Goal: Information Seeking & Learning: Learn about a topic

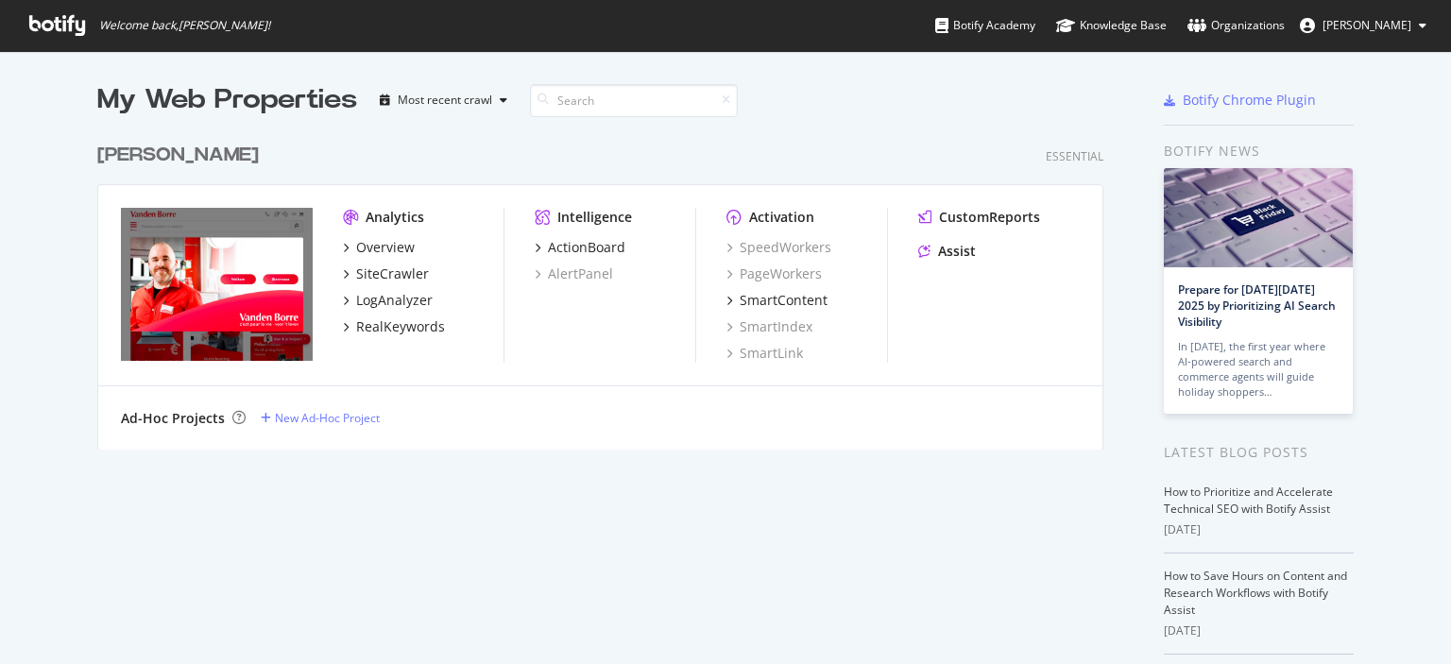
scroll to position [650, 1422]
click at [378, 298] on div "LogAnalyzer" at bounding box center [394, 300] width 77 height 19
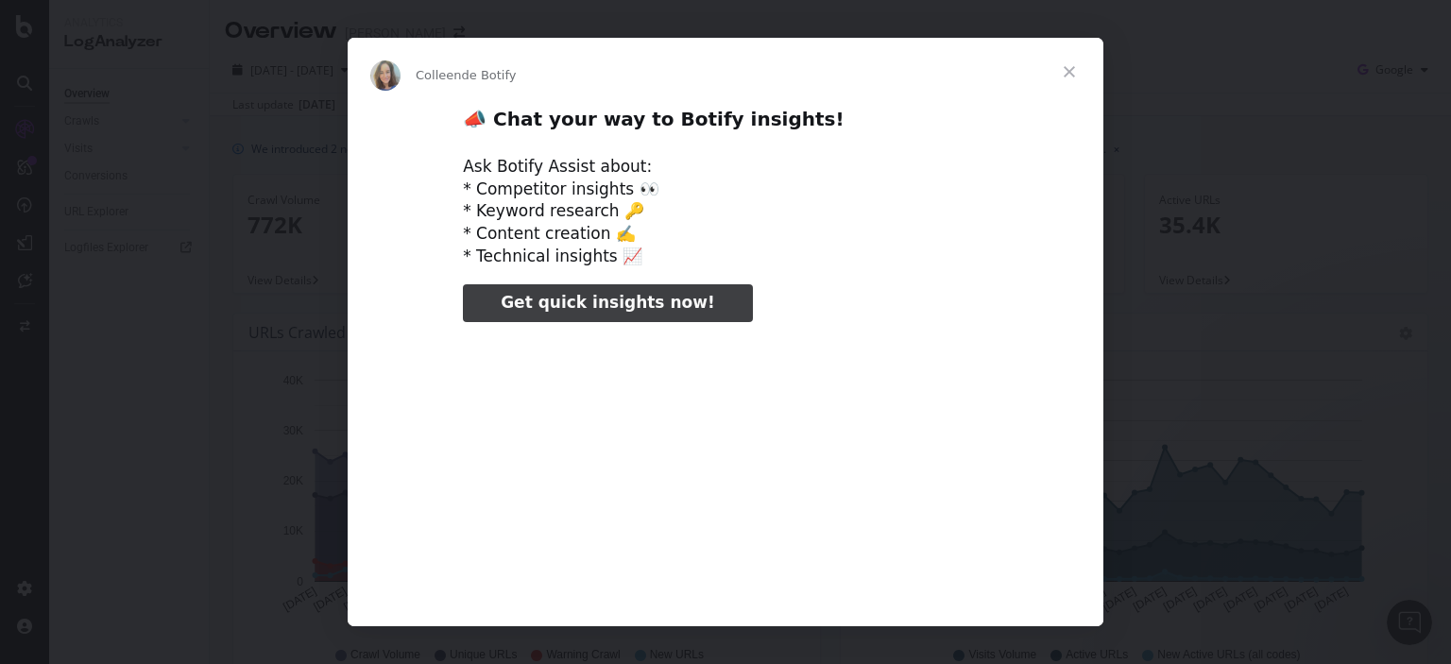
type input "238229"
click at [1070, 75] on span "Fermer" at bounding box center [1070, 72] width 68 height 68
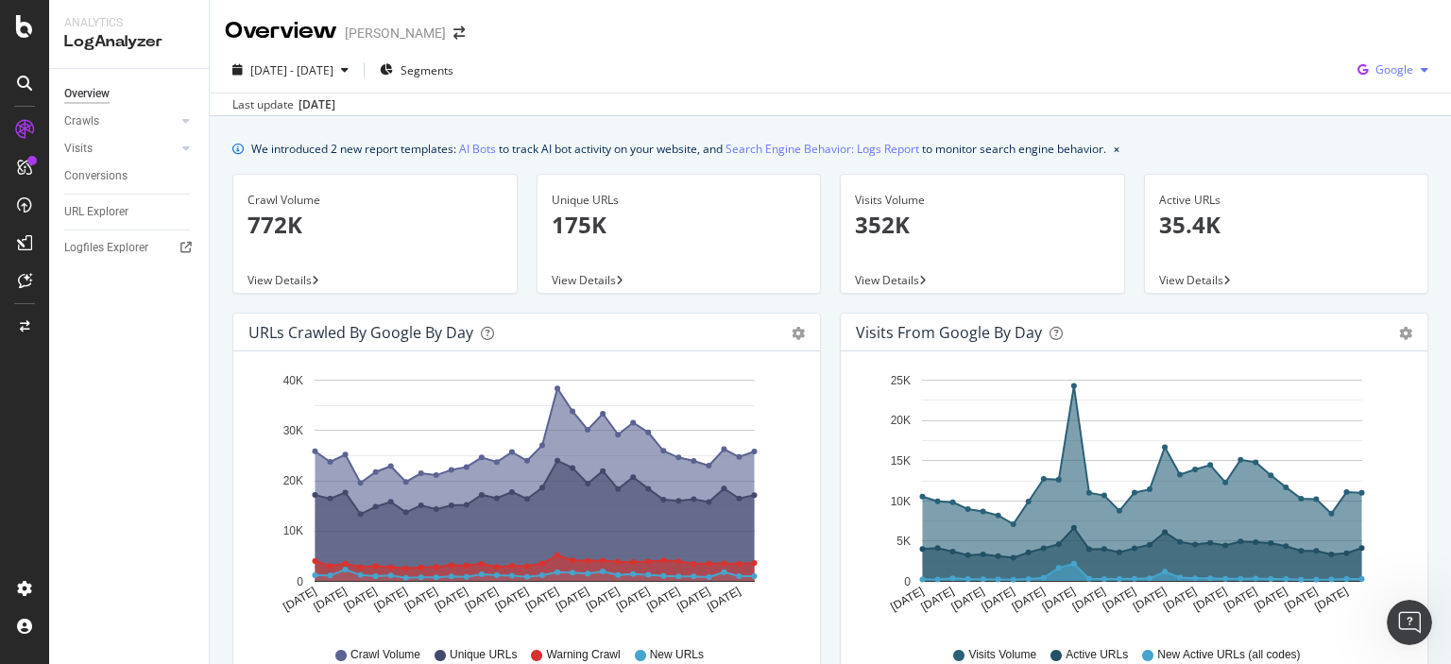
click at [1391, 58] on div "Google" at bounding box center [1393, 70] width 86 height 28
click at [1395, 169] on span "OpenAI" at bounding box center [1395, 177] width 70 height 17
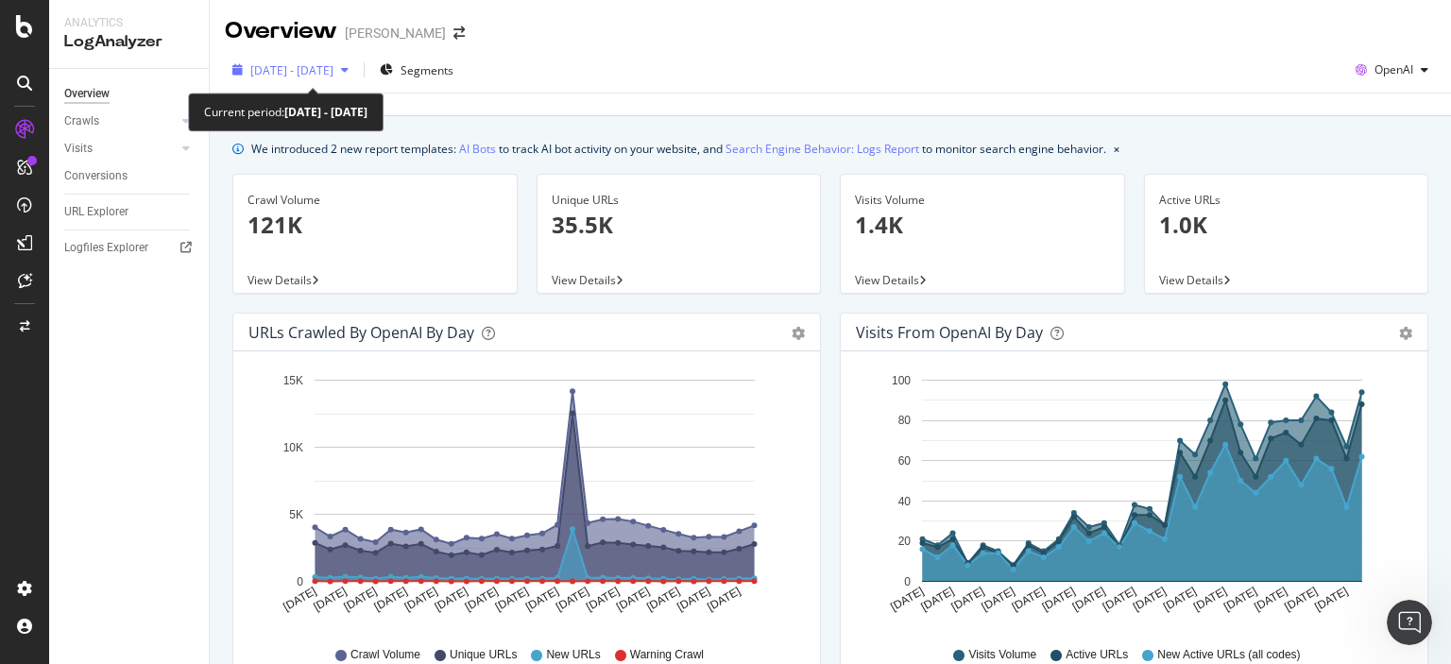
click at [334, 73] on span "[DATE] - [DATE]" at bounding box center [291, 70] width 83 height 16
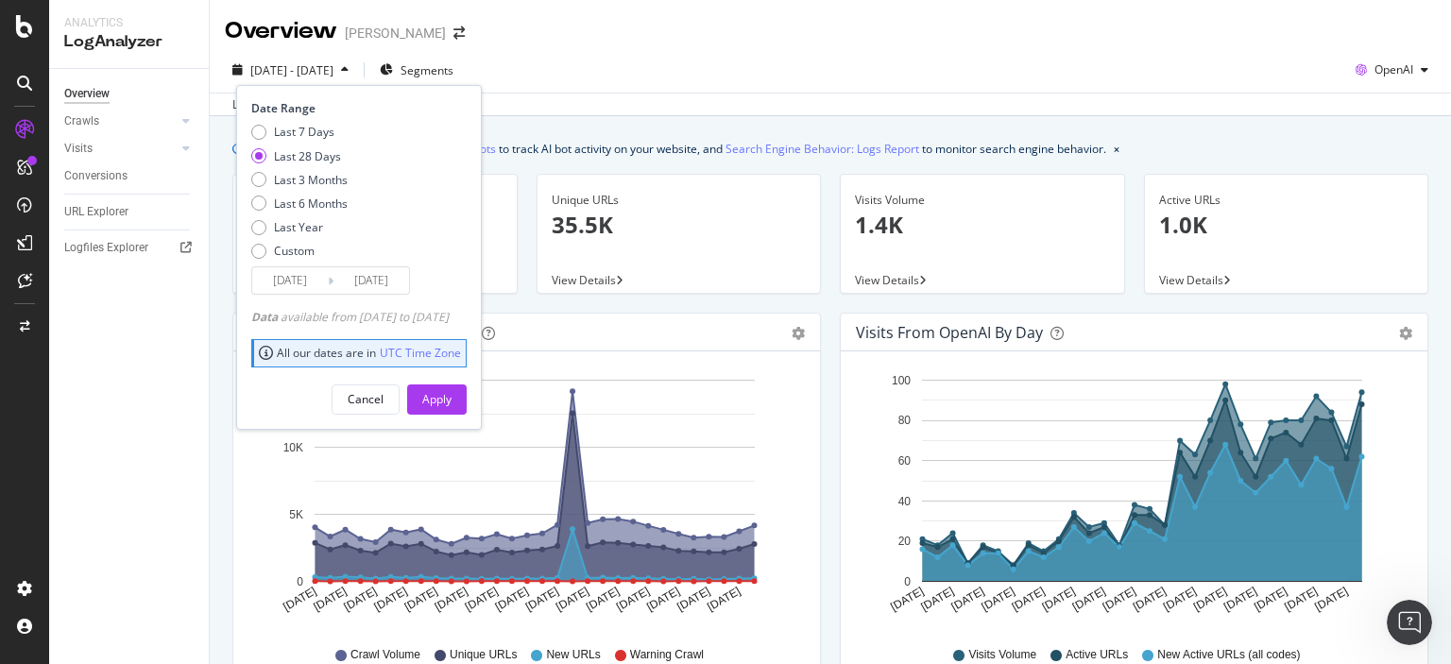
click at [590, 67] on div "[DATE] - [DATE] Segments Date Range Last 7 Days Last 28 Days Last 3 Months Last…" at bounding box center [831, 74] width 1242 height 38
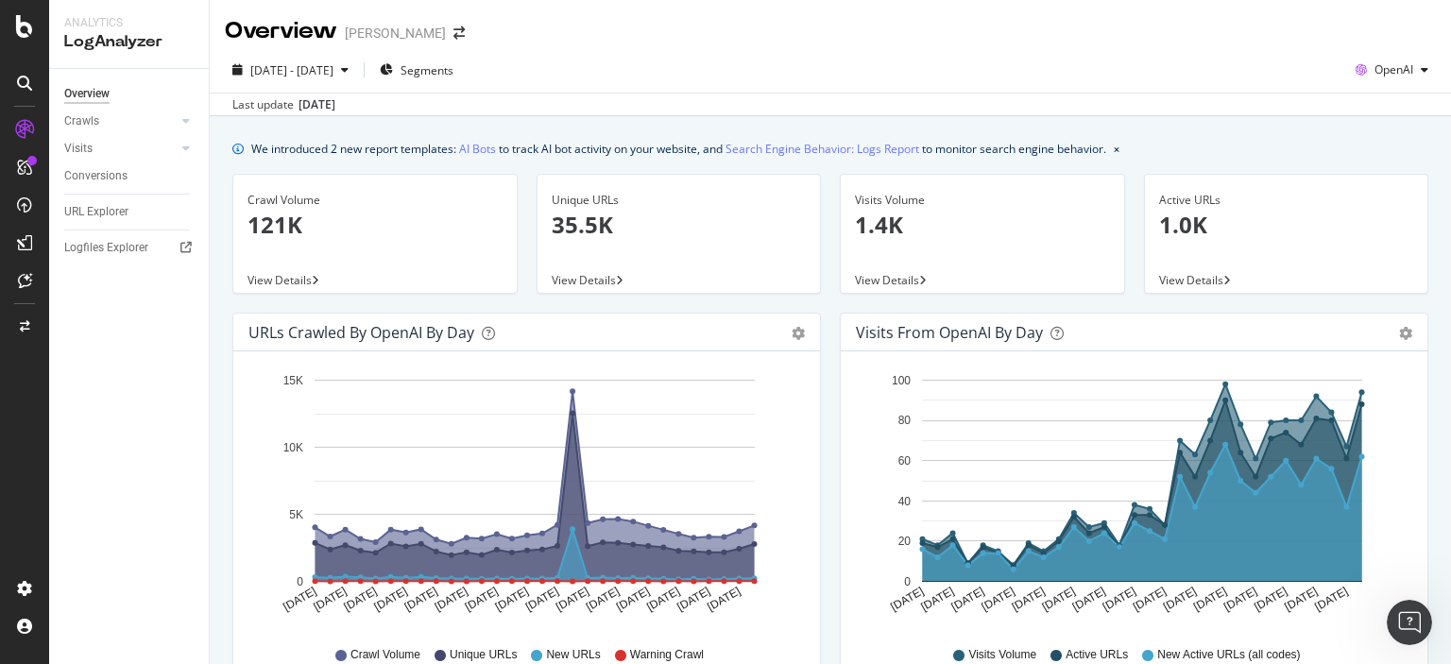
click at [277, 279] on span "View Details" at bounding box center [280, 280] width 64 height 16
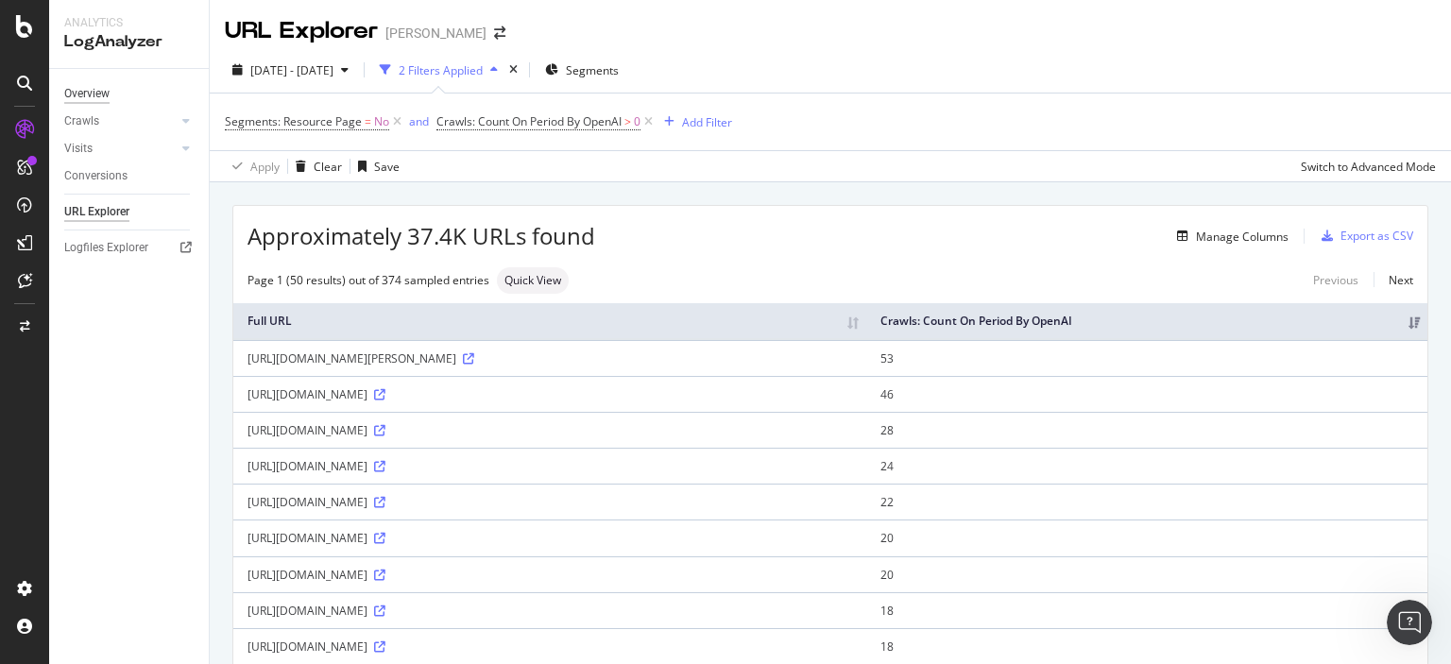
click at [98, 100] on div "Overview" at bounding box center [86, 94] width 45 height 20
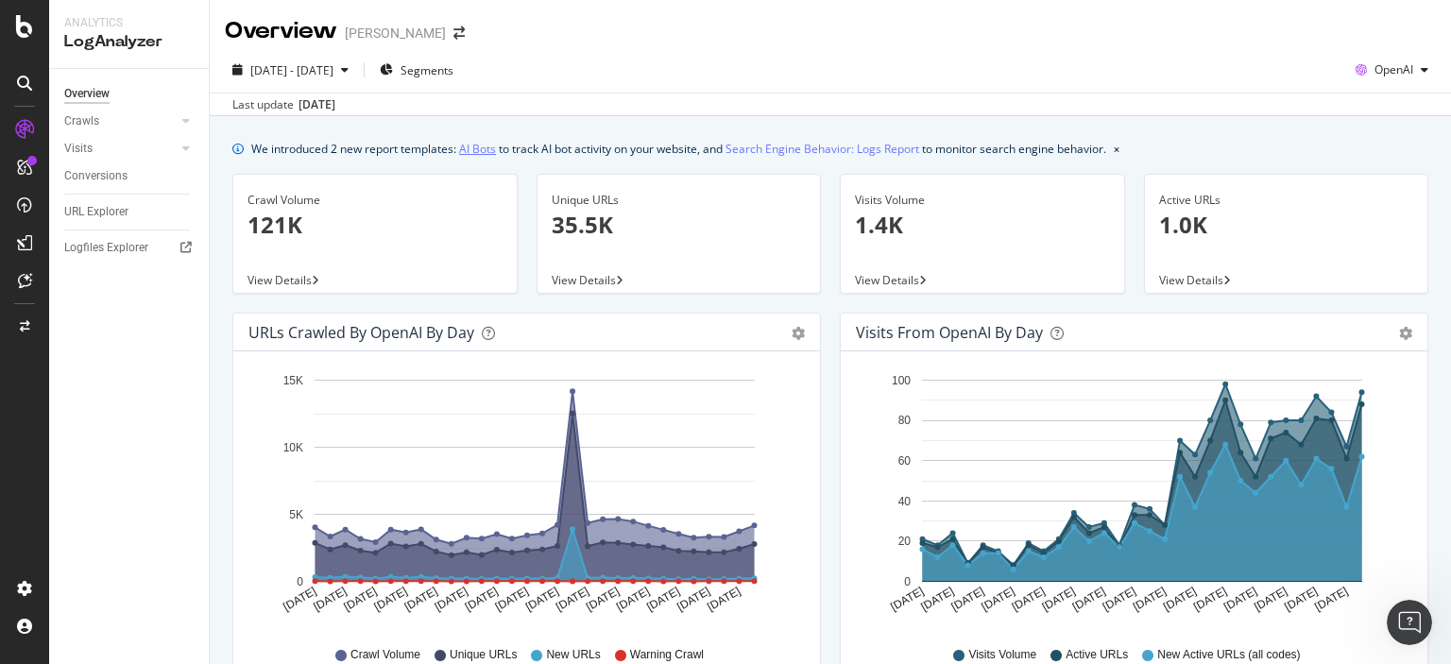
scroll to position [94, 0]
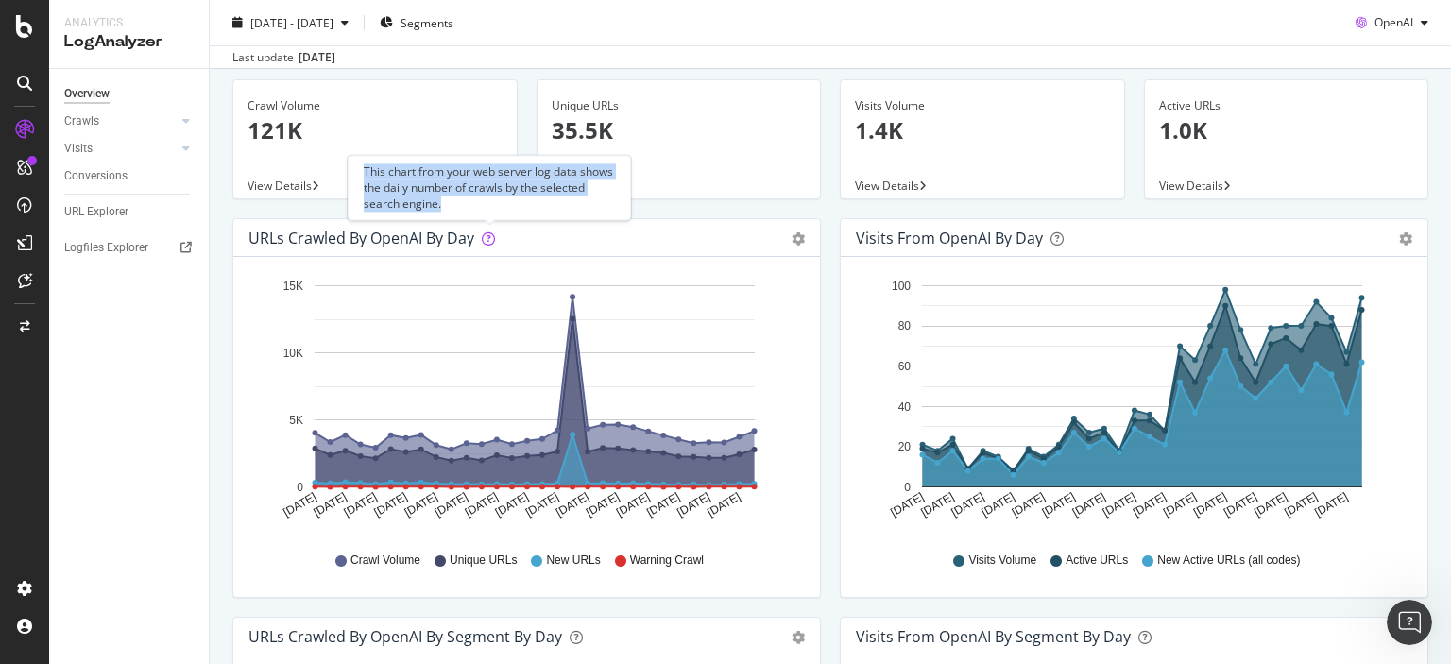
drag, startPoint x: 442, startPoint y: 206, endPoint x: 366, endPoint y: 178, distance: 81.6
click at [366, 178] on div "This chart from your web server log data shows the daily number of crawls by th…" at bounding box center [489, 187] width 251 height 48
copy div "This chart from your web server log data shows the daily number of crawls by th…"
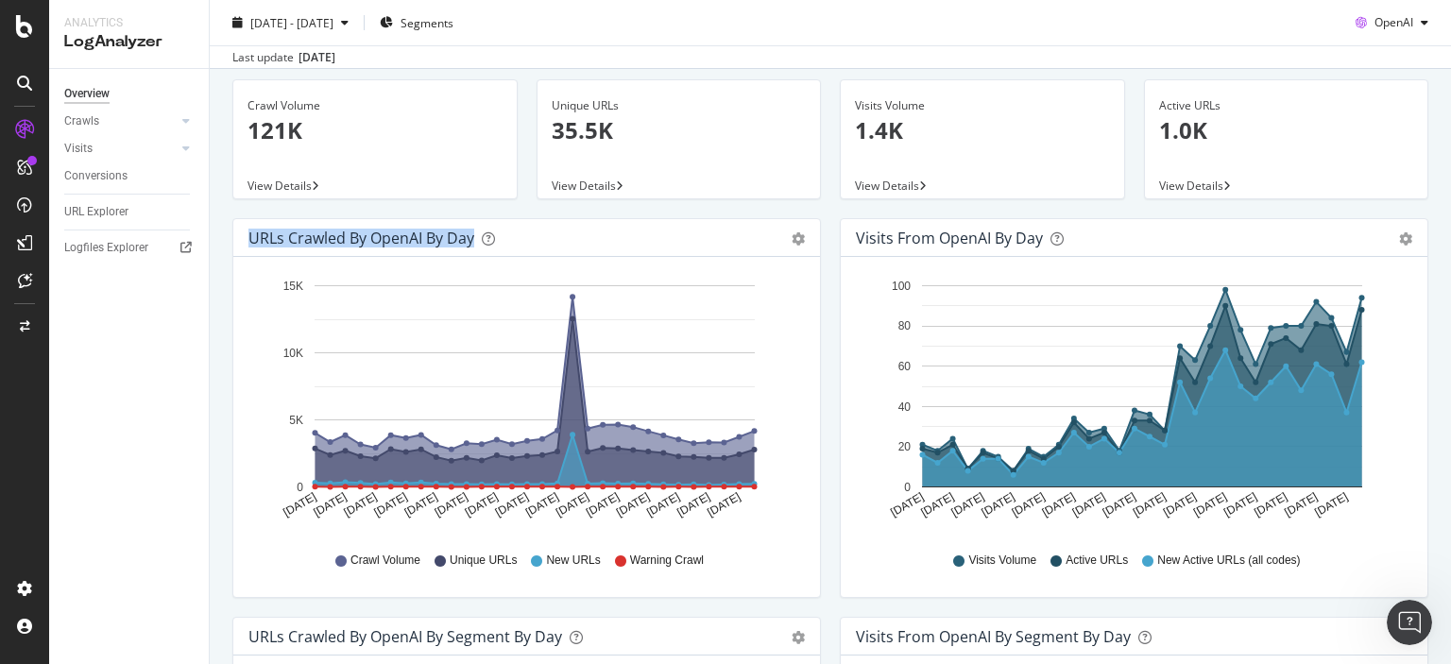
drag, startPoint x: 248, startPoint y: 241, endPoint x: 472, endPoint y: 248, distance: 225.0
click at [472, 248] on div "URLs Crawled by OpenAI by day Area Table" at bounding box center [526, 238] width 587 height 38
copy div "URLs Crawled by OpenAI by day"
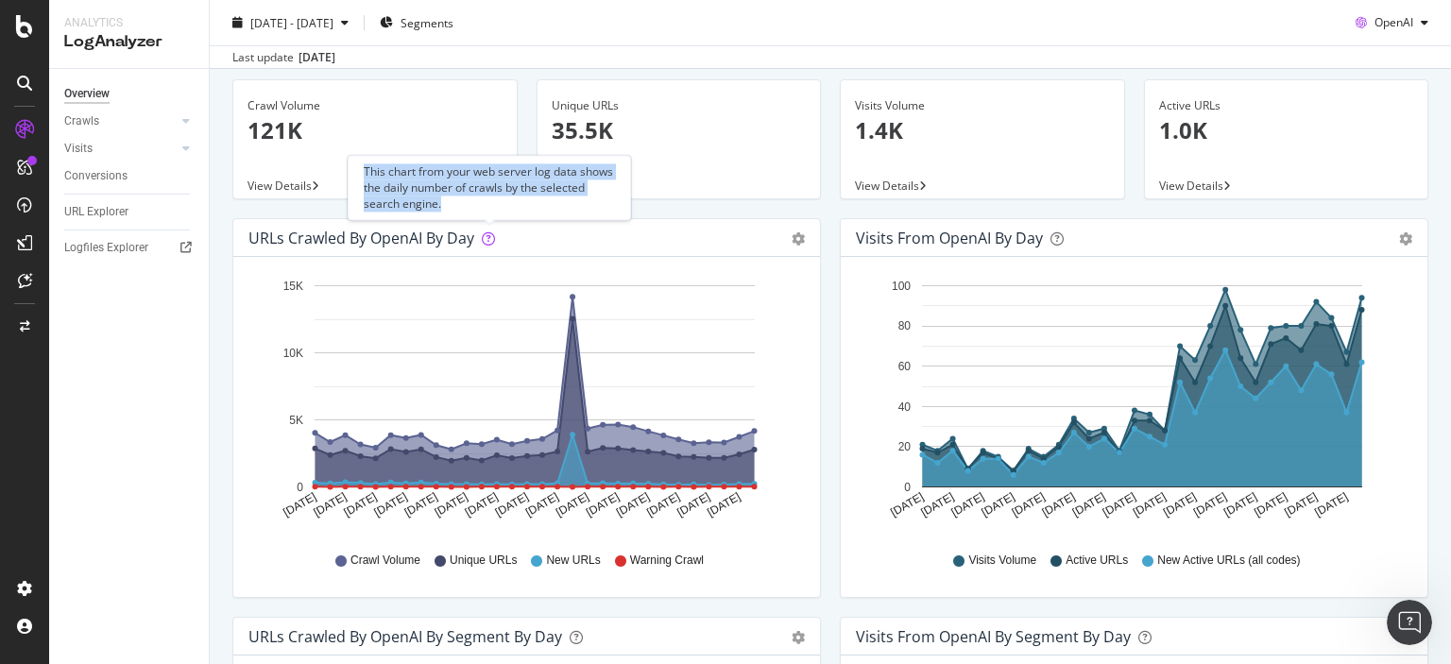
drag, startPoint x: 444, startPoint y: 207, endPoint x: 365, endPoint y: 168, distance: 88.3
click at [365, 168] on div "This chart from your web server log data shows the daily number of crawls by th…" at bounding box center [489, 187] width 251 height 48
copy div "This chart from your web server log data shows the daily number of crawls by th…"
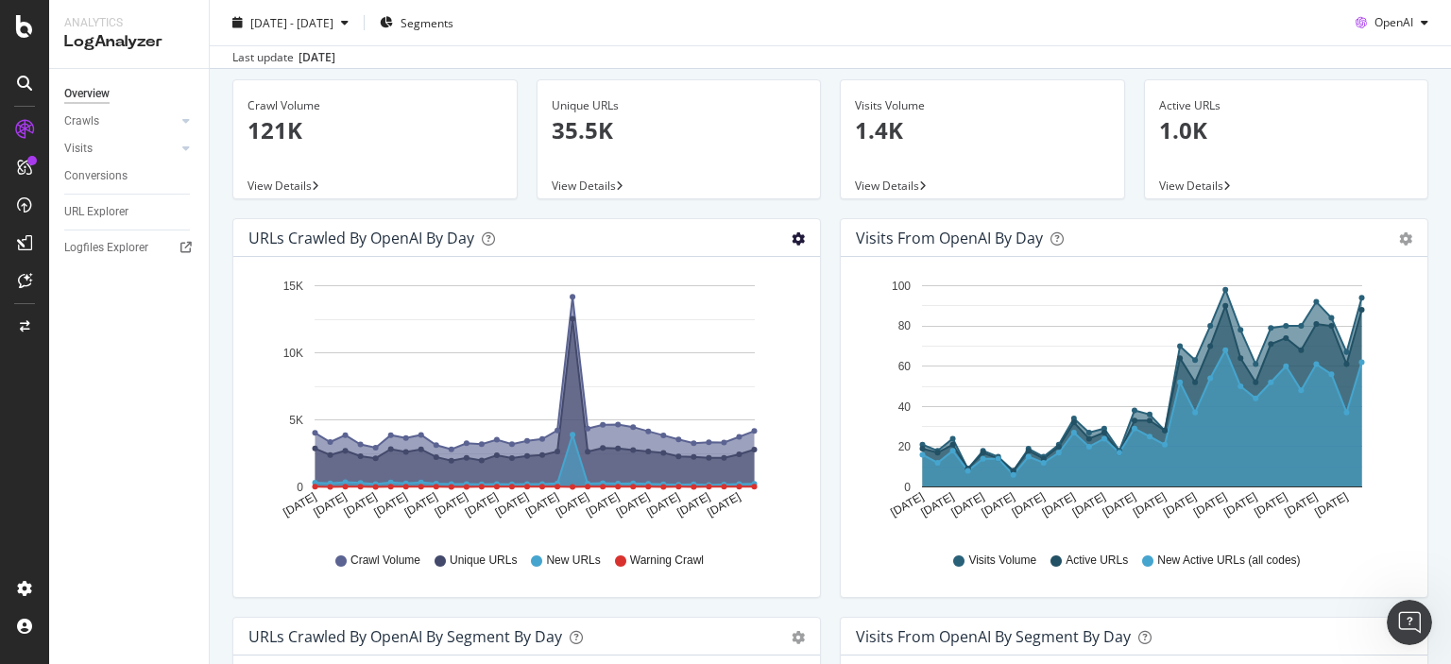
click at [792, 238] on icon "gear" at bounding box center [798, 238] width 13 height 13
click at [718, 305] on span "Table" at bounding box center [743, 311] width 151 height 26
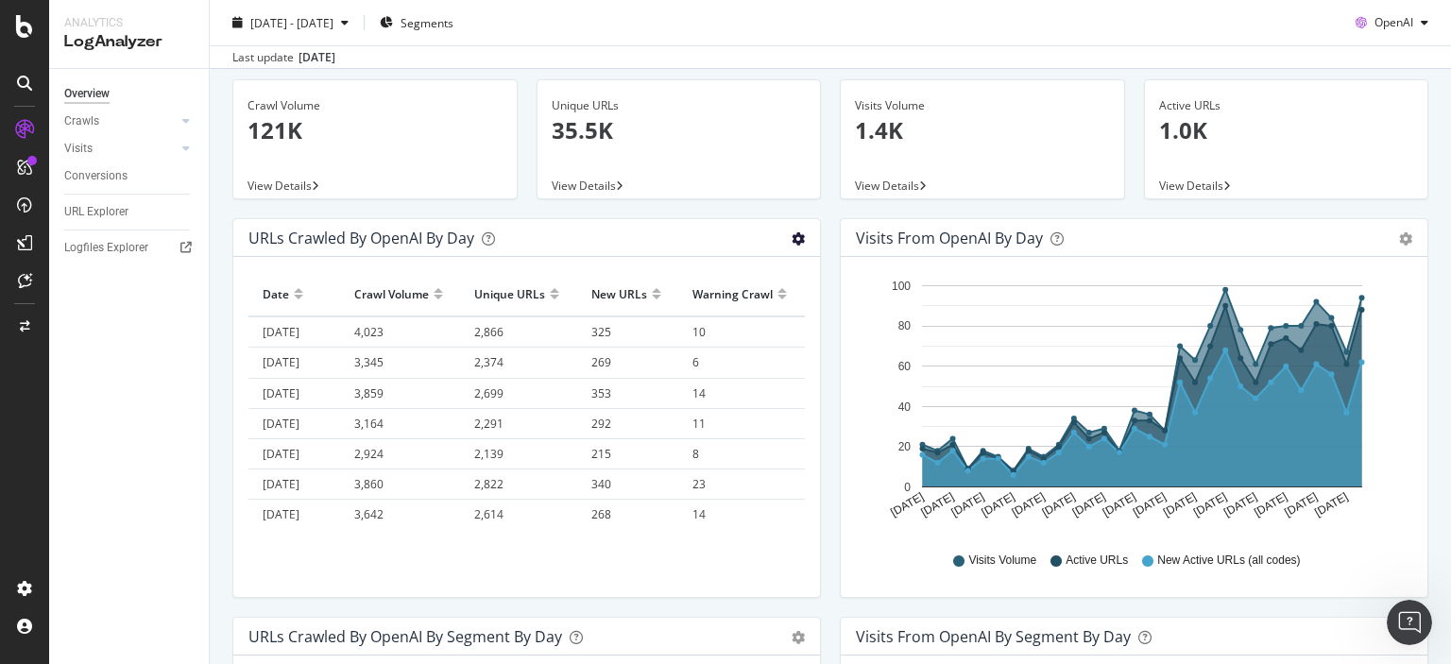
click at [794, 240] on icon "gear" at bounding box center [798, 238] width 13 height 13
click at [692, 279] on span "Area" at bounding box center [743, 276] width 151 height 26
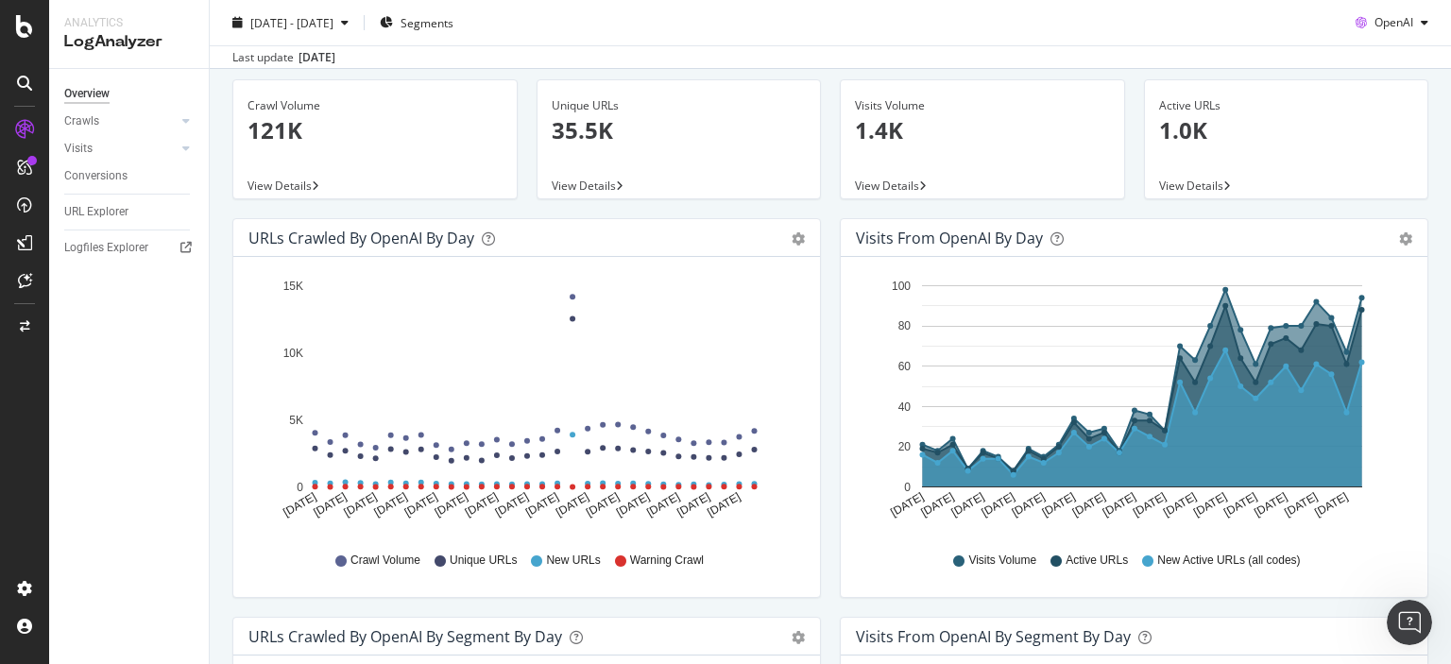
scroll to position [0, 0]
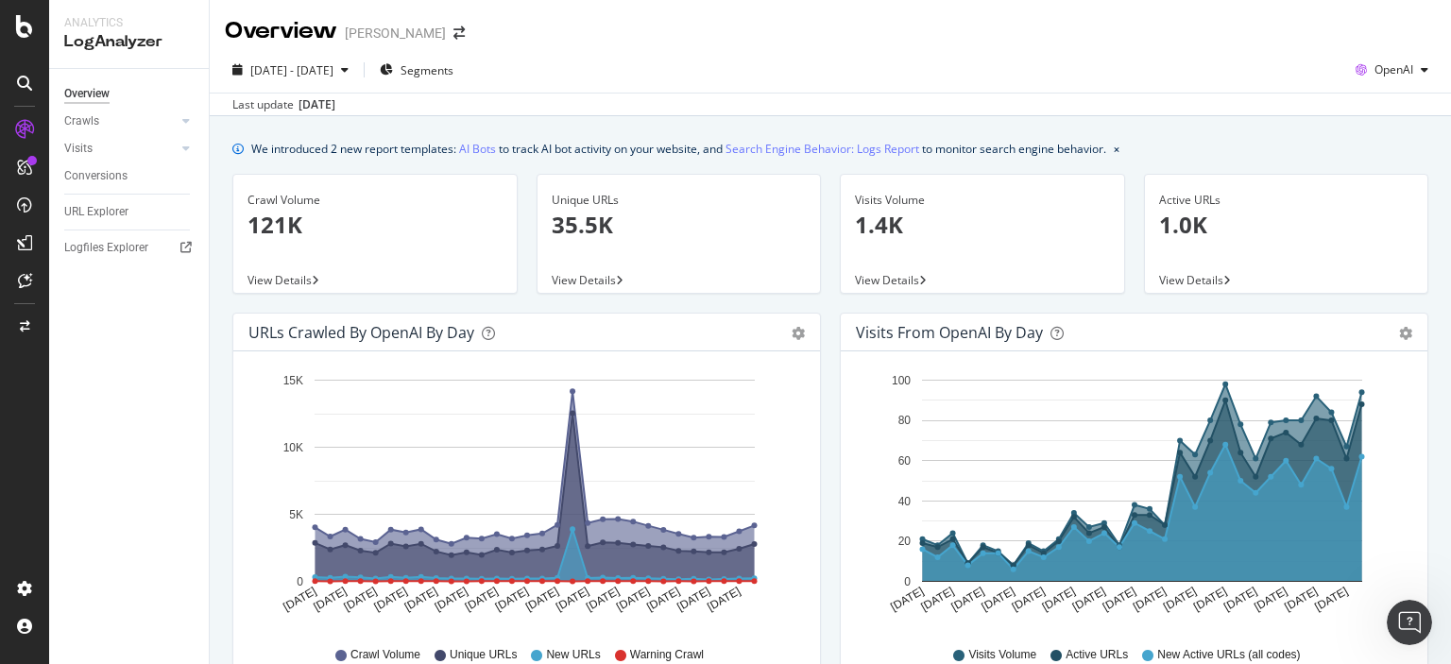
click at [323, 107] on div "[DATE]" at bounding box center [317, 104] width 37 height 17
click at [320, 79] on div "[DATE] - [DATE]" at bounding box center [290, 70] width 131 height 28
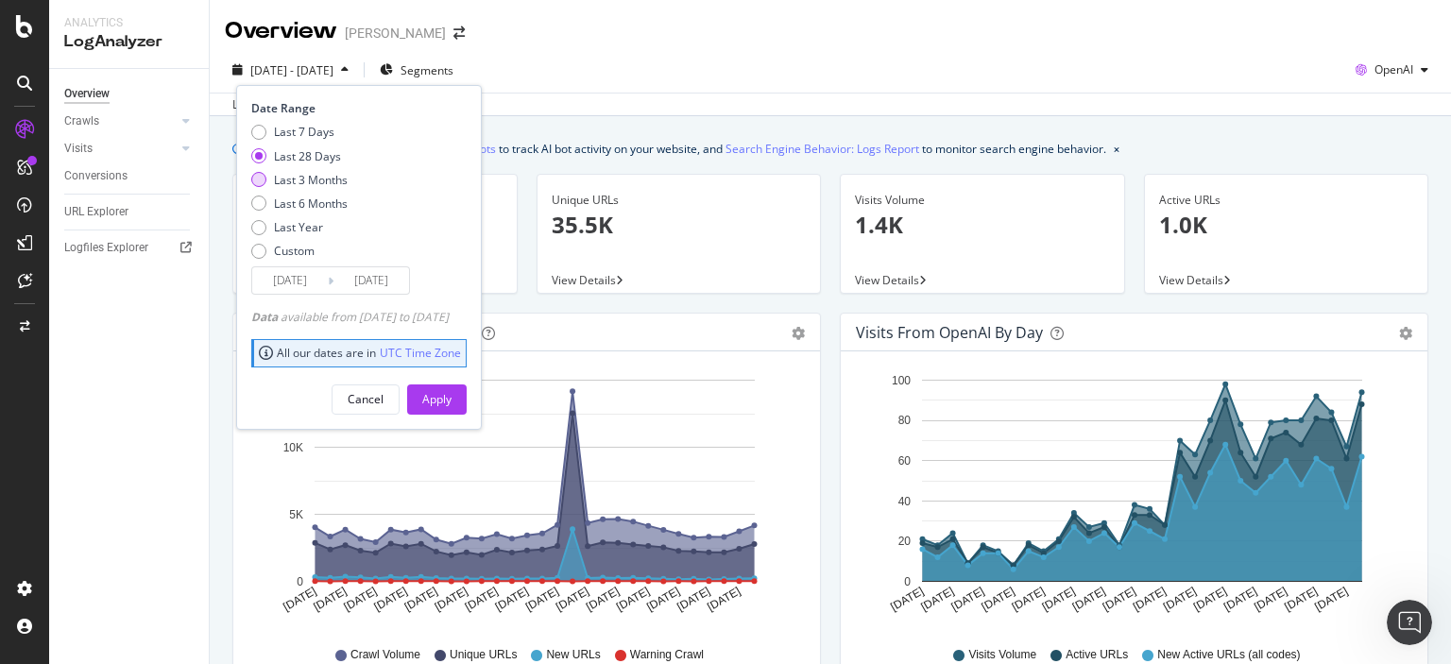
click at [314, 179] on div "Last 3 Months" at bounding box center [311, 180] width 74 height 16
type input "[DATE]"
click at [467, 391] on button "Apply" at bounding box center [437, 400] width 60 height 30
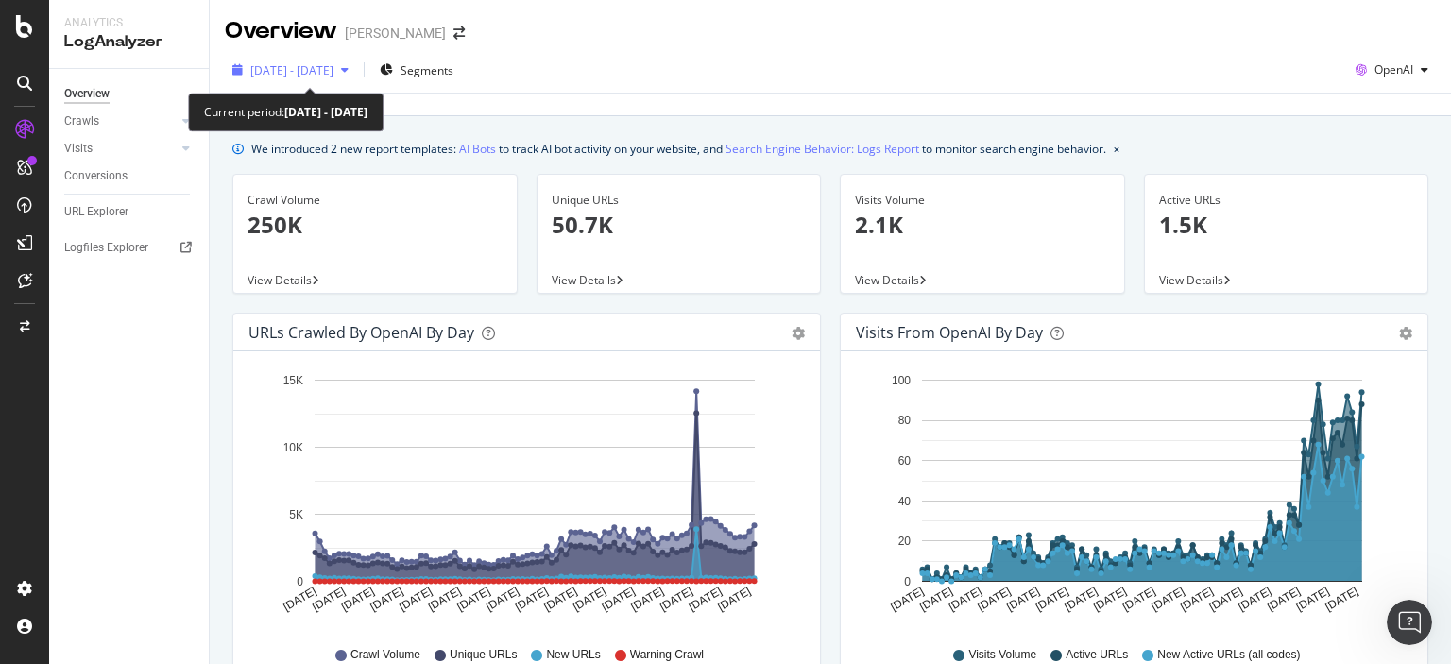
click at [334, 67] on span "[DATE] - [DATE]" at bounding box center [291, 70] width 83 height 16
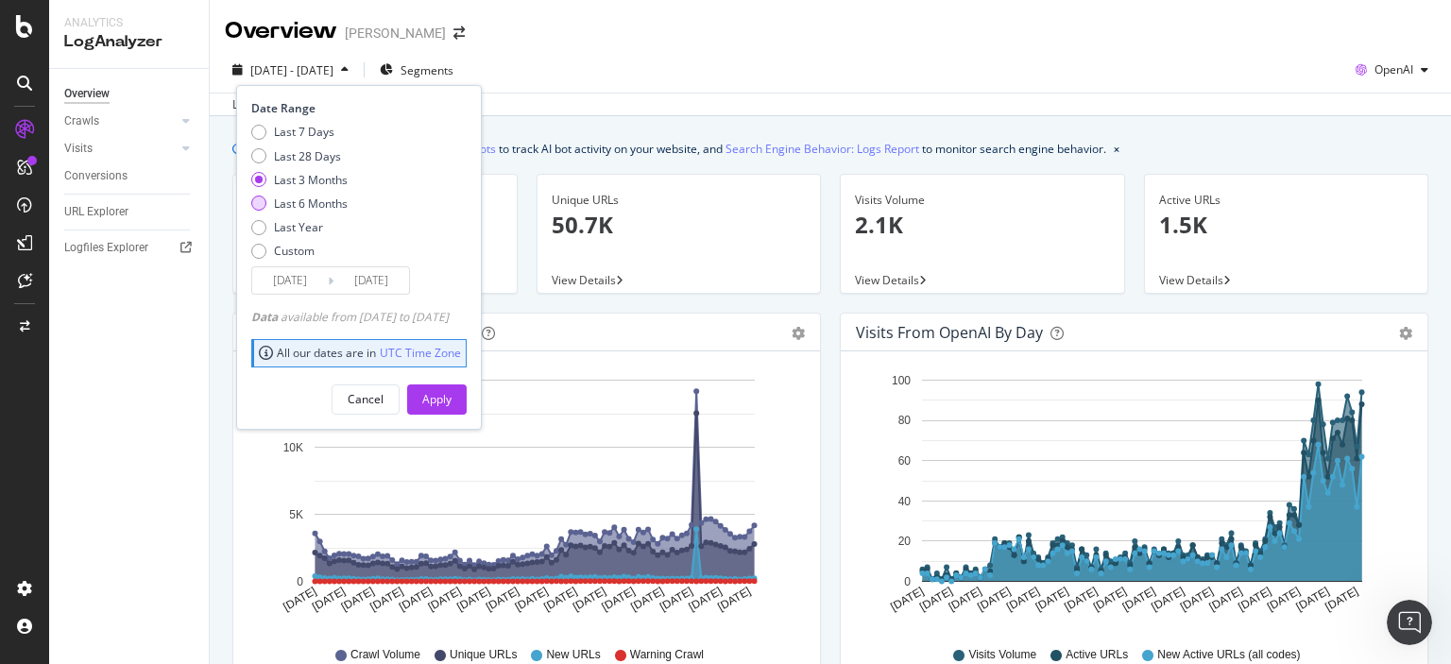
click at [310, 203] on div "Last 6 Months" at bounding box center [311, 204] width 74 height 16
type input "[DATE]"
click at [452, 408] on div "Apply" at bounding box center [436, 400] width 29 height 28
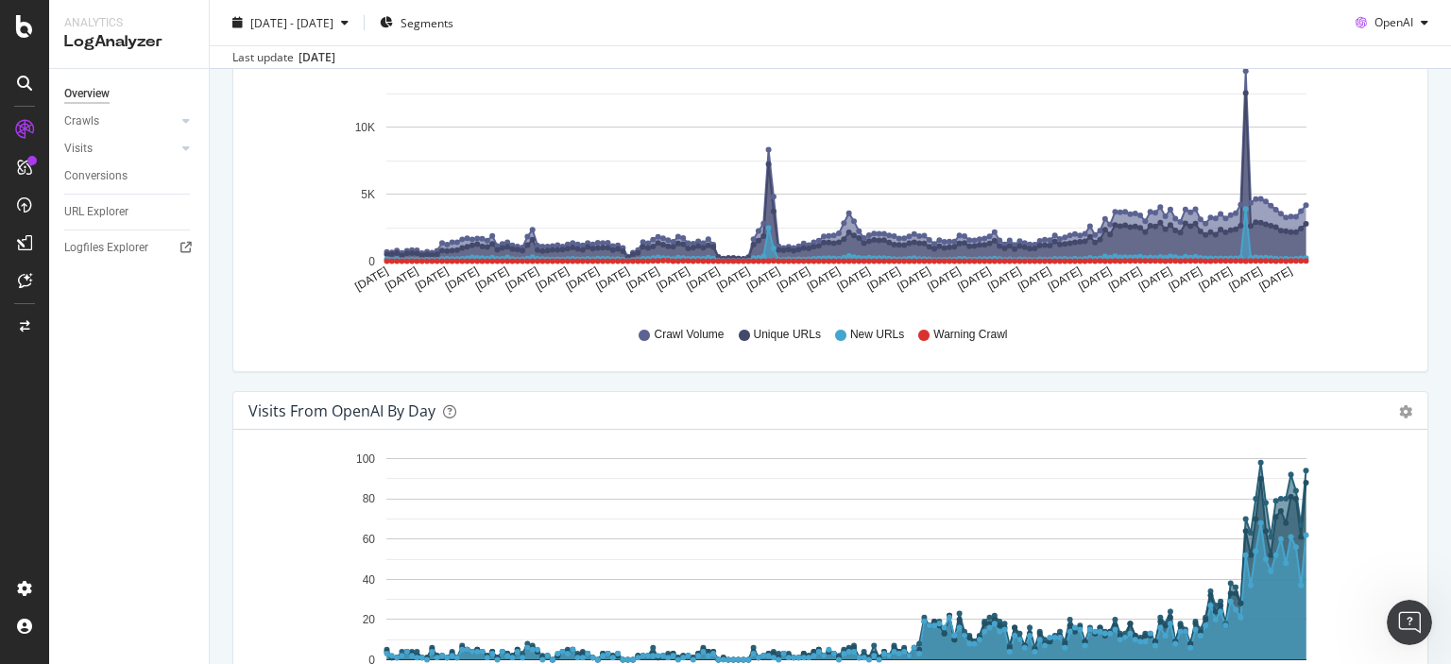
scroll to position [189, 0]
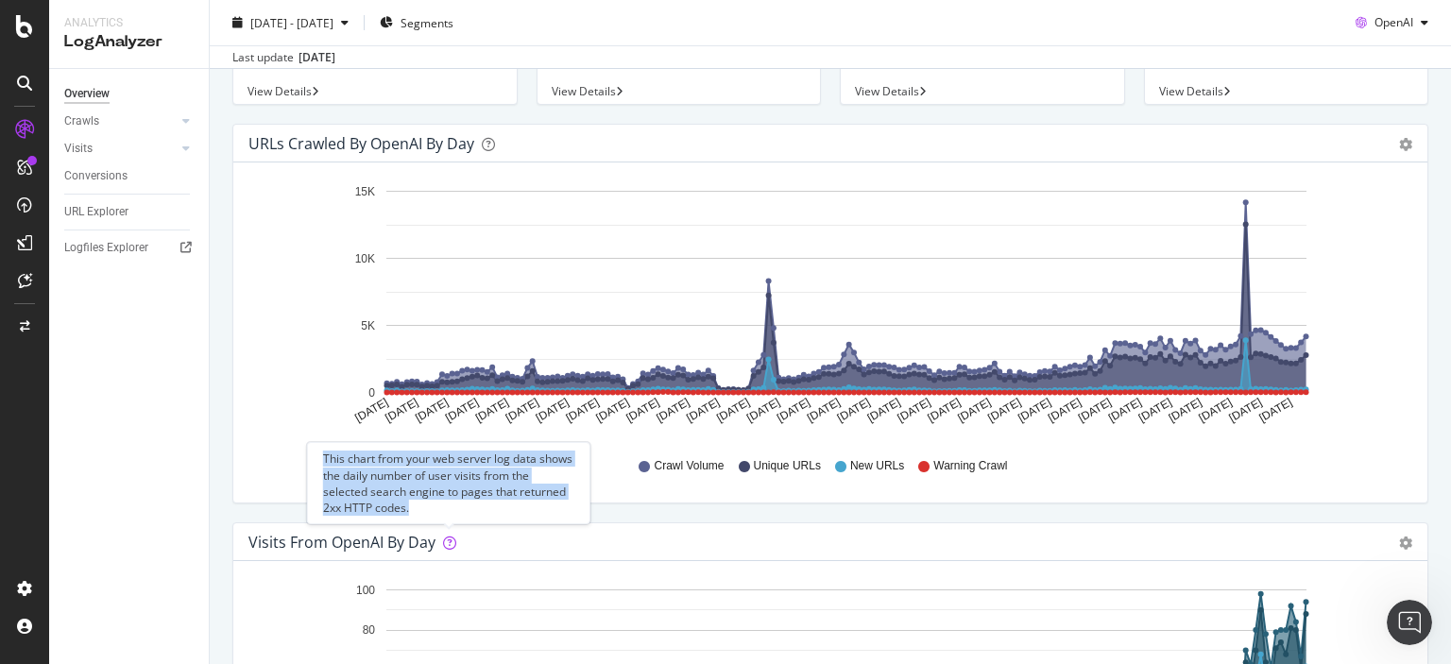
drag, startPoint x: 428, startPoint y: 511, endPoint x: 321, endPoint y: 457, distance: 119.6
click at [321, 457] on div "This chart from your web server log data shows the daily number of user visits …" at bounding box center [448, 483] width 283 height 82
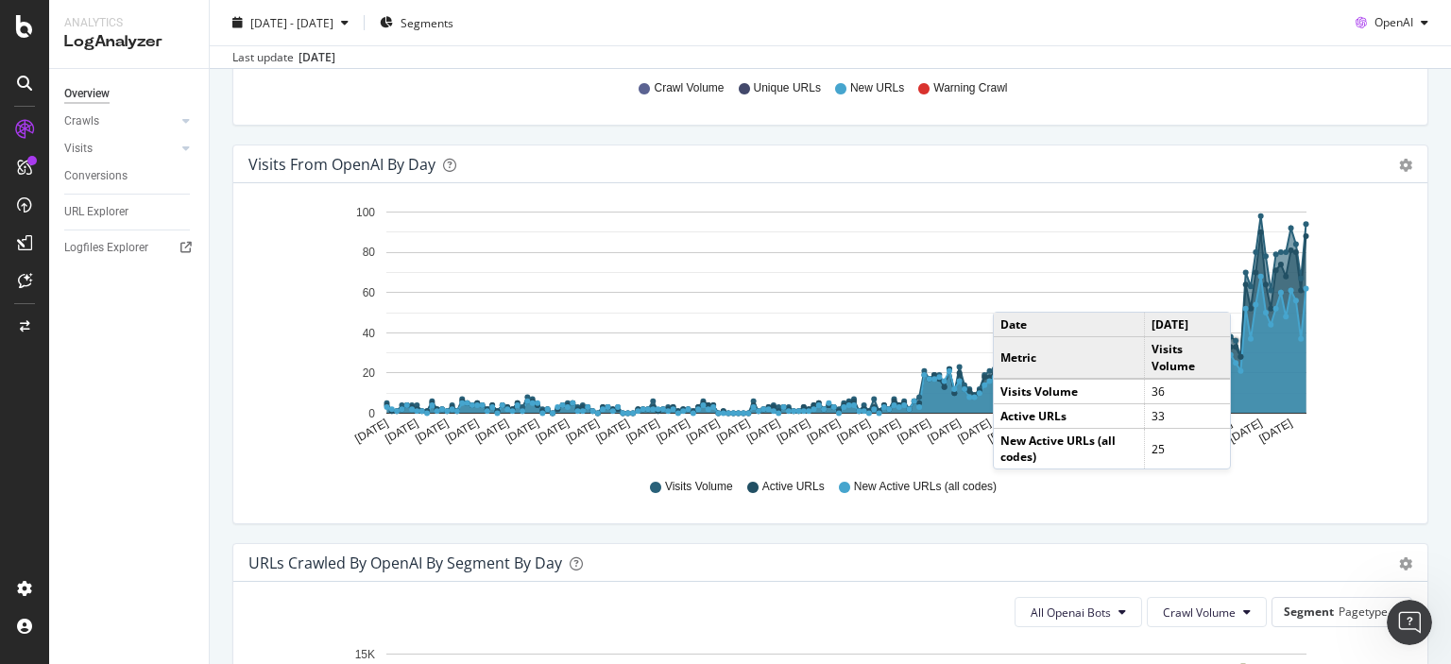
scroll to position [472, 0]
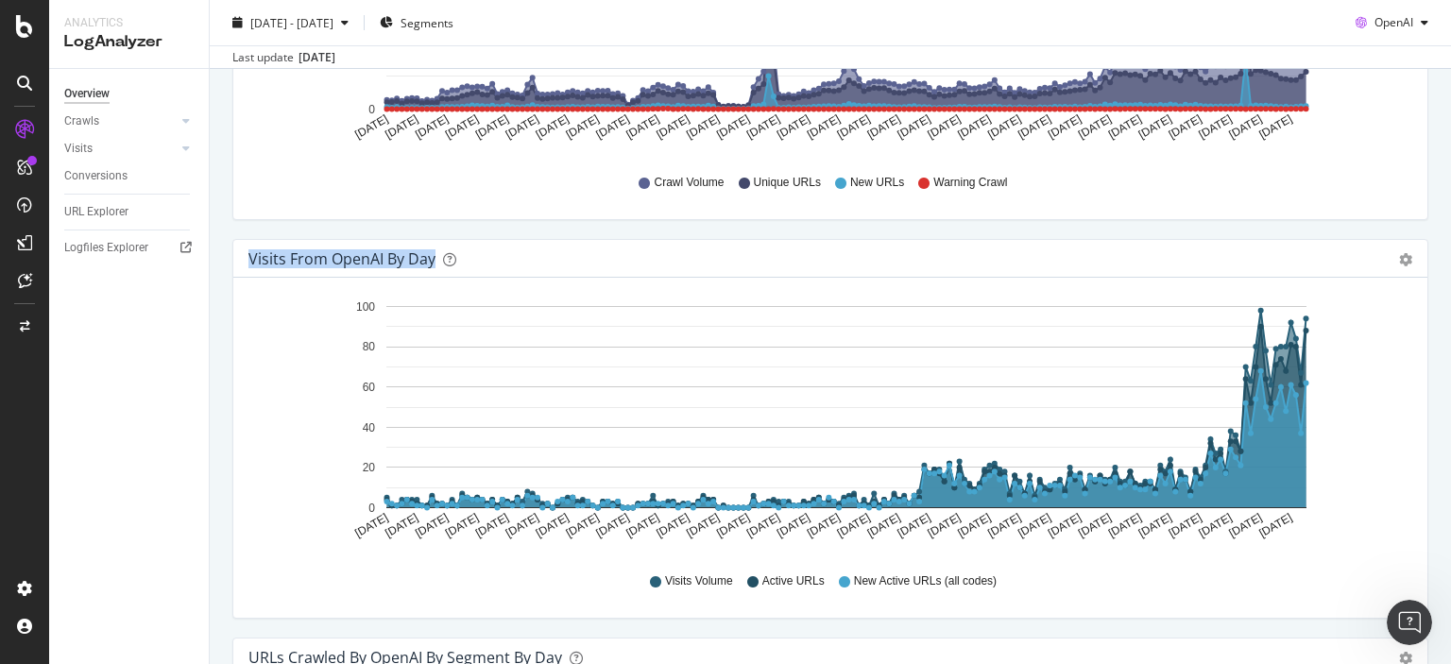
drag, startPoint x: 431, startPoint y: 266, endPoint x: 249, endPoint y: 269, distance: 181.5
click at [249, 269] on div "Visits from OpenAI by day Area Table" at bounding box center [830, 259] width 1194 height 38
copy div "Visits from OpenAI by day"
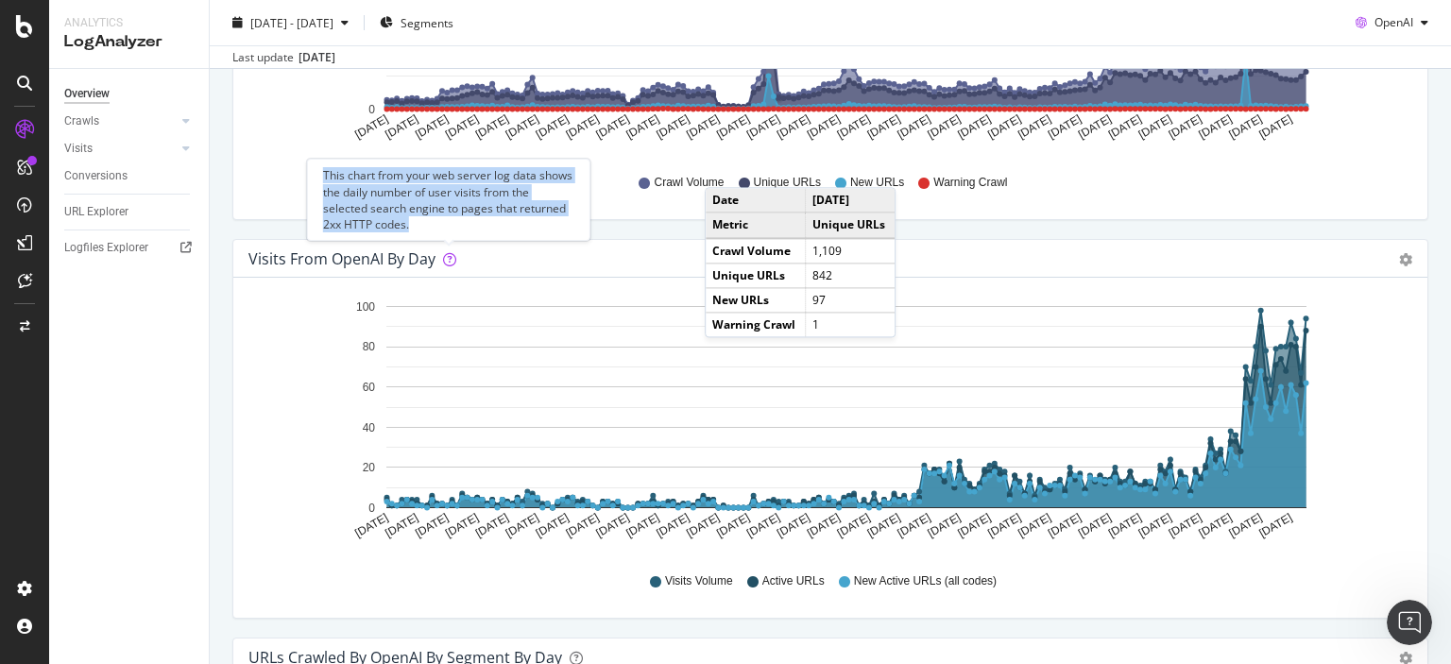
drag, startPoint x: 413, startPoint y: 225, endPoint x: 317, endPoint y: 168, distance: 111.0
click at [317, 168] on div "This chart from your web server log data shows the daily number of user visits …" at bounding box center [448, 200] width 283 height 82
copy div "This chart from your web server log data shows the daily number of user visits …"
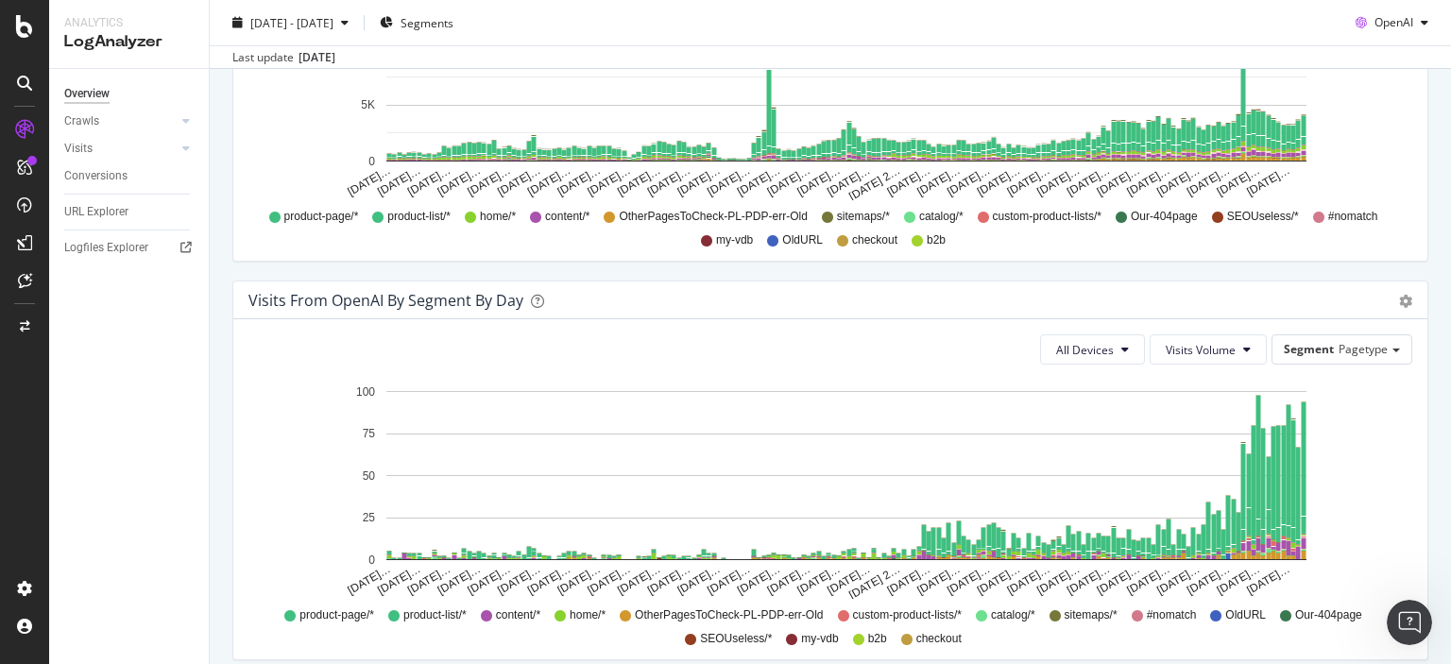
scroll to position [1323, 0]
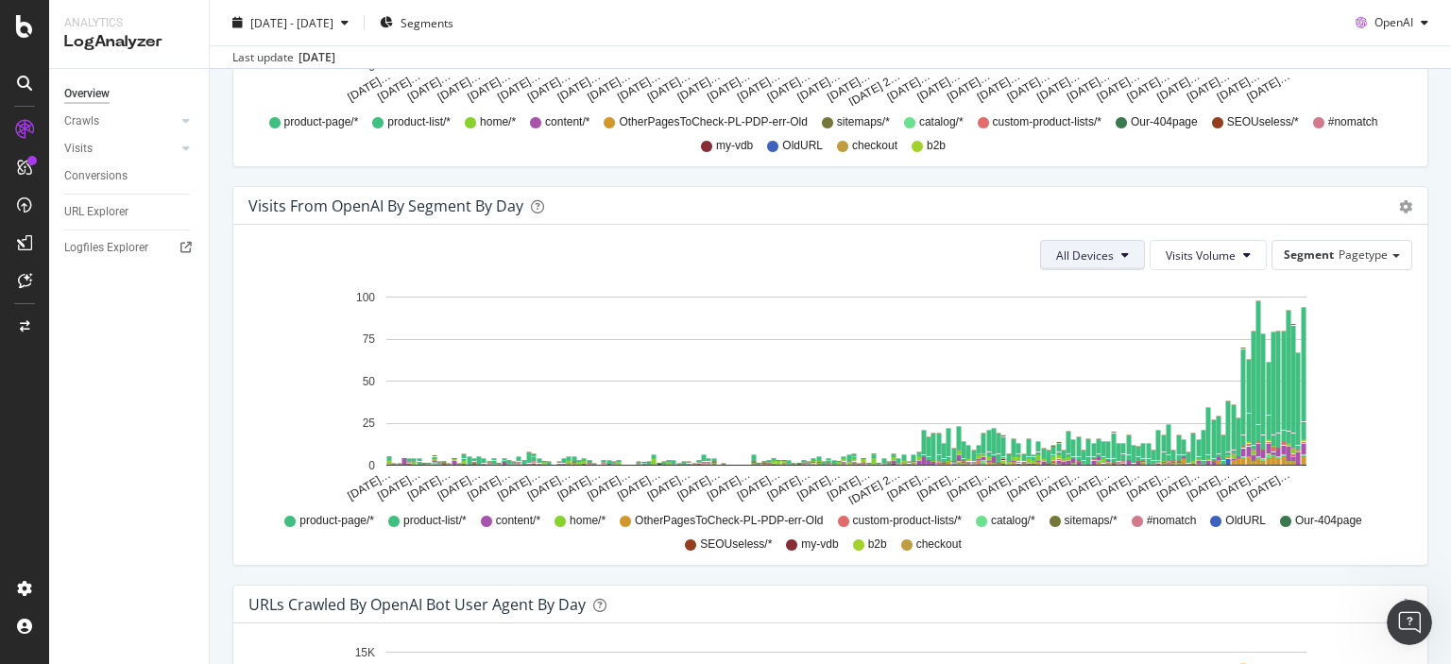
click at [1085, 248] on span "All Devices" at bounding box center [1085, 256] width 58 height 16
click at [1085, 326] on span "Mobile" at bounding box center [1075, 325] width 58 height 17
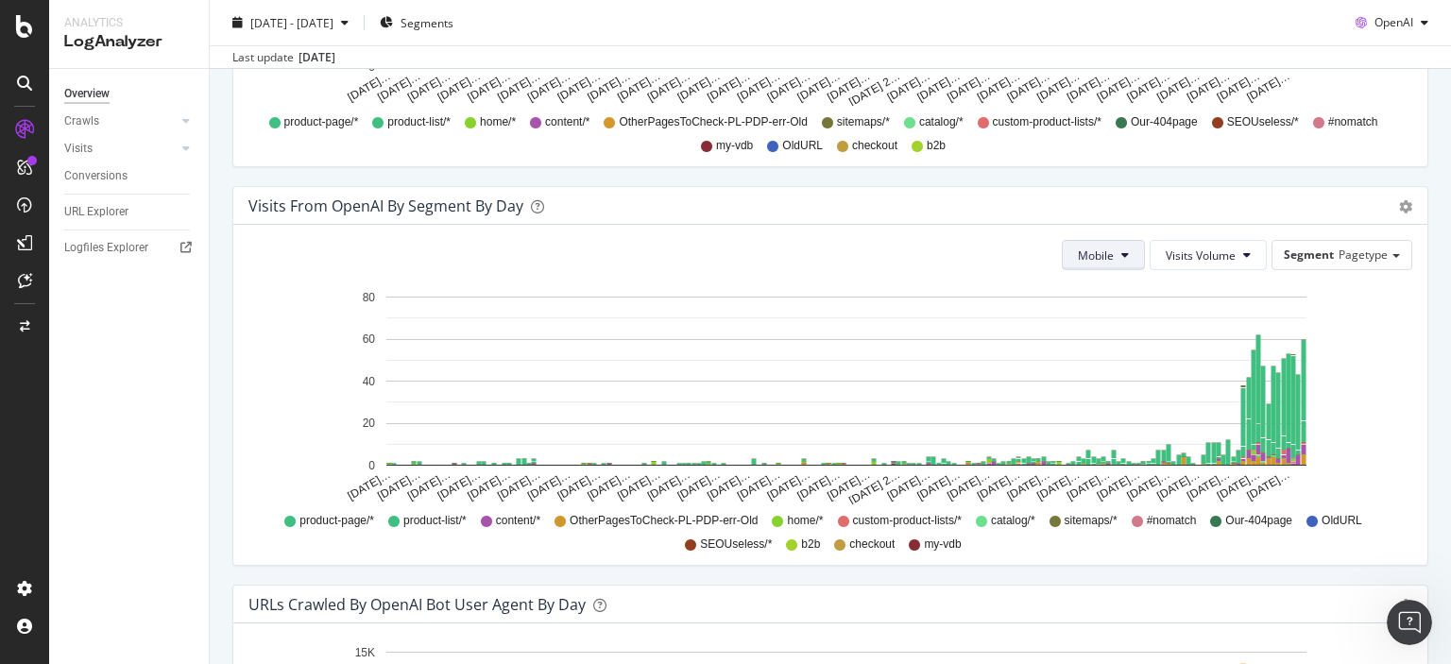
click at [1089, 260] on span "Mobile" at bounding box center [1096, 256] width 36 height 16
click at [1089, 356] on span "Desktop" at bounding box center [1095, 360] width 58 height 17
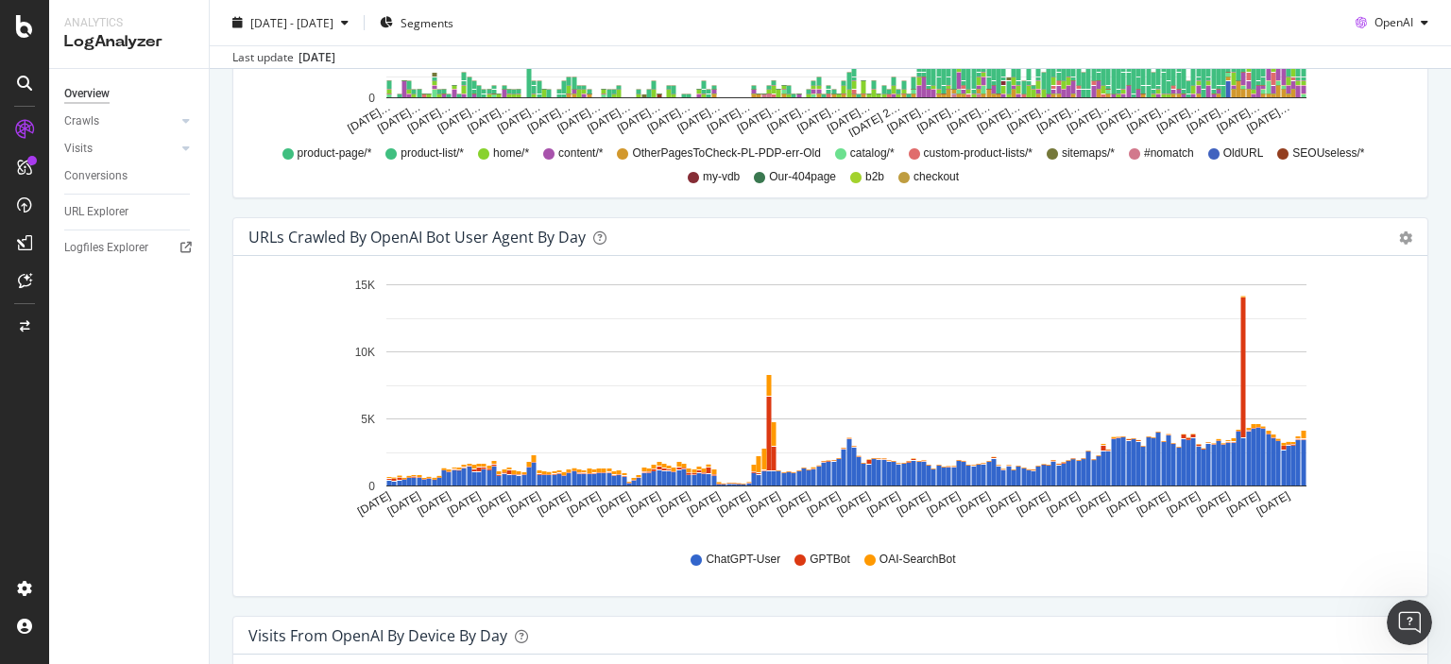
scroll to position [1701, 0]
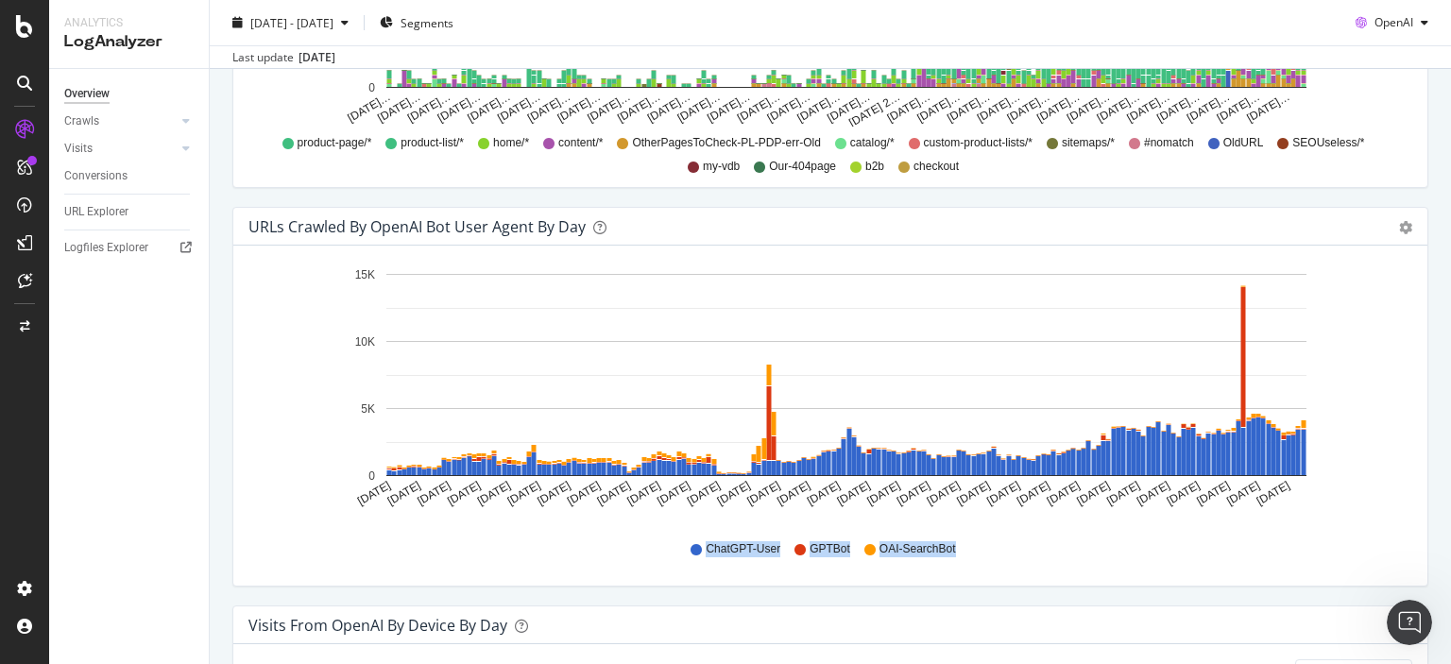
drag, startPoint x: 984, startPoint y: 540, endPoint x: 691, endPoint y: 544, distance: 292.9
click at [691, 544] on div "ChatGPT-User GPTBot OAI-SearchBot" at bounding box center [830, 549] width 1145 height 43
copy div "ChatGPT-User GPTBot OAI-SearchBot"
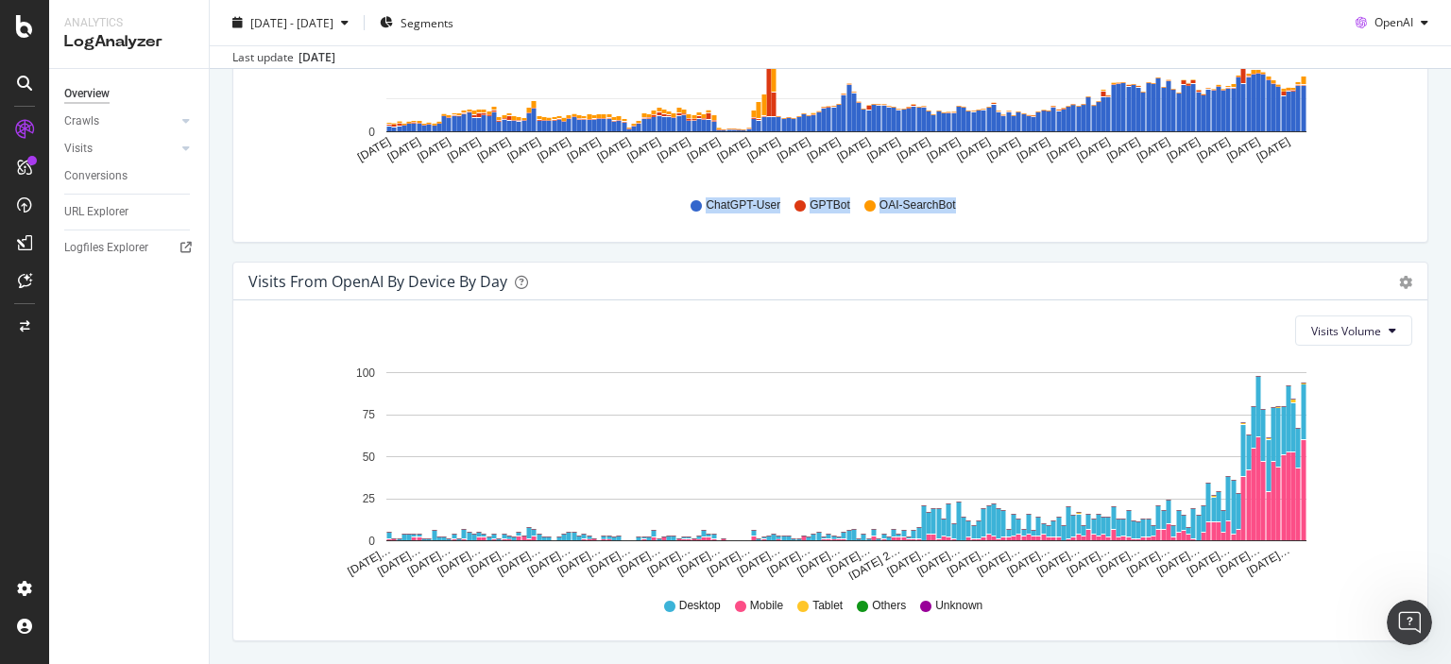
scroll to position [2104, 0]
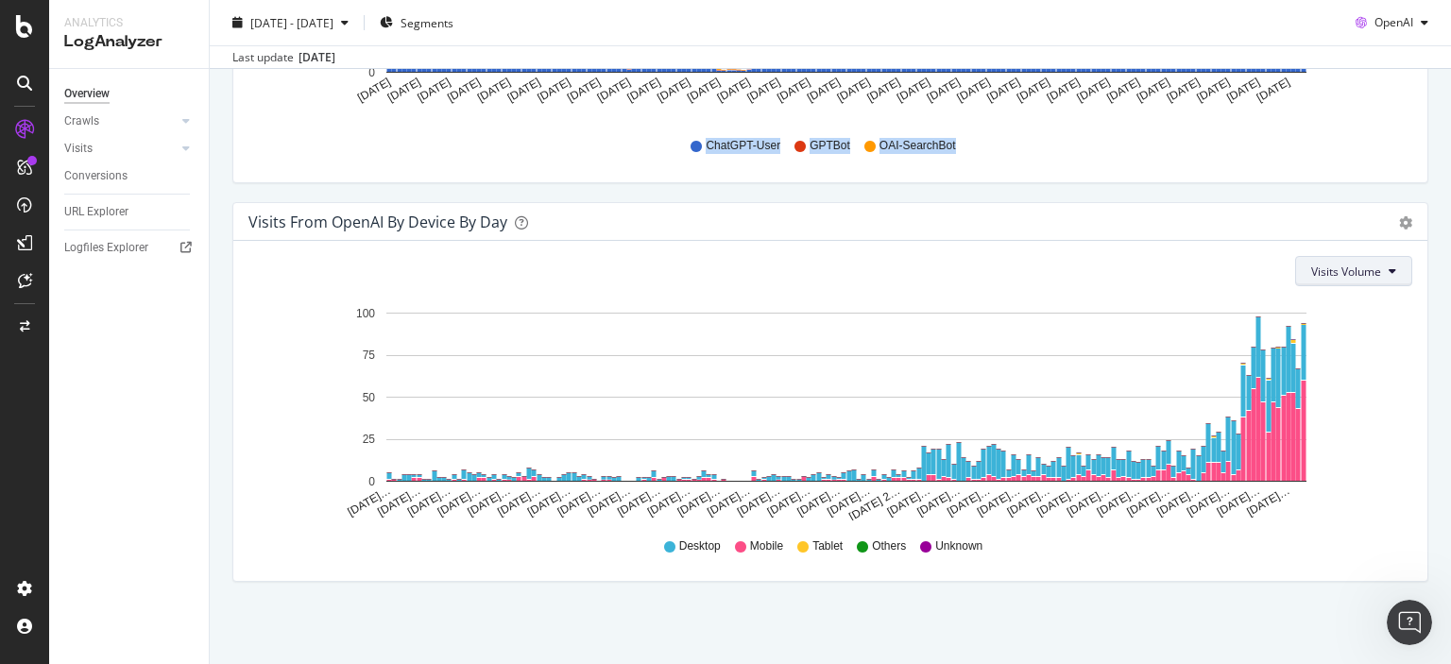
click at [1327, 264] on span "Visits Volume" at bounding box center [1347, 272] width 70 height 16
click at [1330, 331] on div "Active URLs" at bounding box center [1333, 341] width 102 height 27
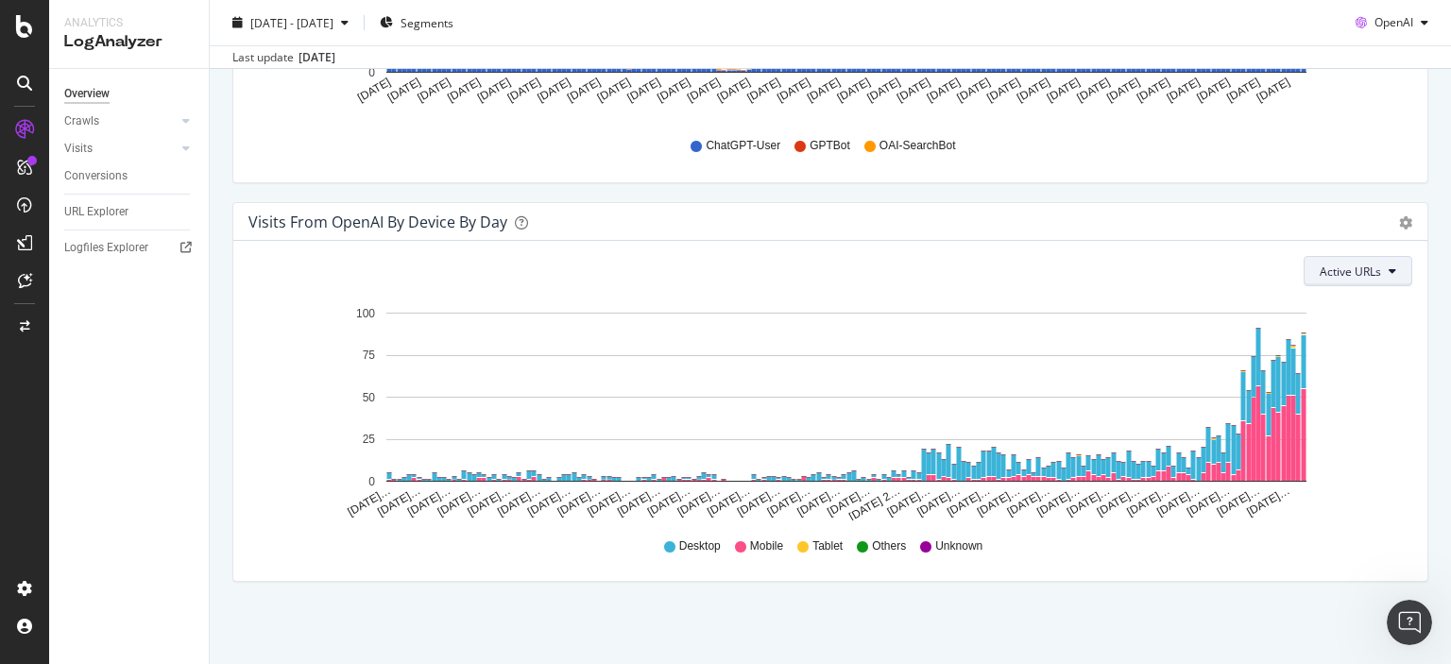
click at [1337, 258] on button "Active URLs" at bounding box center [1358, 271] width 109 height 30
click at [1338, 298] on span "Visits Volume" at bounding box center [1342, 306] width 70 height 17
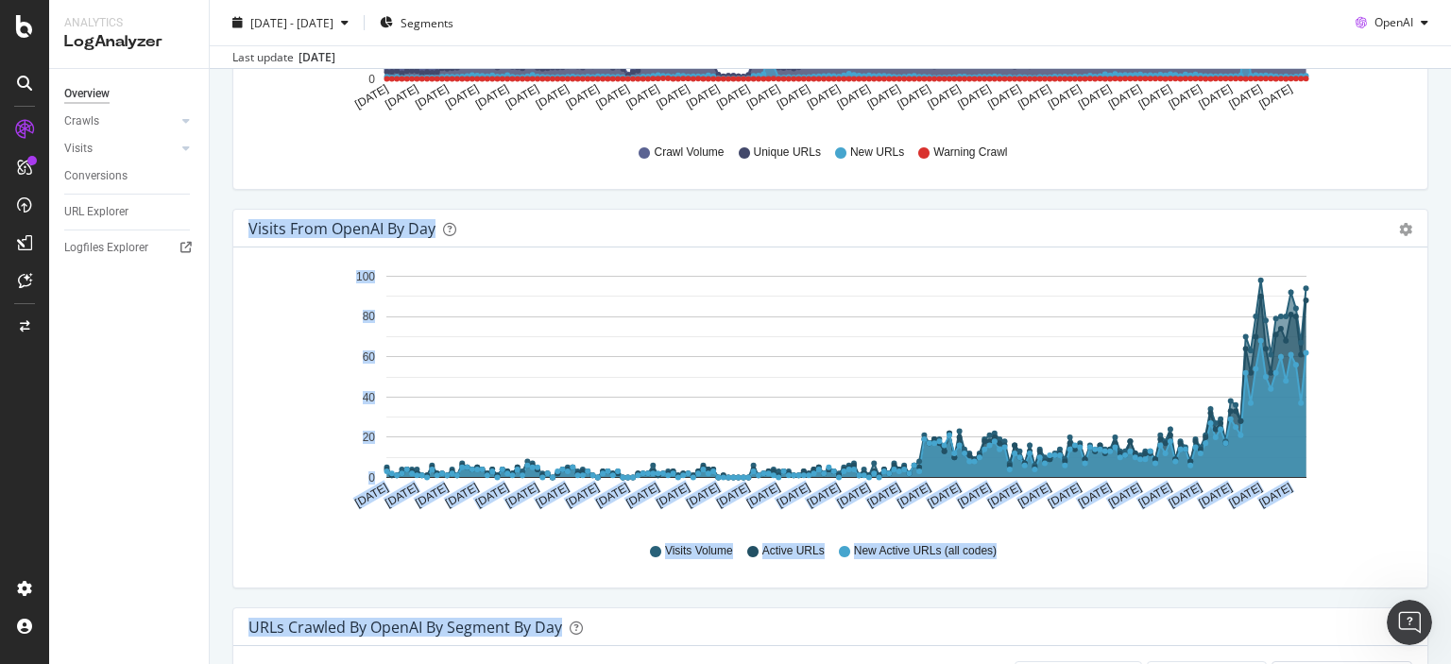
scroll to position [0, 0]
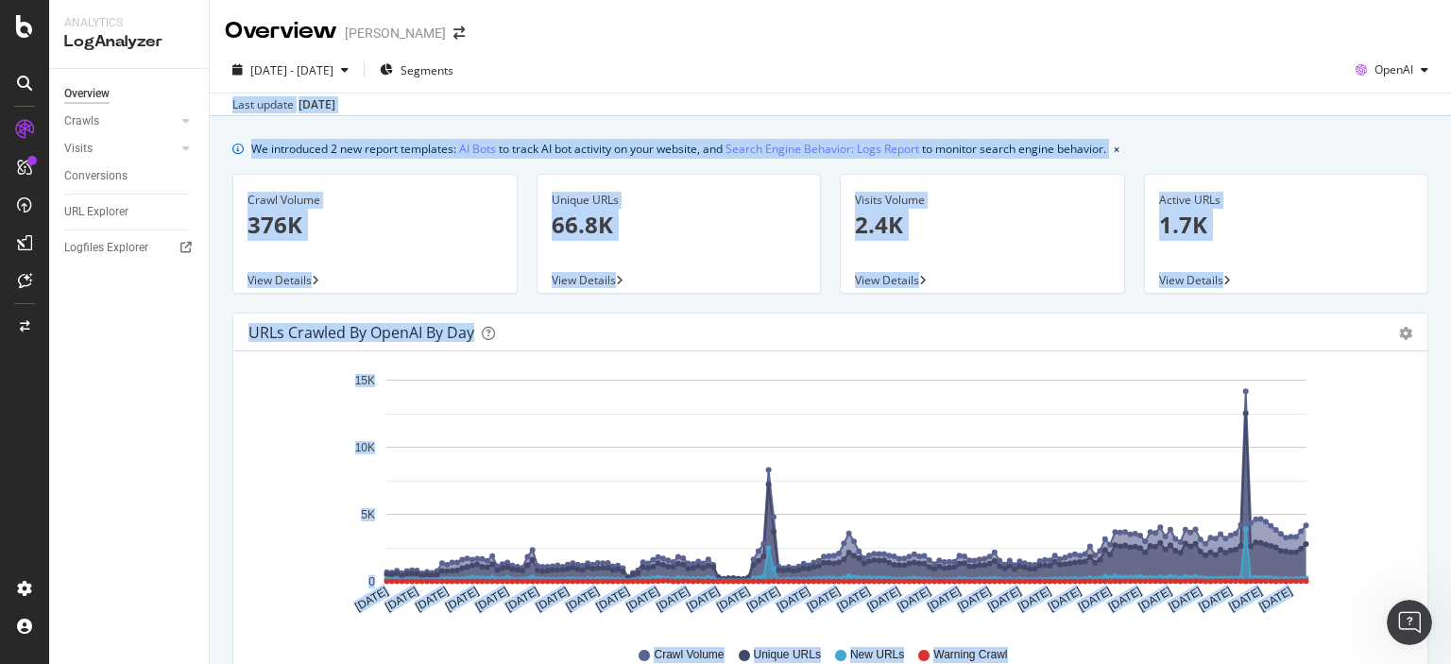
drag, startPoint x: 1450, startPoint y: 562, endPoint x: 1444, endPoint y: 62, distance: 499.9
click at [1444, 62] on div "Overview Vanden Borre [DATE] - [DATE] Segments OpenAI Last update [DATE] We int…" at bounding box center [831, 332] width 1242 height 664
click at [1423, 221] on div "Active URLs 1.7K View Details" at bounding box center [1287, 243] width 304 height 139
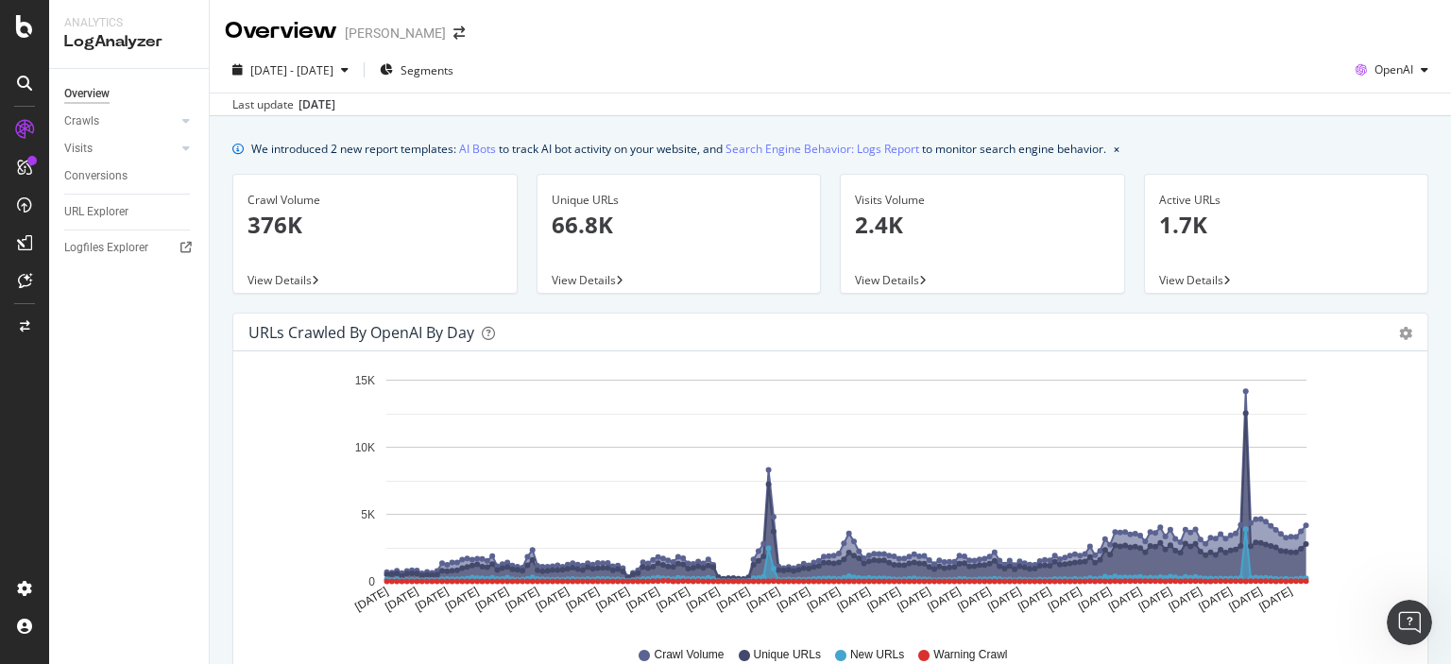
click at [290, 279] on span "View Details" at bounding box center [280, 280] width 64 height 16
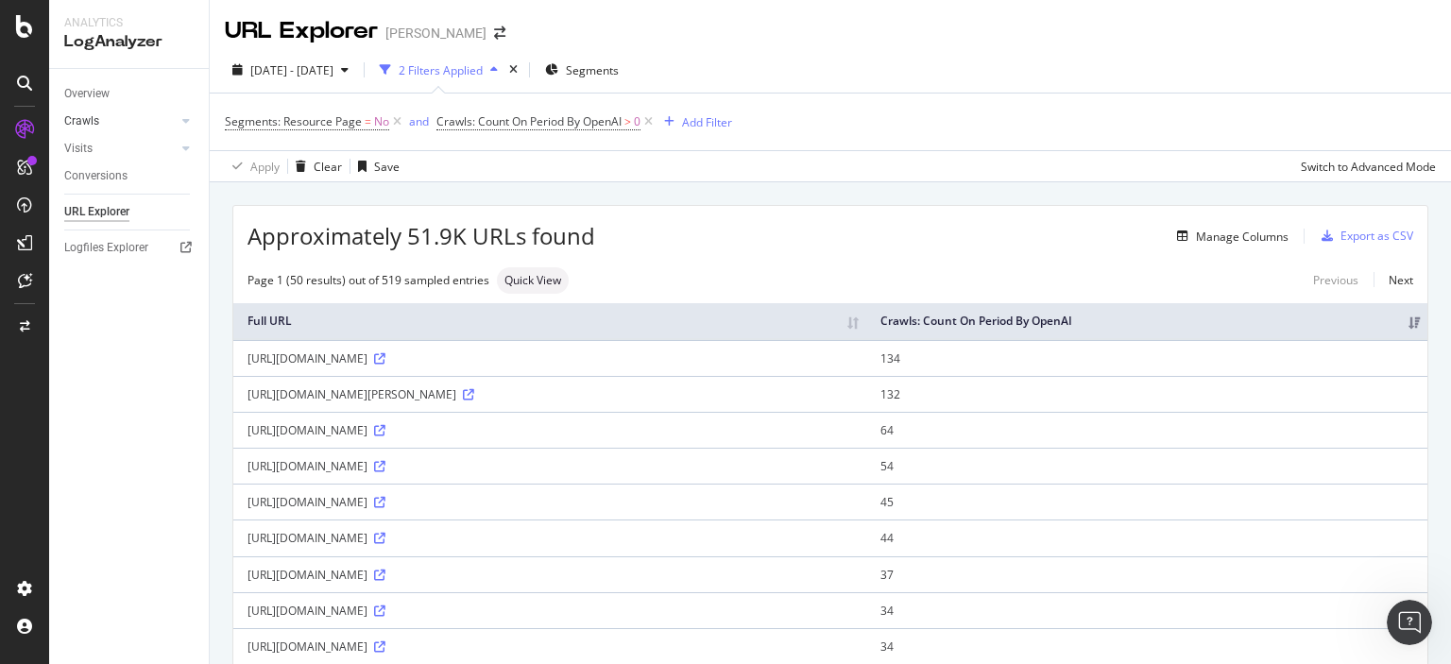
click at [105, 125] on link "Crawls" at bounding box center [120, 121] width 112 height 20
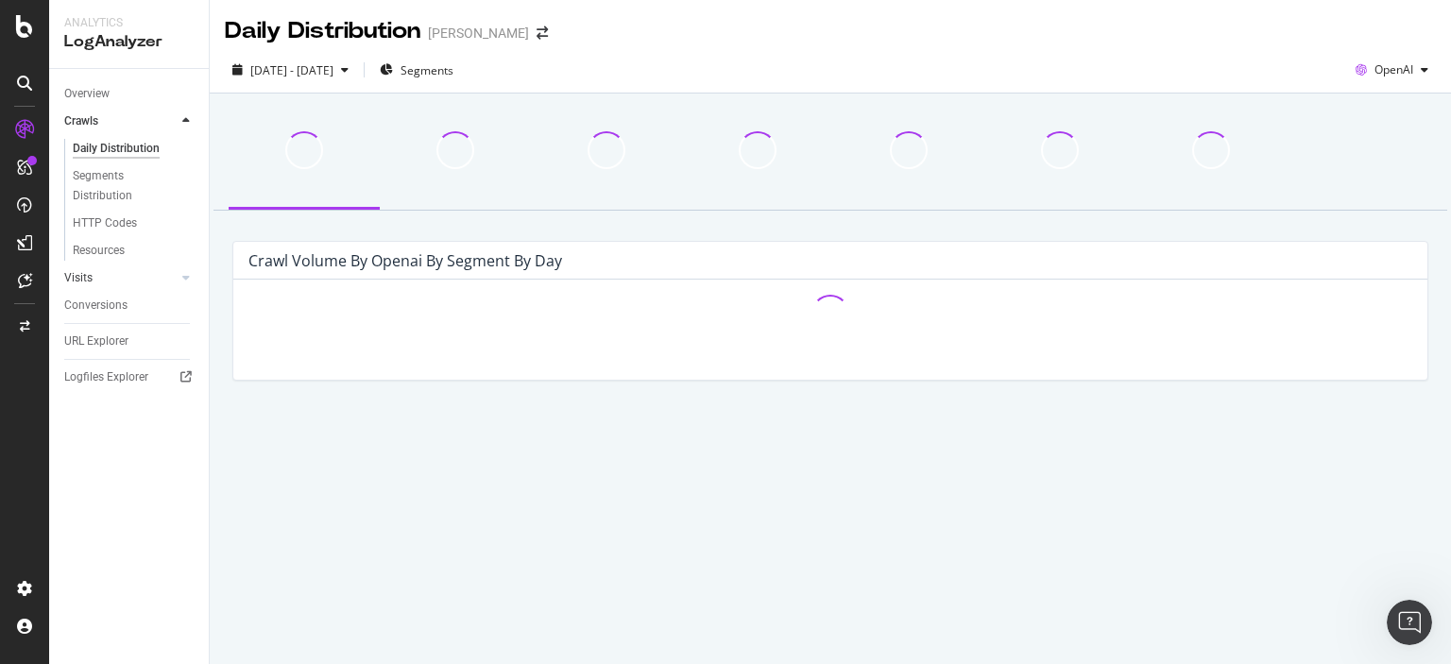
click at [110, 283] on link "Visits" at bounding box center [120, 278] width 112 height 20
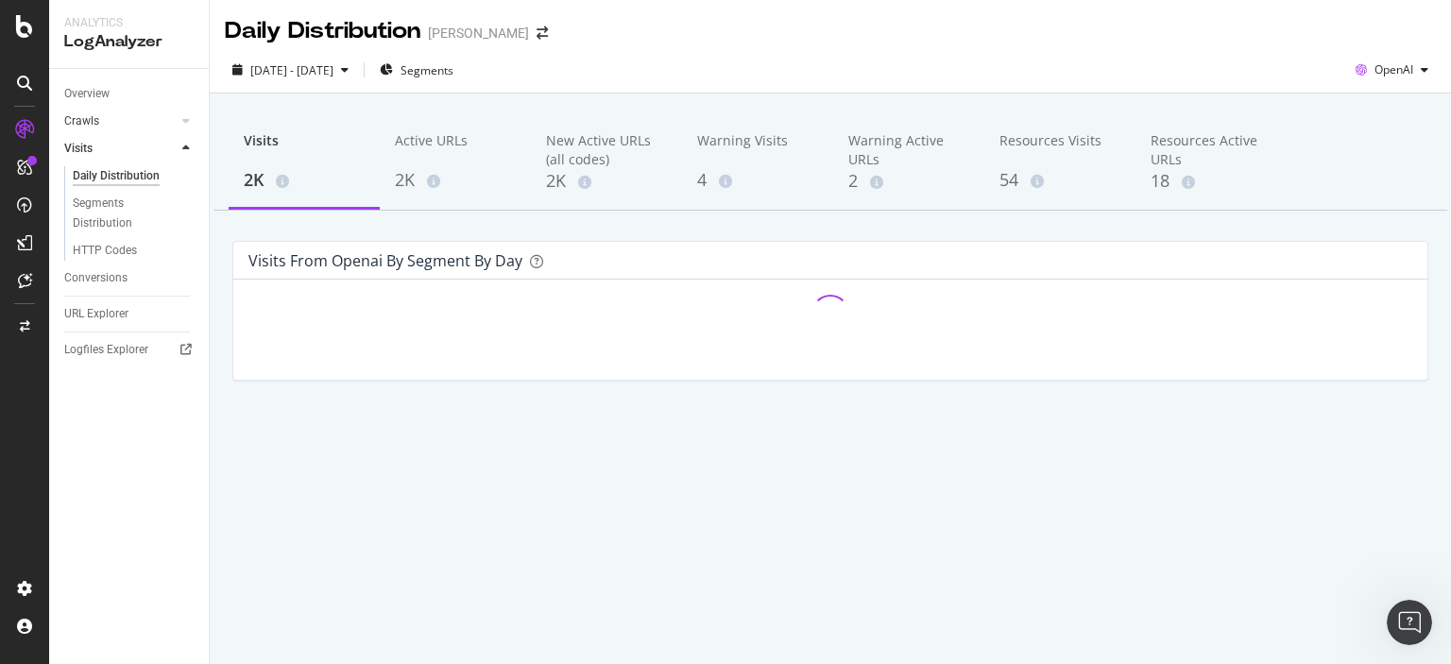
click at [146, 122] on link "Crawls" at bounding box center [120, 121] width 112 height 20
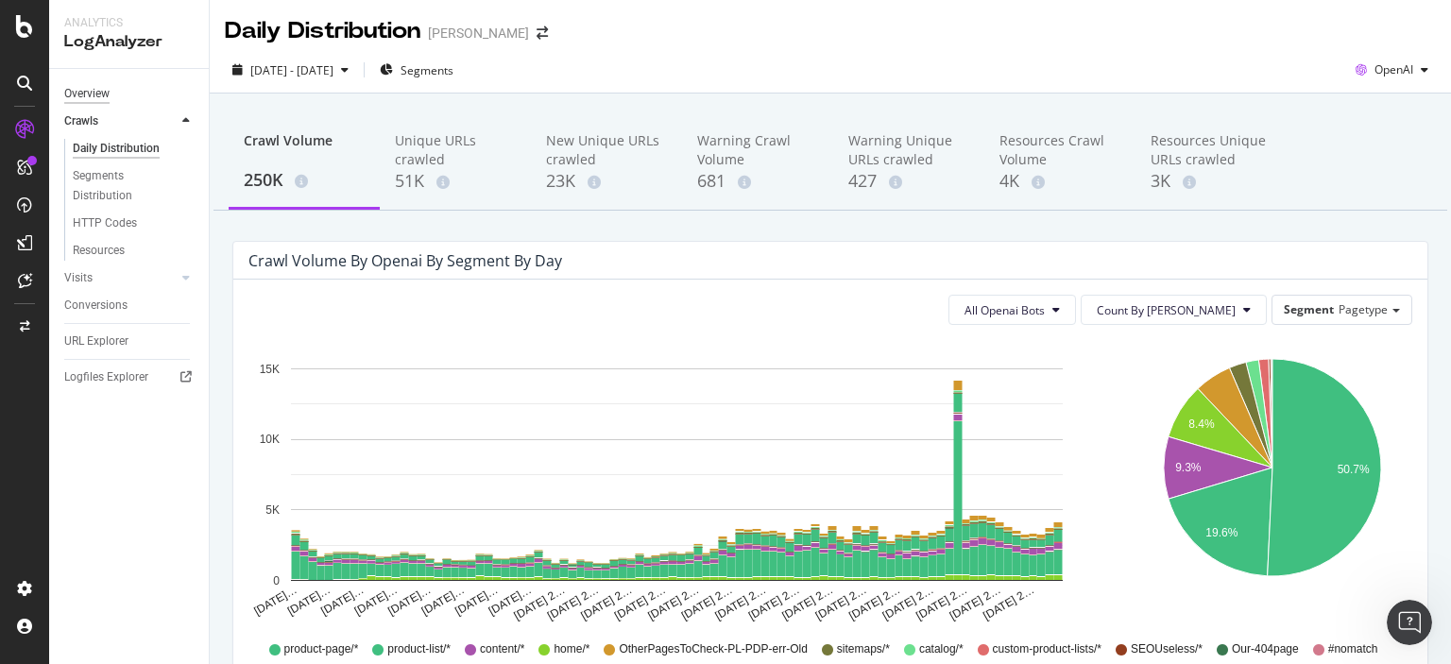
click at [94, 92] on div "Overview" at bounding box center [86, 94] width 45 height 20
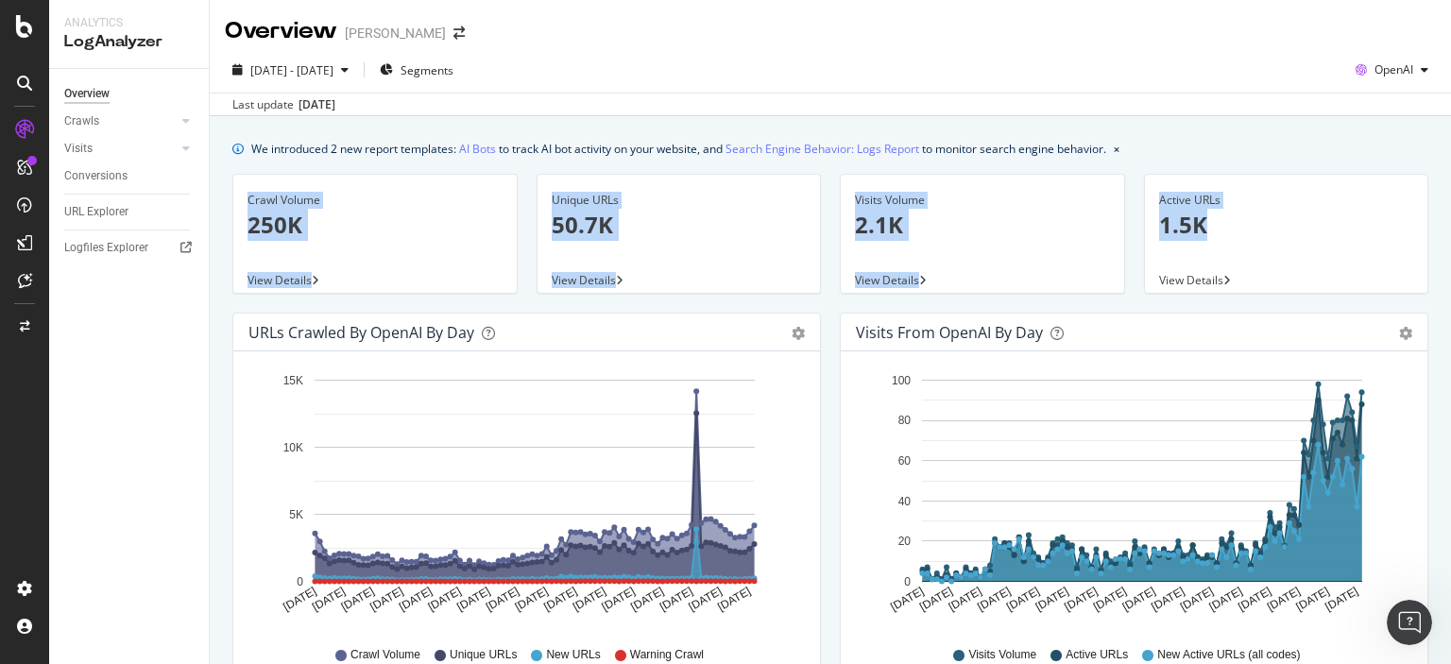
drag, startPoint x: 1285, startPoint y: 237, endPoint x: 234, endPoint y: 195, distance: 1051.6
click at [234, 195] on div "Crawl Volume 250K View Details Unique URLs 50.7K View Details Visits Volume 2.1…" at bounding box center [830, 243] width 1215 height 139
copy div "Crawl Volume 250K View Details Unique URLs 50.7K View Details Visits Volume 2.1…"
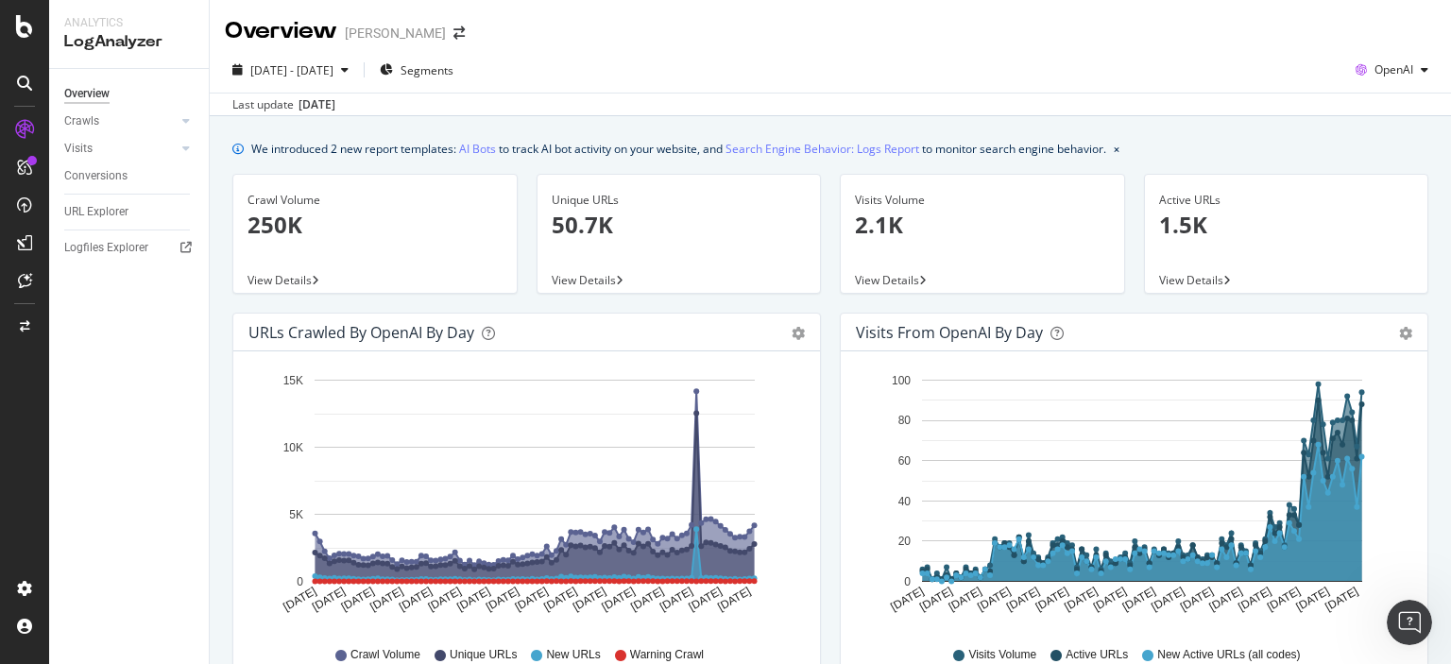
click at [173, 364] on div "Overview Crawls Daily Distribution Segments Distribution HTTP Codes Resources V…" at bounding box center [129, 366] width 160 height 595
click at [334, 73] on span "[DATE] - [DATE]" at bounding box center [291, 70] width 83 height 16
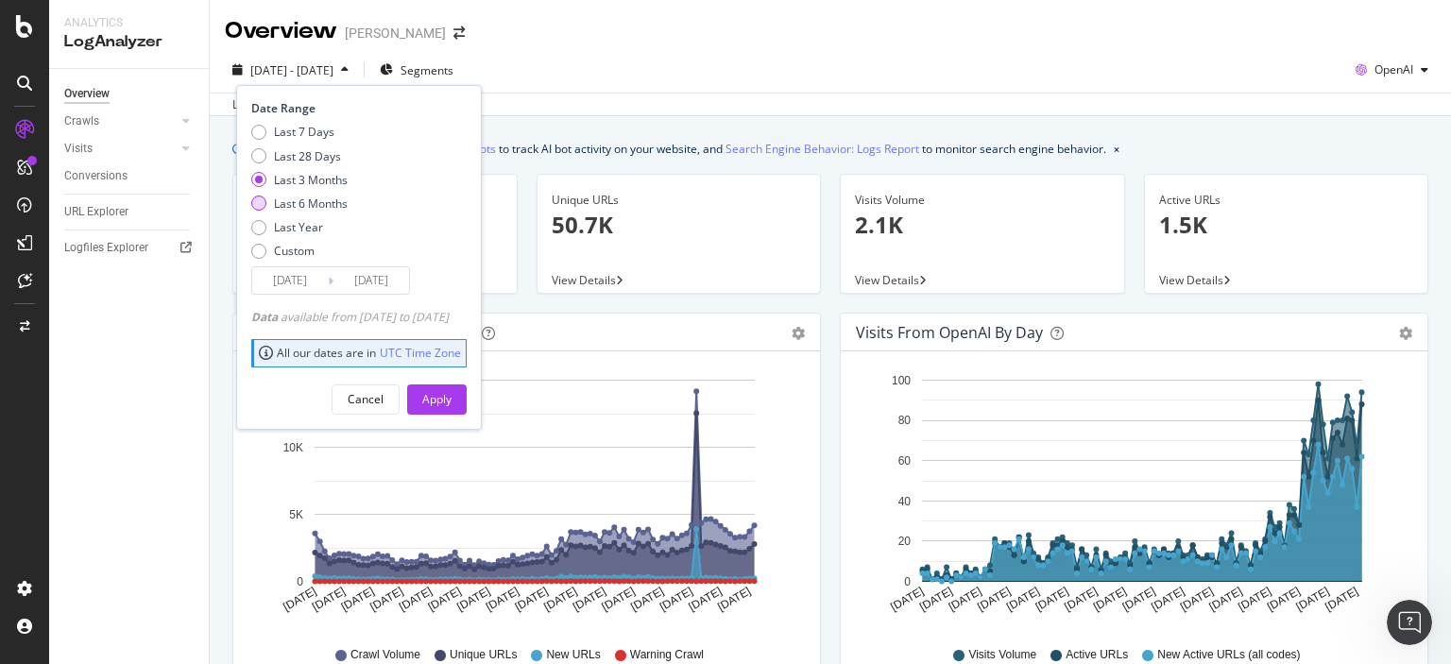
click at [301, 199] on div "Last 6 Months" at bounding box center [311, 204] width 74 height 16
type input "[DATE]"
click at [452, 403] on div "Apply" at bounding box center [436, 399] width 29 height 16
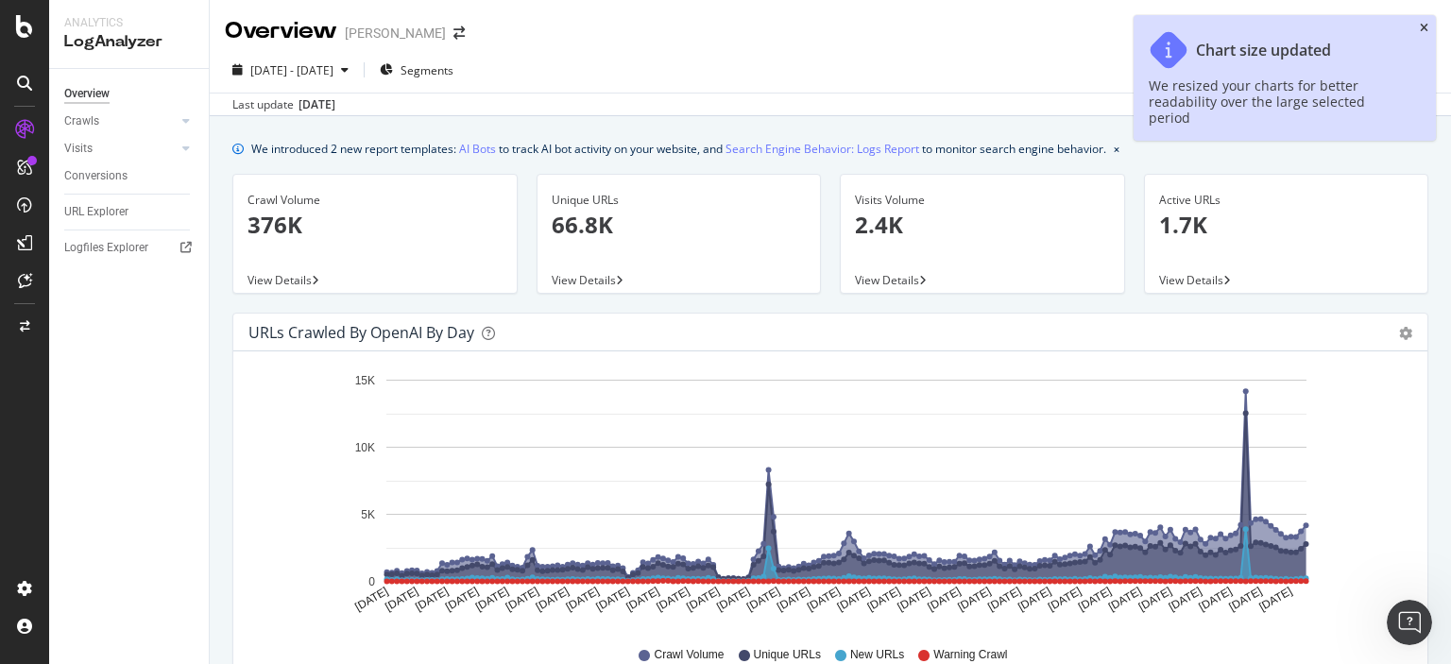
click at [1421, 27] on icon "close toast" at bounding box center [1424, 28] width 9 height 11
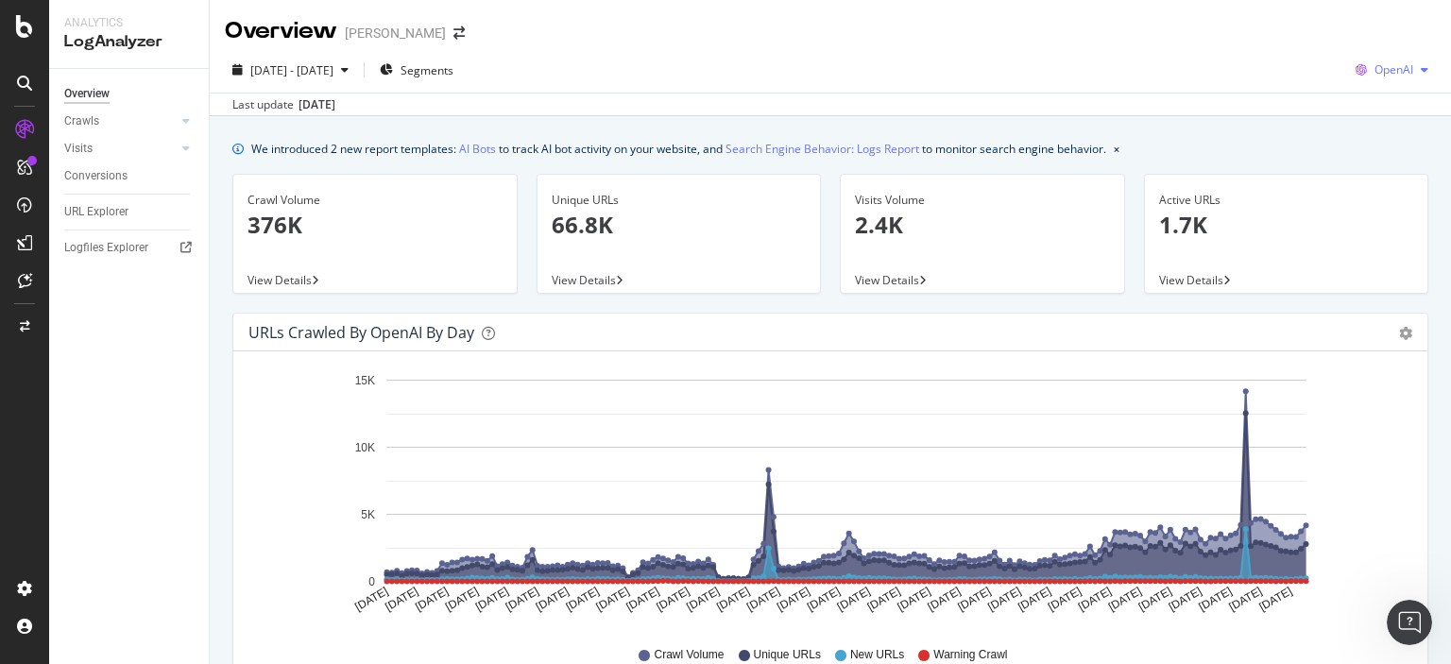
click at [1398, 61] on span "OpenAI" at bounding box center [1394, 69] width 39 height 16
click at [1384, 211] on span "Other AI Bots" at bounding box center [1393, 212] width 70 height 17
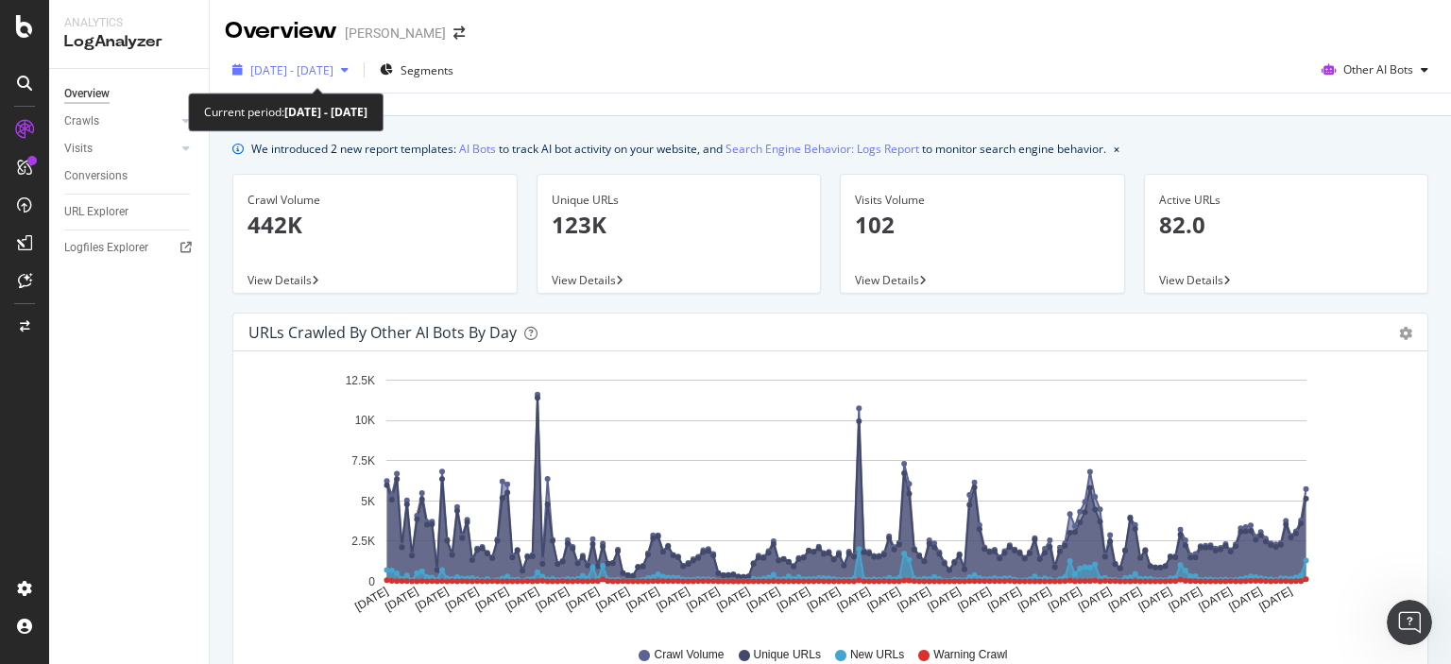
click at [334, 72] on span "[DATE] - [DATE]" at bounding box center [291, 70] width 83 height 16
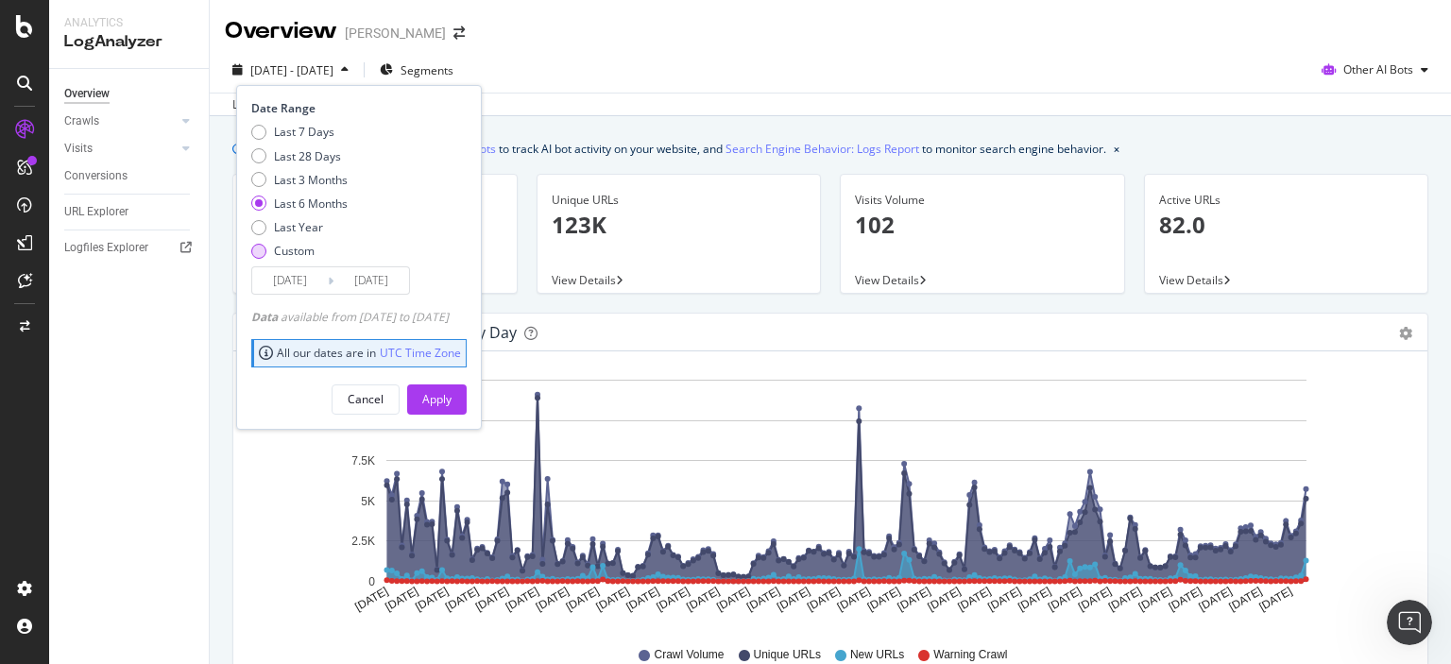
click at [277, 250] on div "Custom" at bounding box center [294, 251] width 41 height 16
click at [290, 285] on input "[DATE]" at bounding box center [290, 280] width 76 height 26
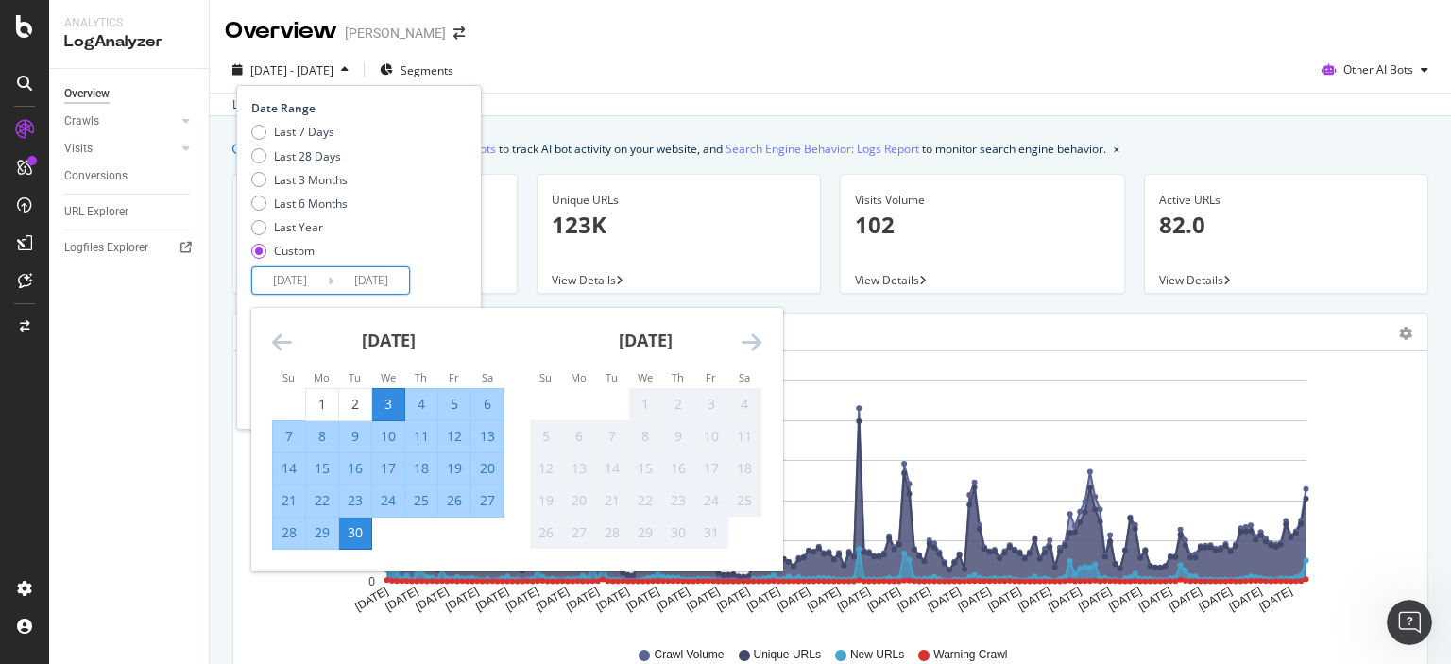
click at [283, 337] on icon "Move backward to switch to the previous month." at bounding box center [282, 342] width 20 height 23
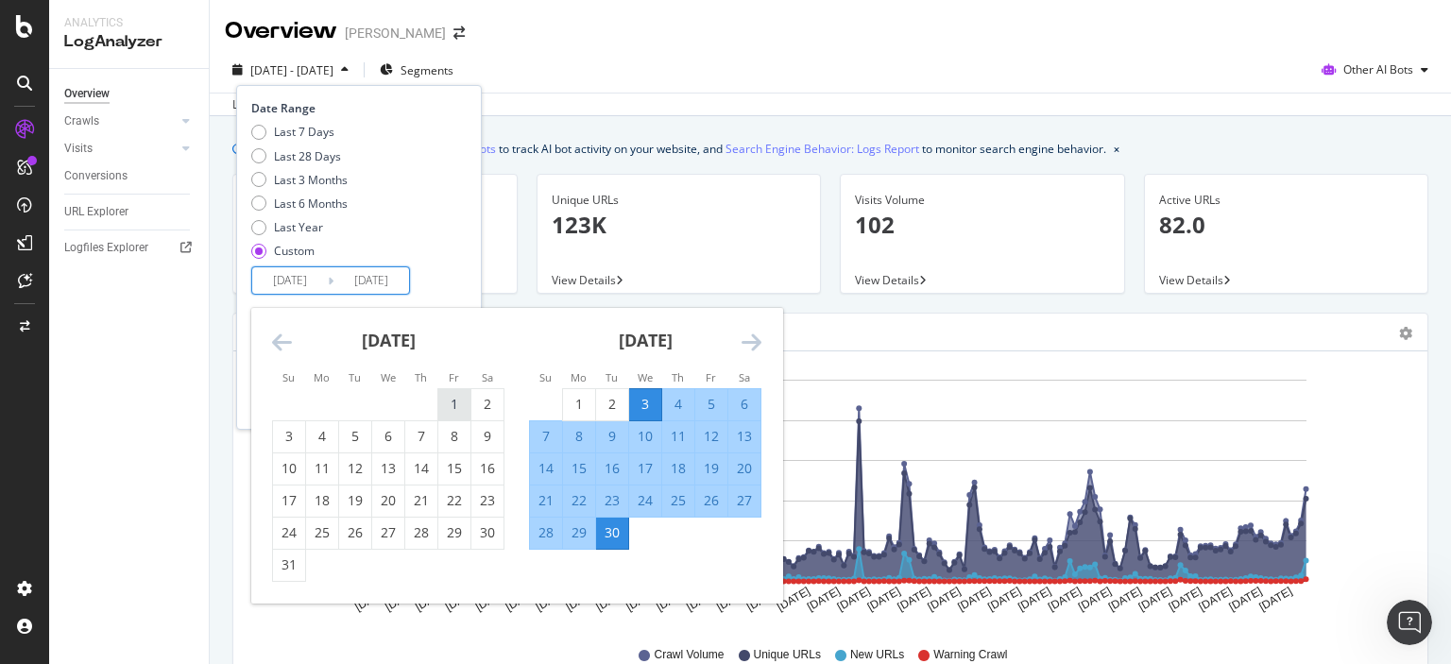
click at [450, 403] on div "1" at bounding box center [454, 404] width 32 height 19
type input "[DATE]"
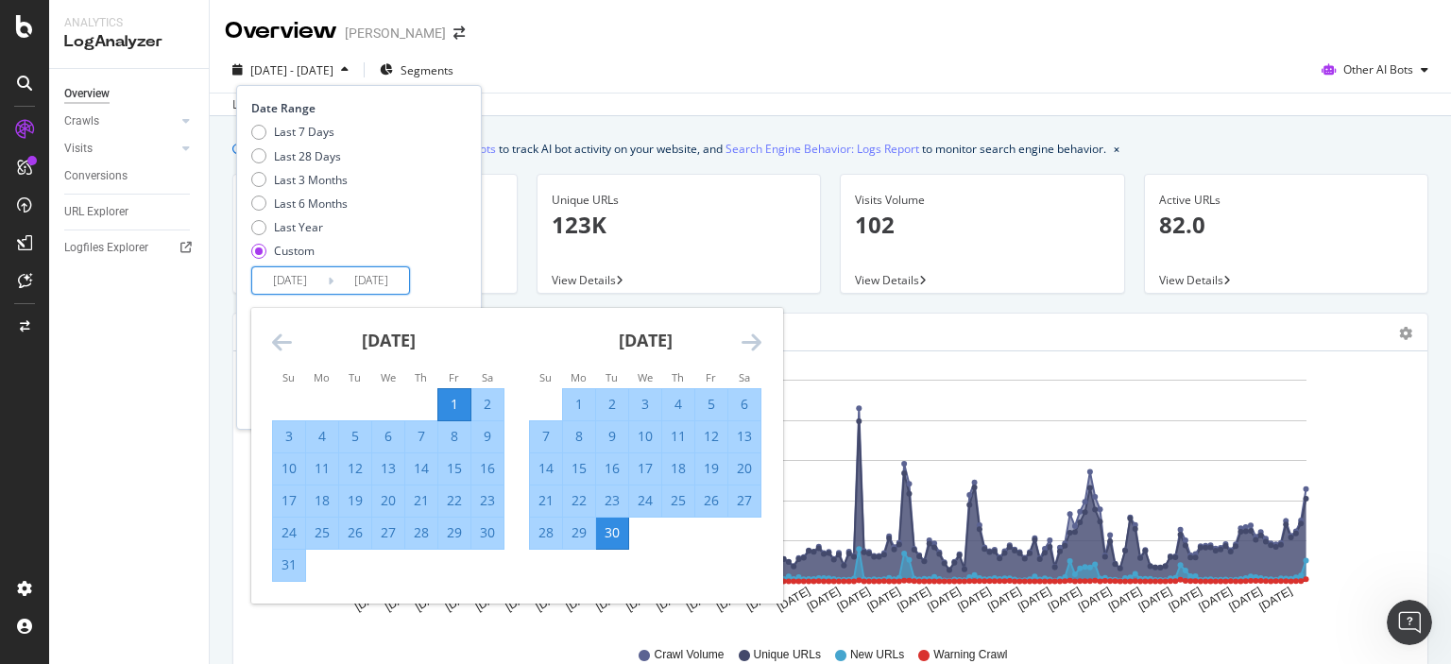
click at [277, 572] on div "31" at bounding box center [289, 565] width 32 height 19
type input "[DATE]"
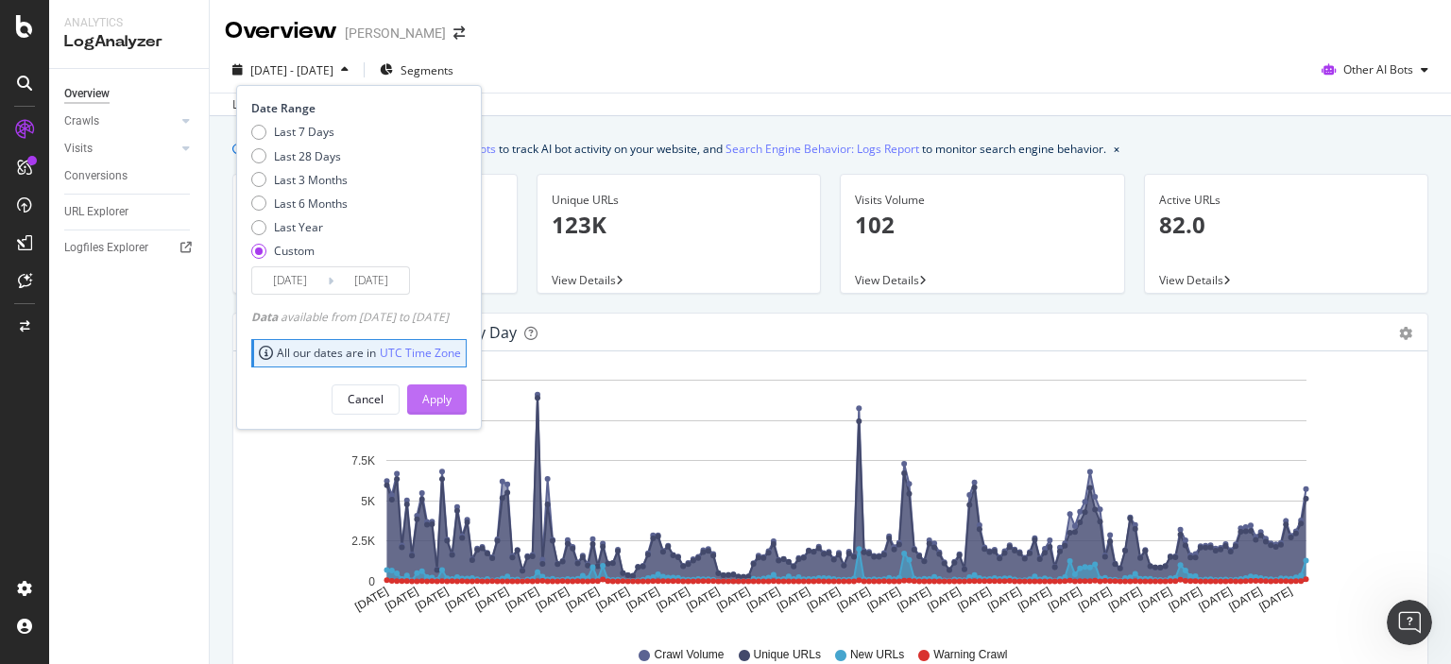
click at [452, 393] on div "Apply" at bounding box center [436, 399] width 29 height 16
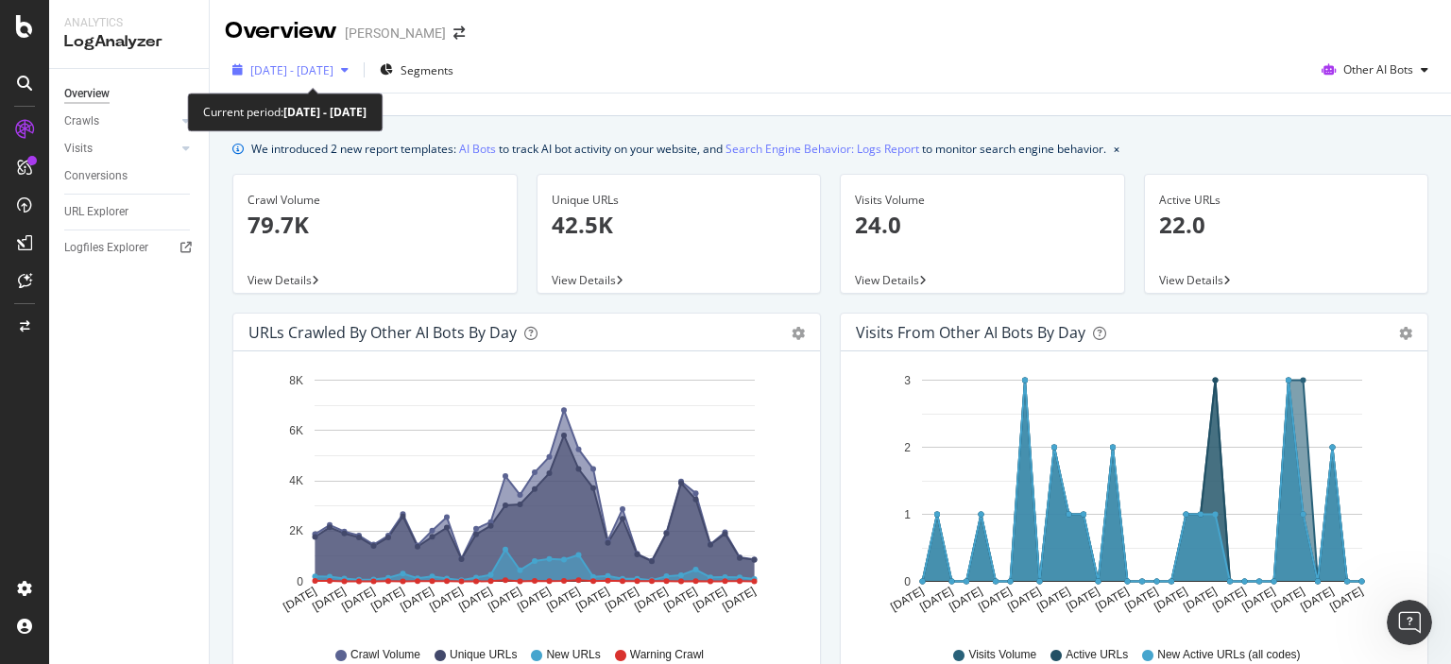
click at [295, 68] on span "[DATE] - [DATE]" at bounding box center [291, 70] width 83 height 16
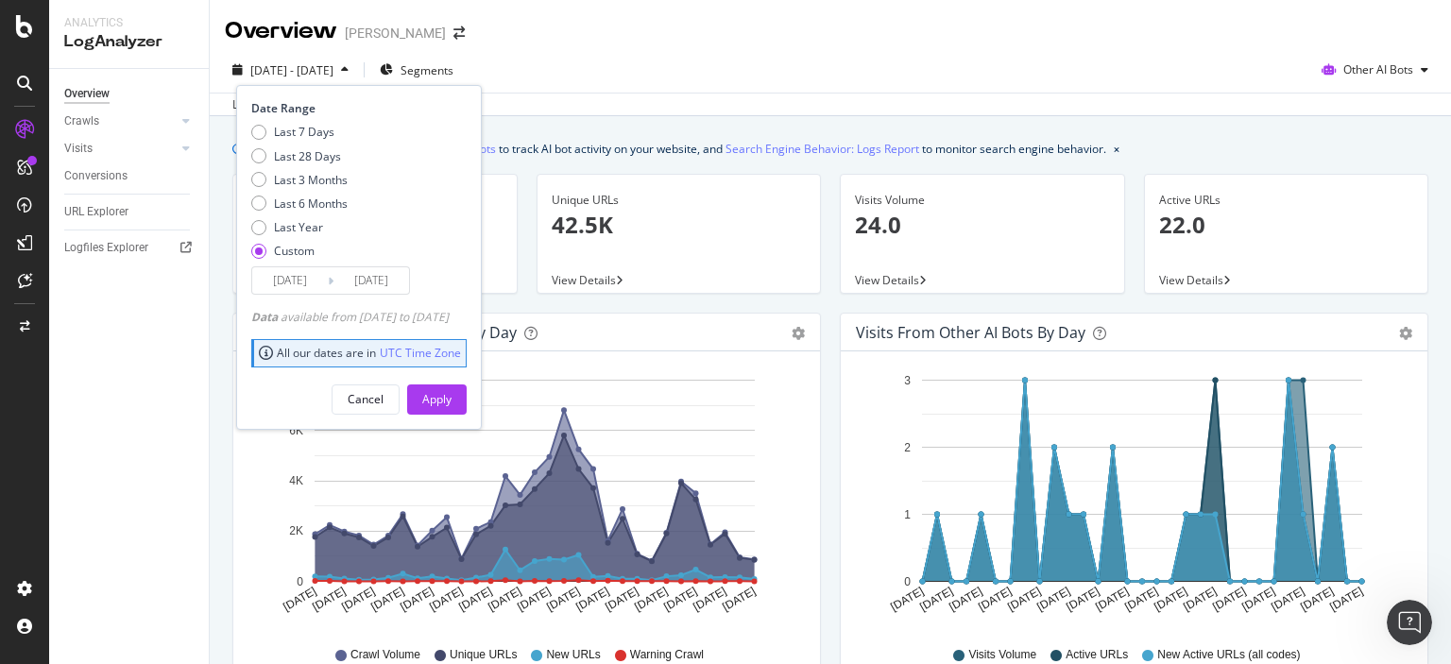
click at [312, 273] on input "[DATE]" at bounding box center [290, 280] width 76 height 26
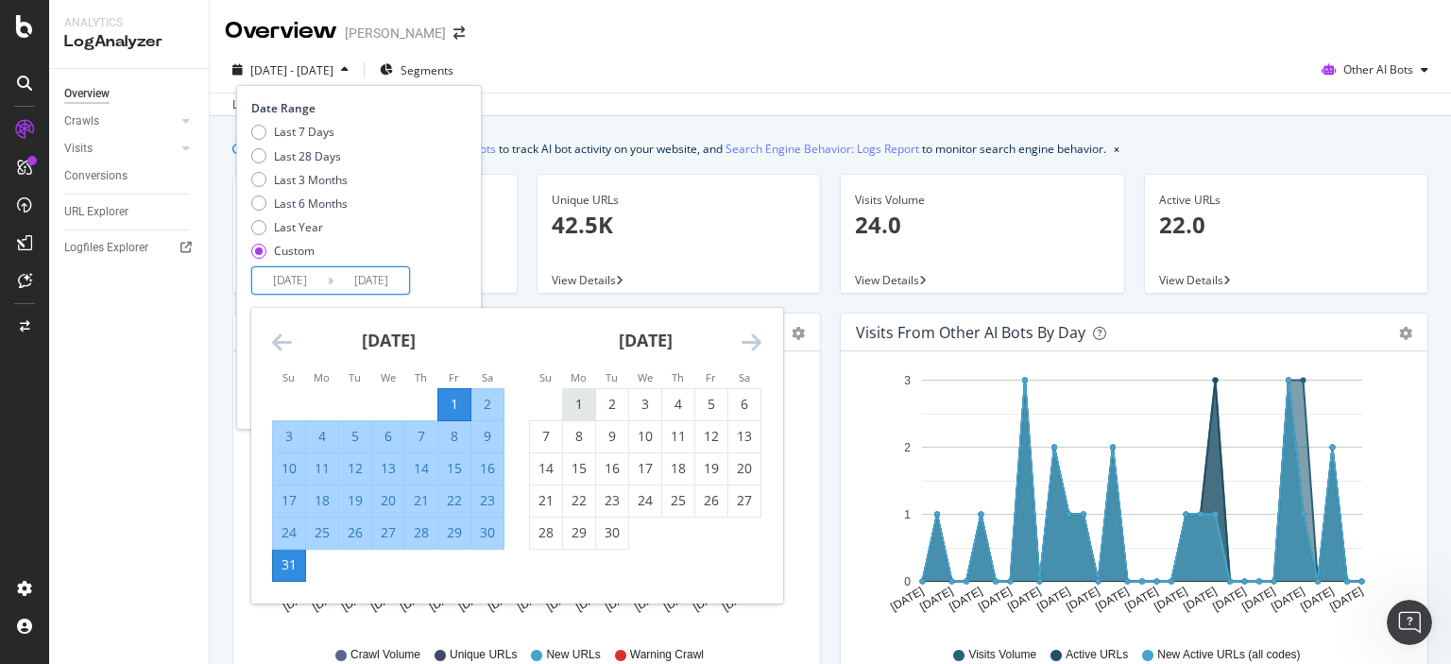
click at [576, 396] on div "1" at bounding box center [579, 404] width 32 height 19
type input "[DATE]"
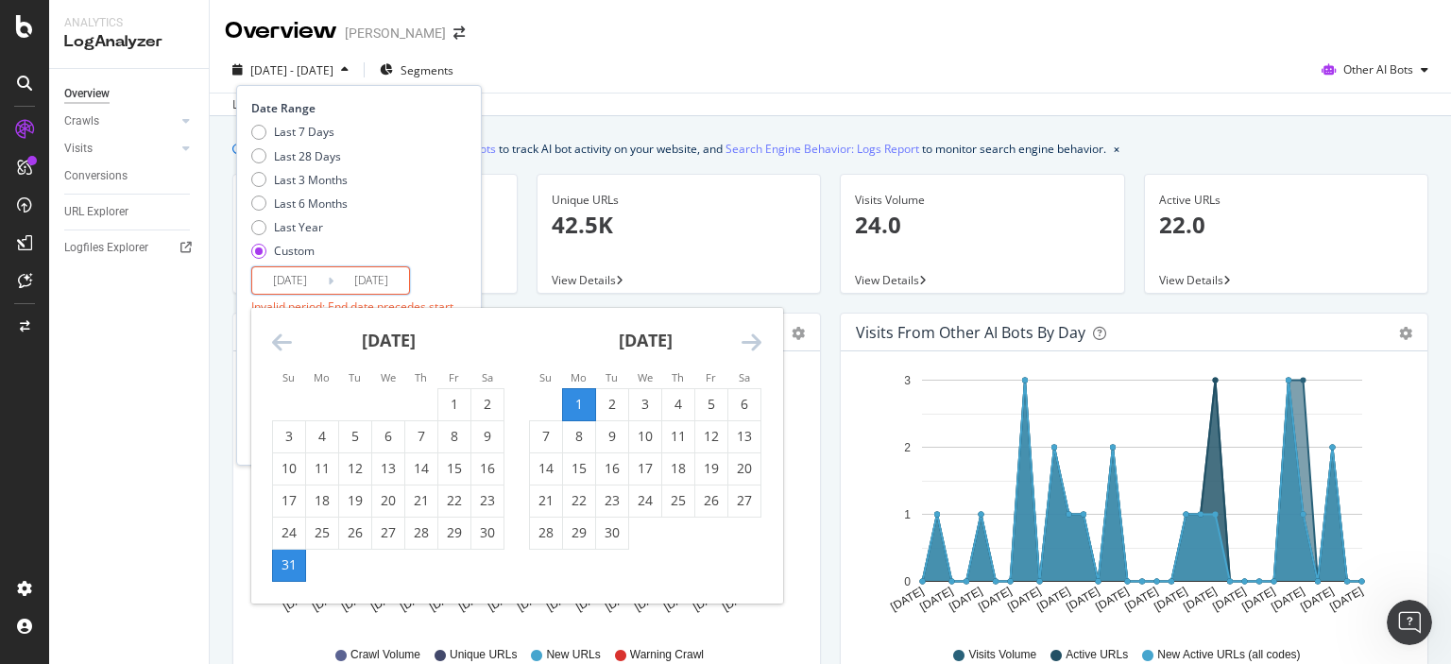
click at [624, 539] on div "30" at bounding box center [612, 532] width 32 height 19
type input "[DATE]"
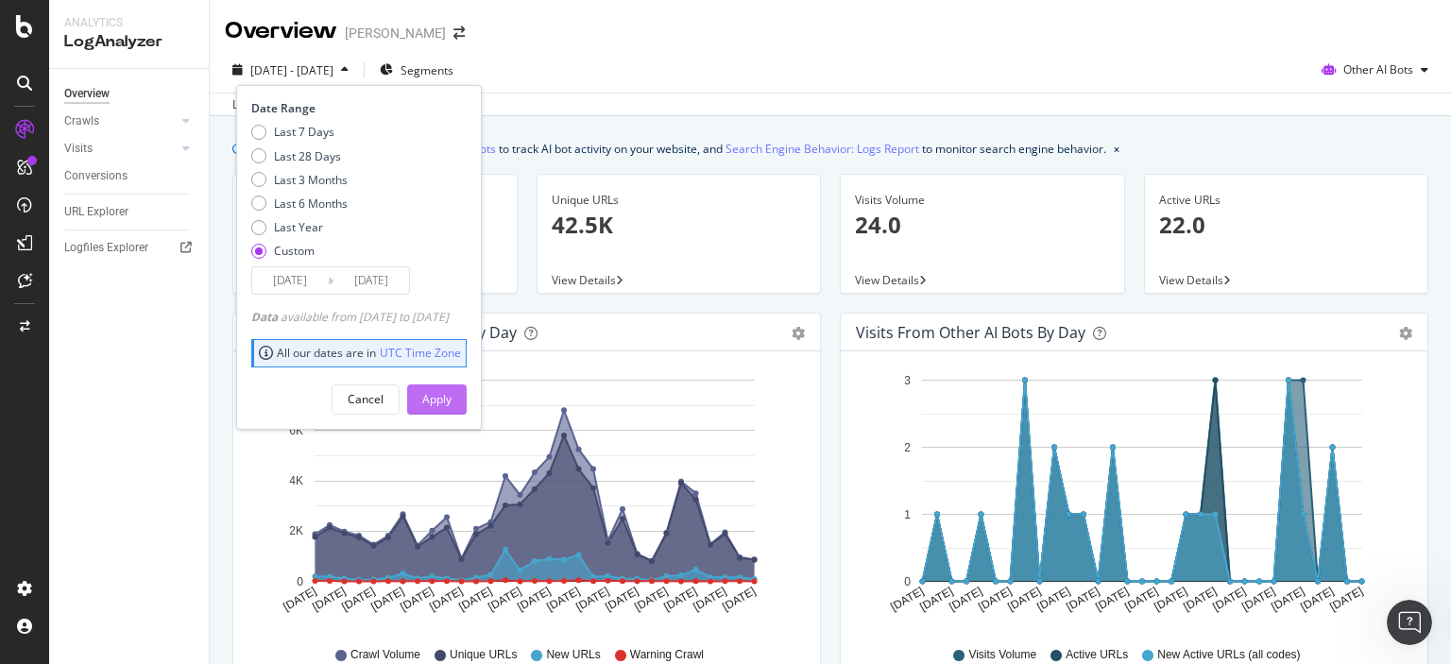
click at [452, 395] on div "Apply" at bounding box center [436, 399] width 29 height 16
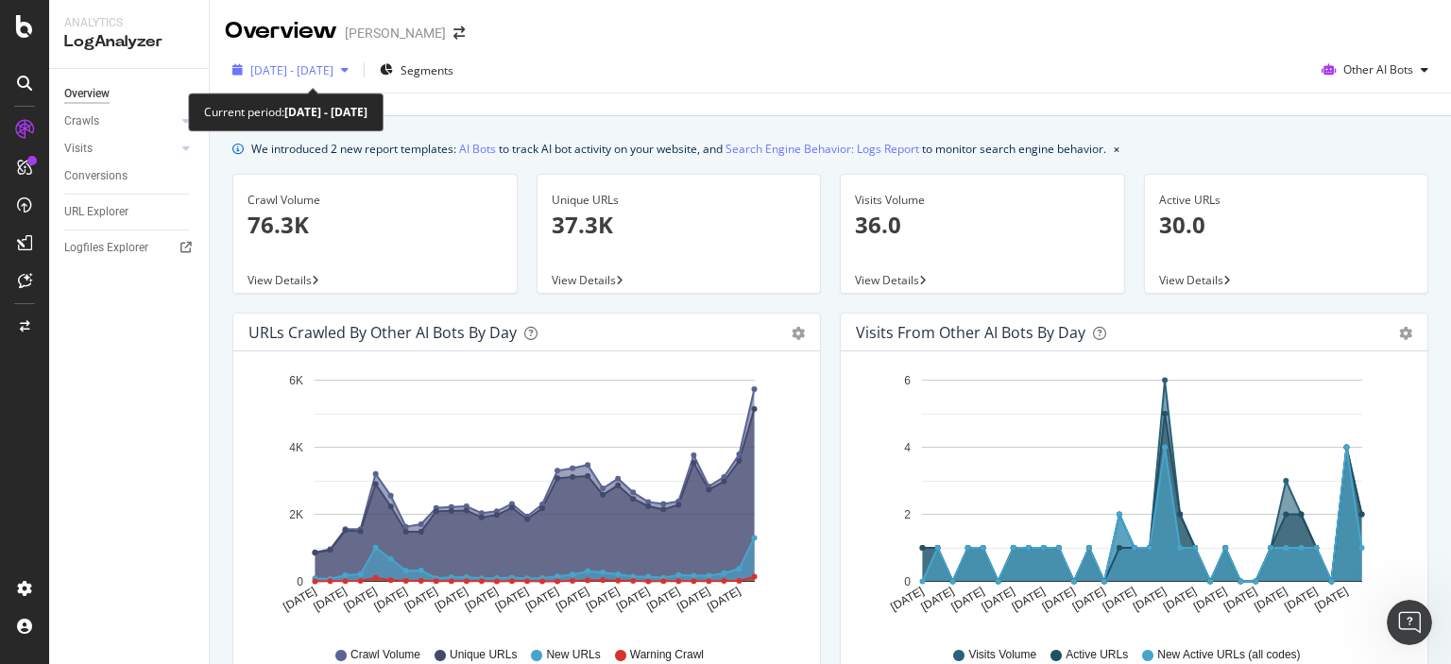
click at [334, 67] on span "[DATE] - [DATE]" at bounding box center [291, 70] width 83 height 16
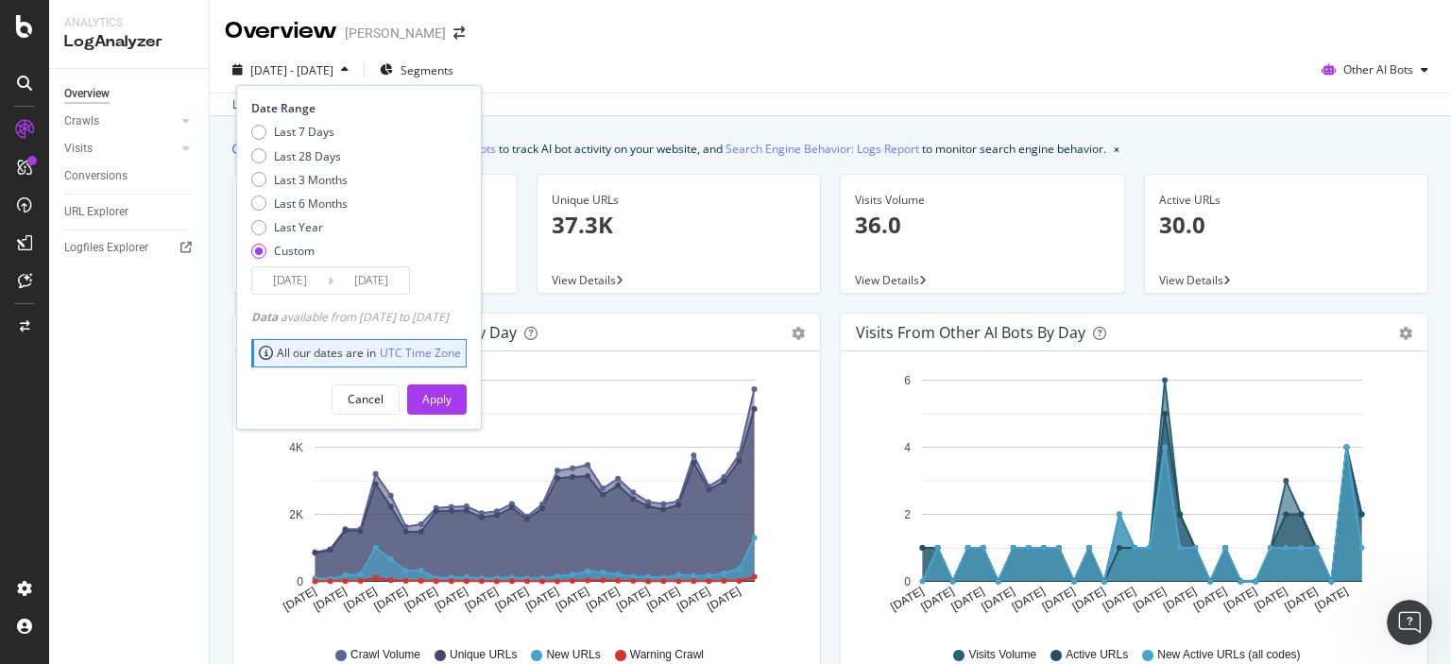
click at [295, 287] on input "[DATE]" at bounding box center [290, 280] width 76 height 26
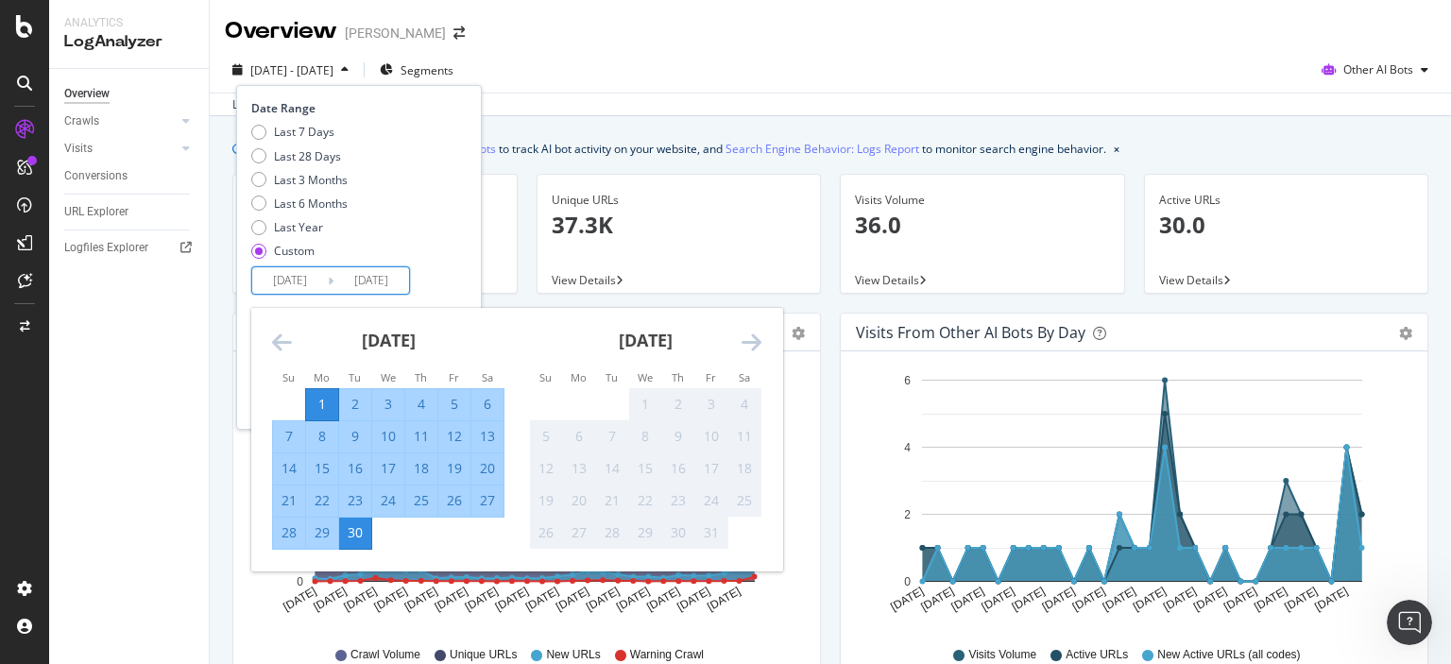
click at [283, 347] on icon "Move backward to switch to the previous month." at bounding box center [282, 342] width 20 height 23
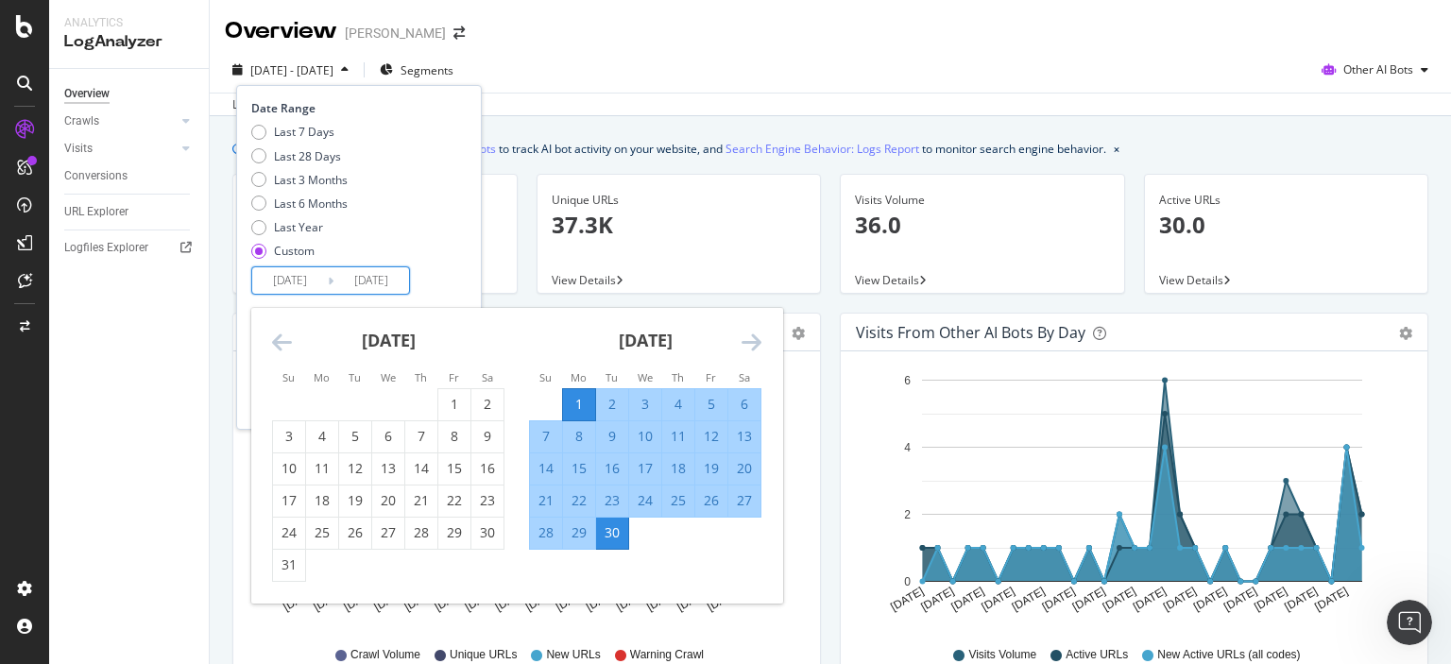
click at [283, 347] on icon "Move backward to switch to the previous month." at bounding box center [282, 342] width 20 height 23
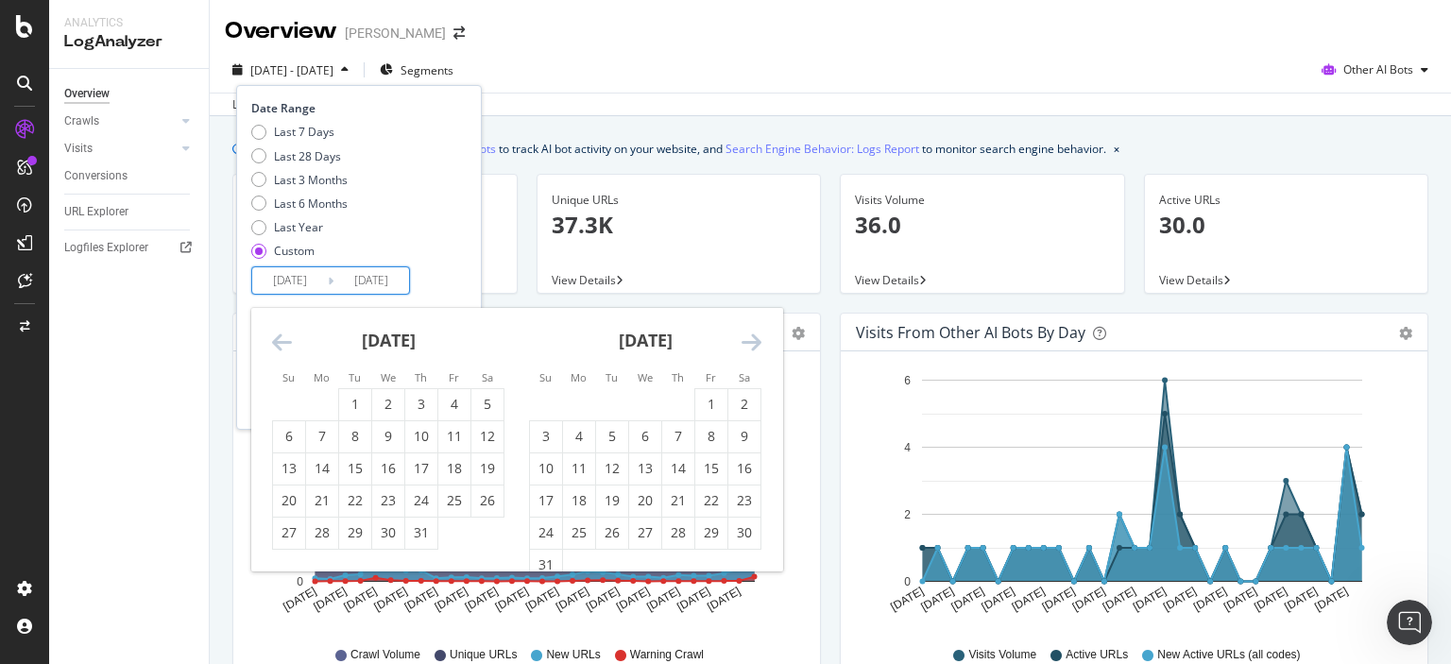
click at [283, 347] on icon "Move backward to switch to the previous month." at bounding box center [282, 342] width 20 height 23
click at [283, 344] on icon "Move backward to switch to the previous month." at bounding box center [282, 342] width 20 height 23
click at [287, 283] on input "[DATE]" at bounding box center [290, 280] width 76 height 26
click at [409, 398] on div "1" at bounding box center [421, 404] width 32 height 19
type input "[DATE]"
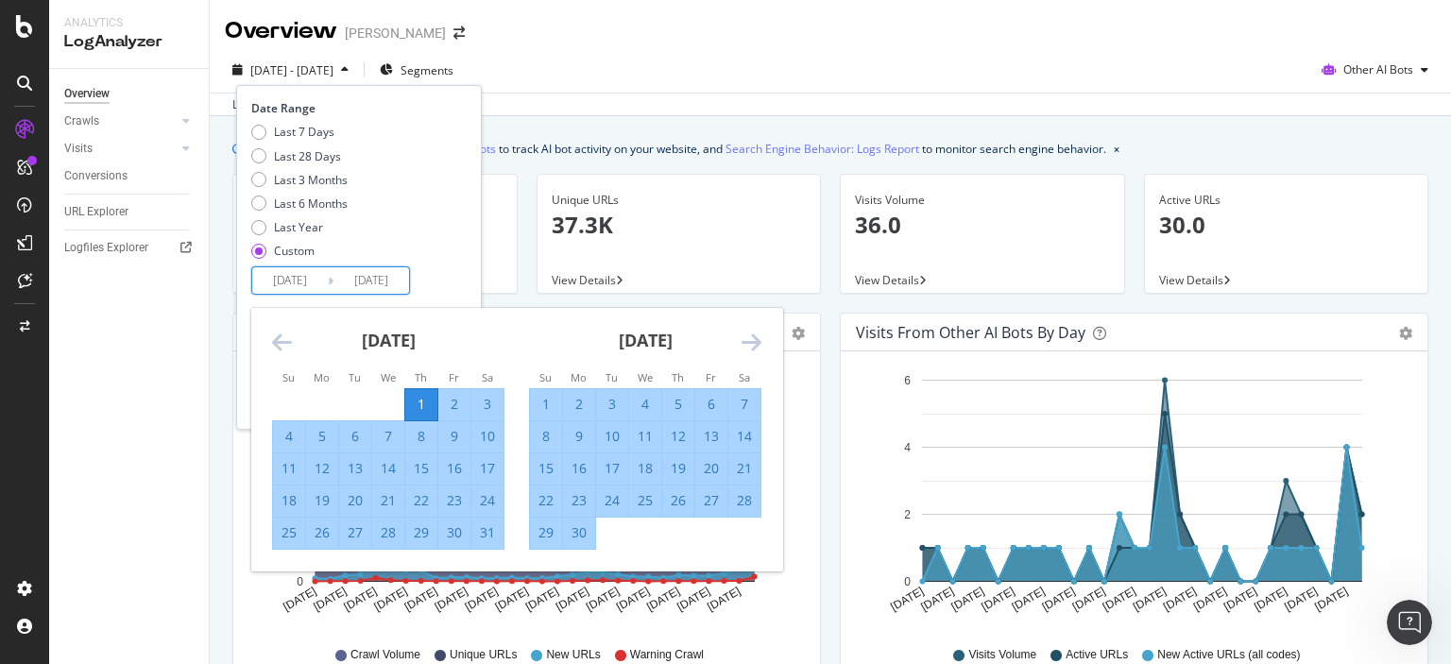
click at [487, 536] on div "31" at bounding box center [488, 532] width 32 height 19
type input "[DATE]"
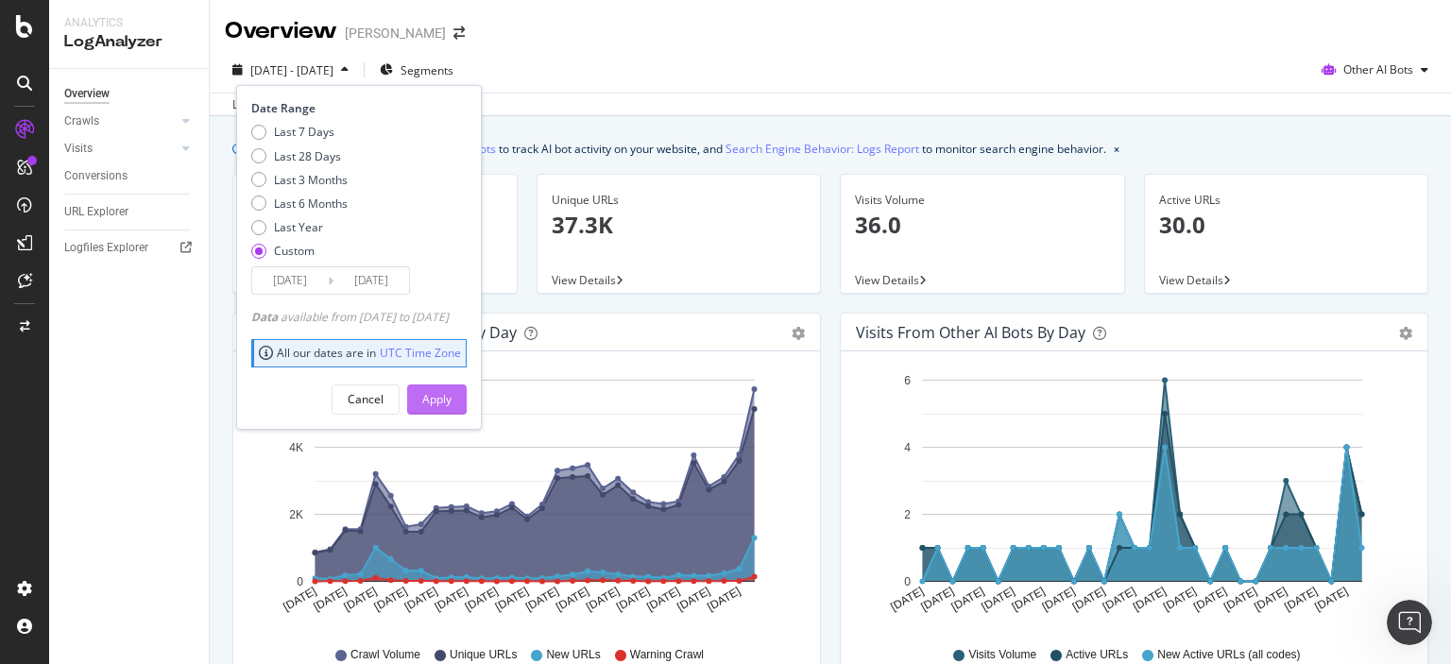
click at [452, 387] on div "Apply" at bounding box center [436, 400] width 29 height 28
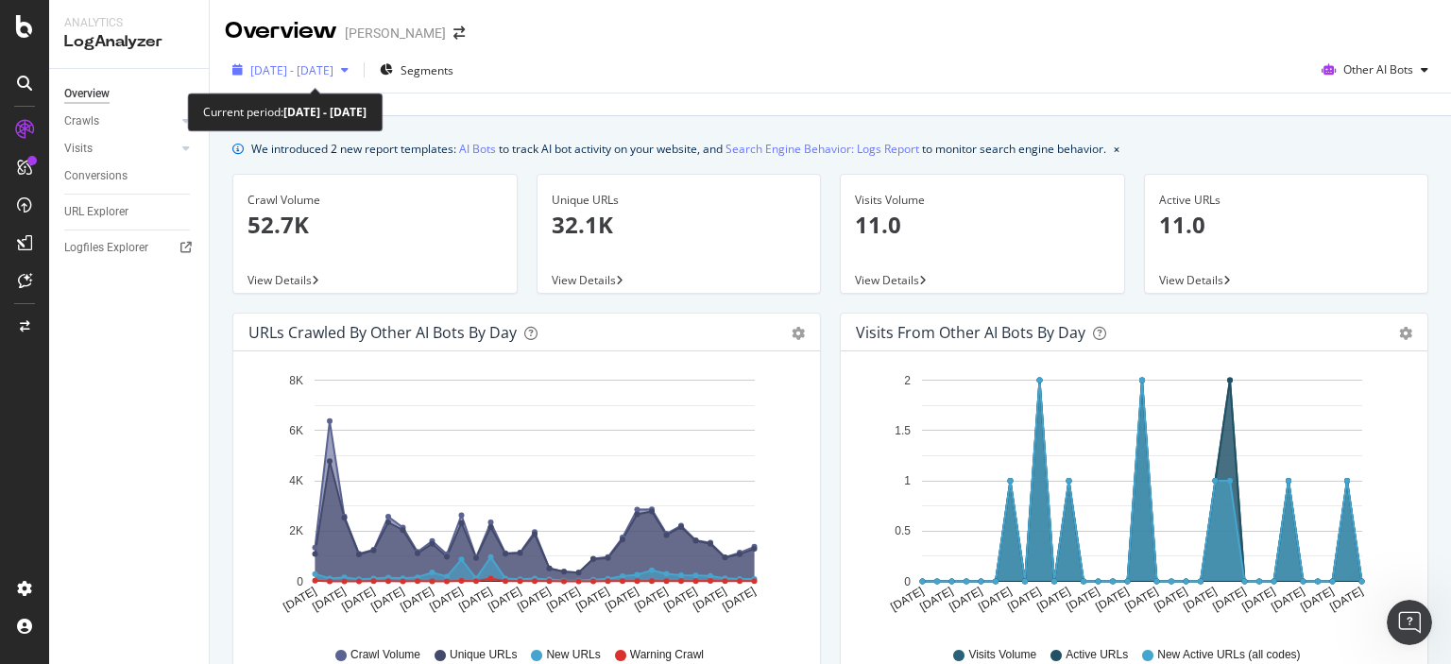
click at [334, 71] on span "[DATE] - [DATE]" at bounding box center [291, 70] width 83 height 16
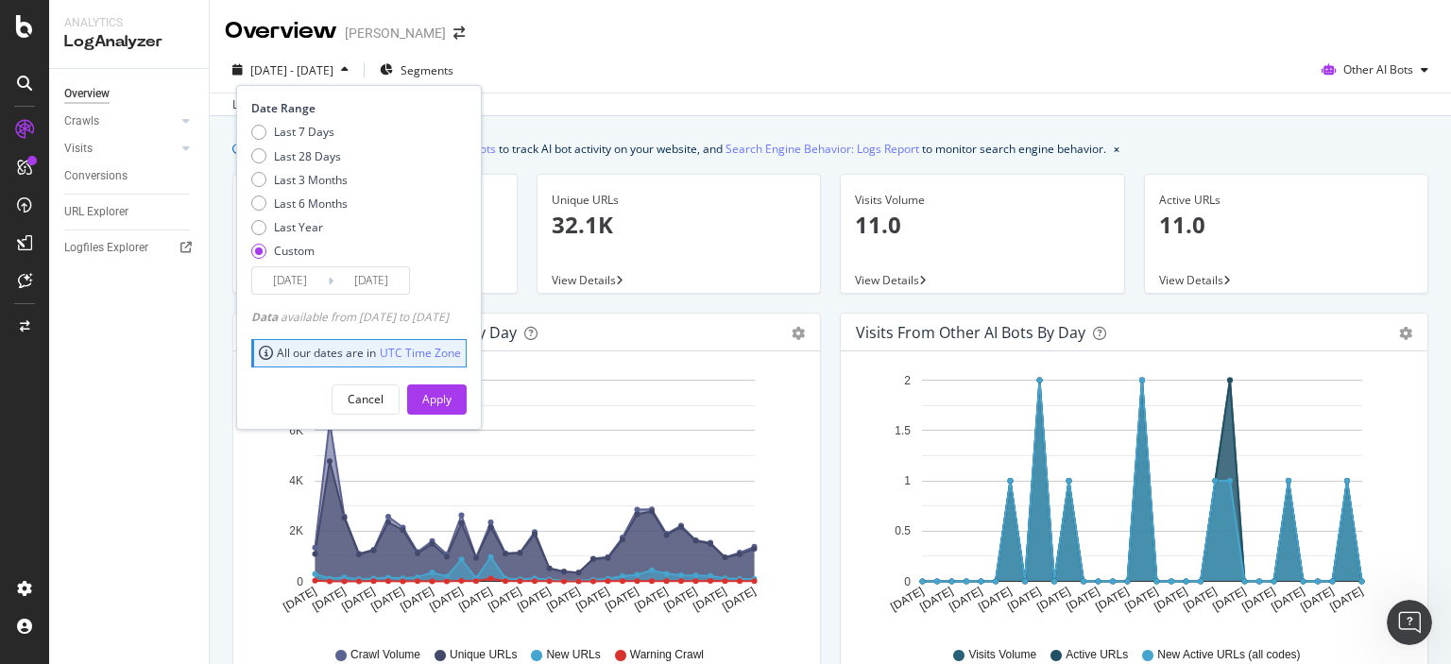
click at [301, 271] on input "[DATE]" at bounding box center [290, 280] width 76 height 26
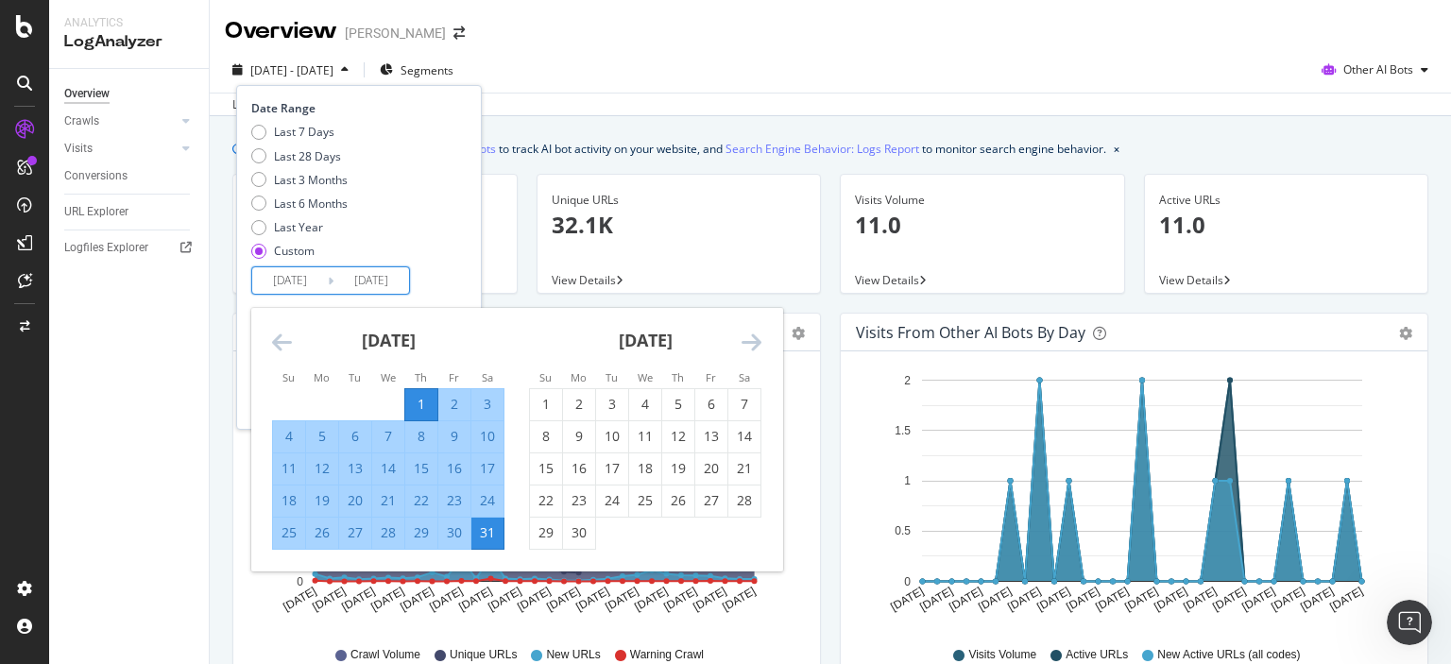
click at [736, 350] on div "[DATE]" at bounding box center [645, 348] width 232 height 80
click at [742, 349] on icon "Move forward to switch to the next month." at bounding box center [752, 342] width 20 height 23
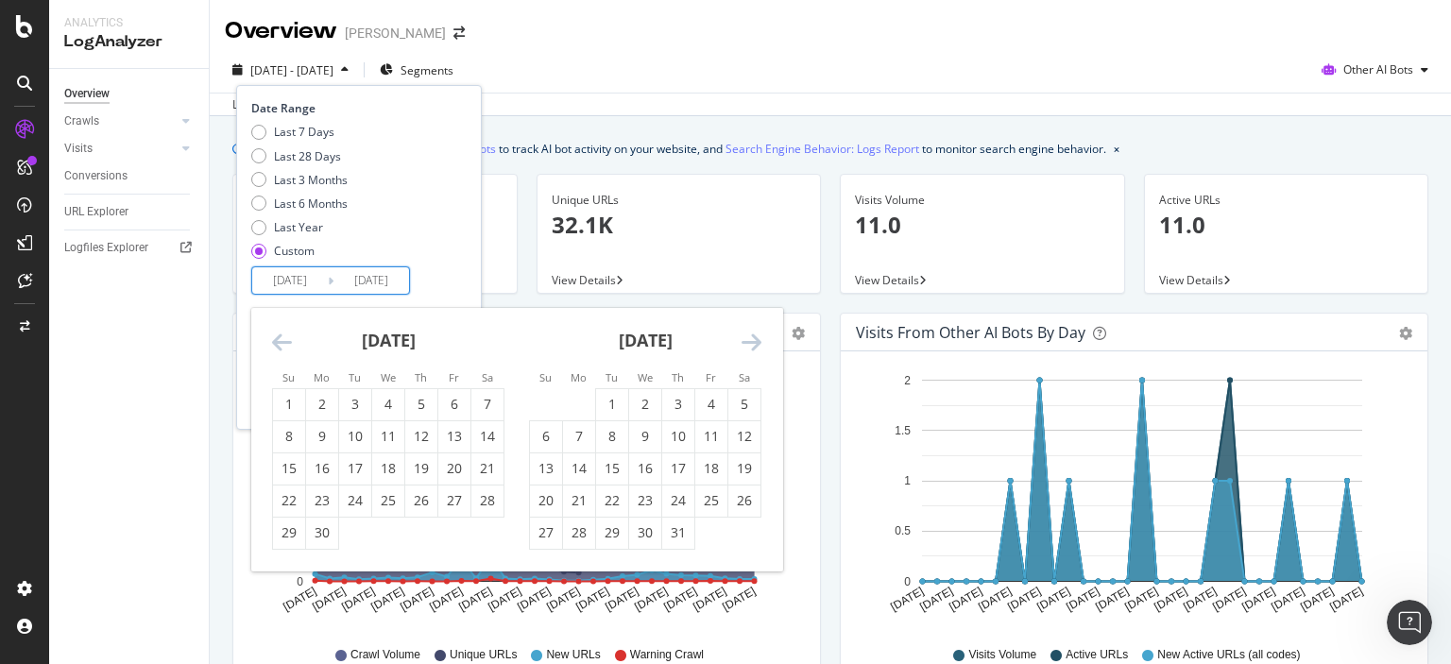
click at [748, 348] on icon "Move forward to switch to the next month." at bounding box center [752, 342] width 20 height 23
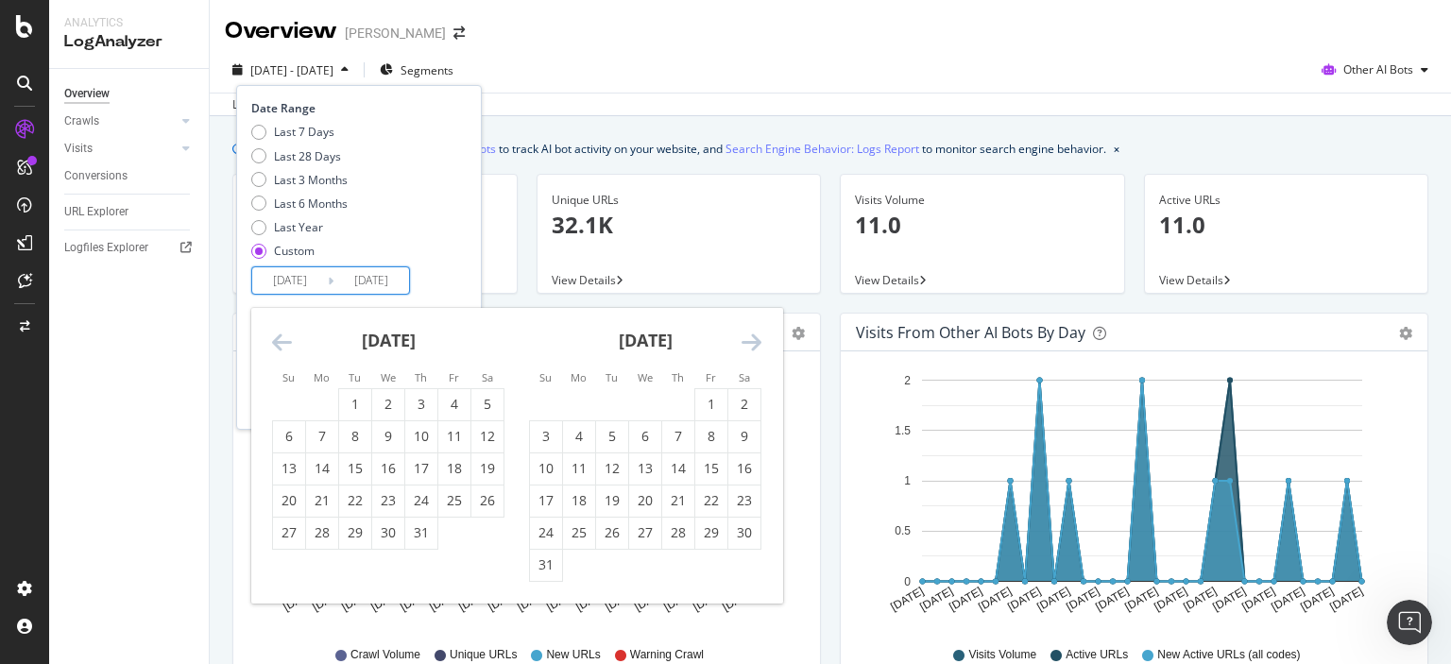
click at [749, 334] on icon "Move forward to switch to the next month." at bounding box center [752, 342] width 20 height 23
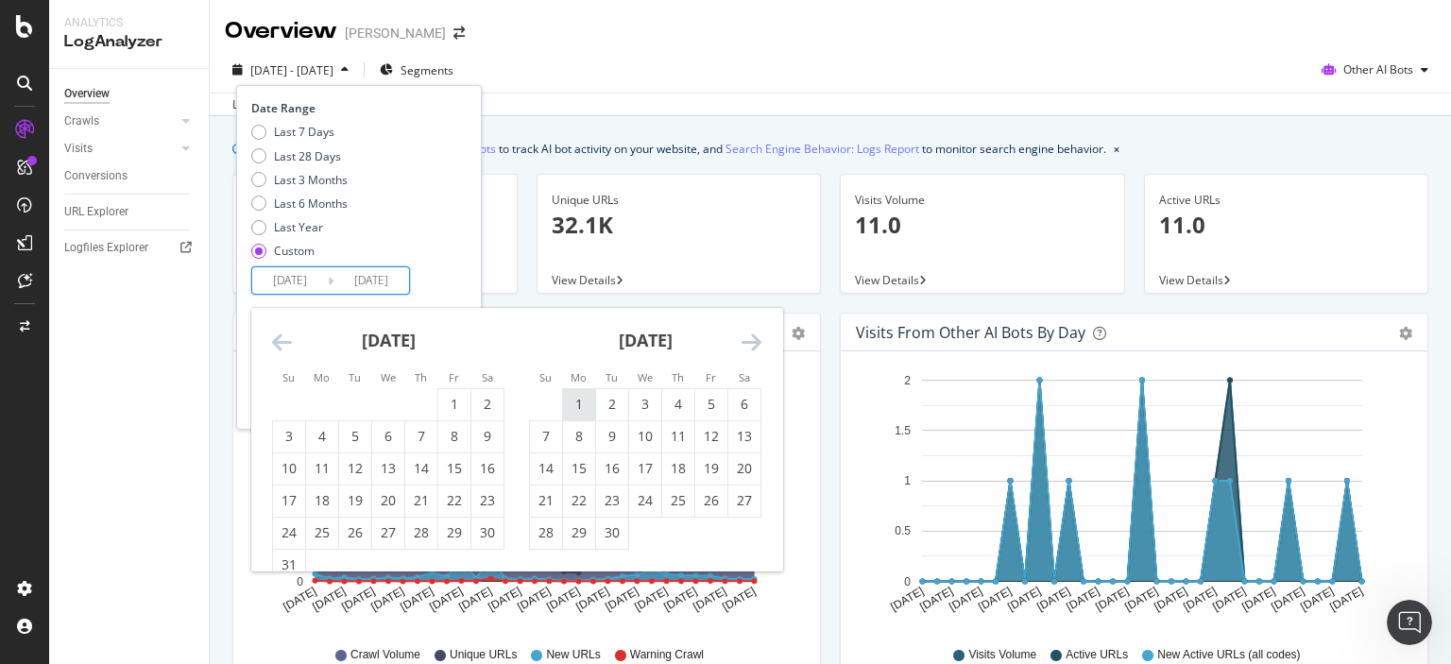
click at [575, 403] on div "1" at bounding box center [579, 404] width 32 height 19
type input "[DATE]"
click at [609, 536] on div "30" at bounding box center [612, 532] width 32 height 19
type input "[DATE]"
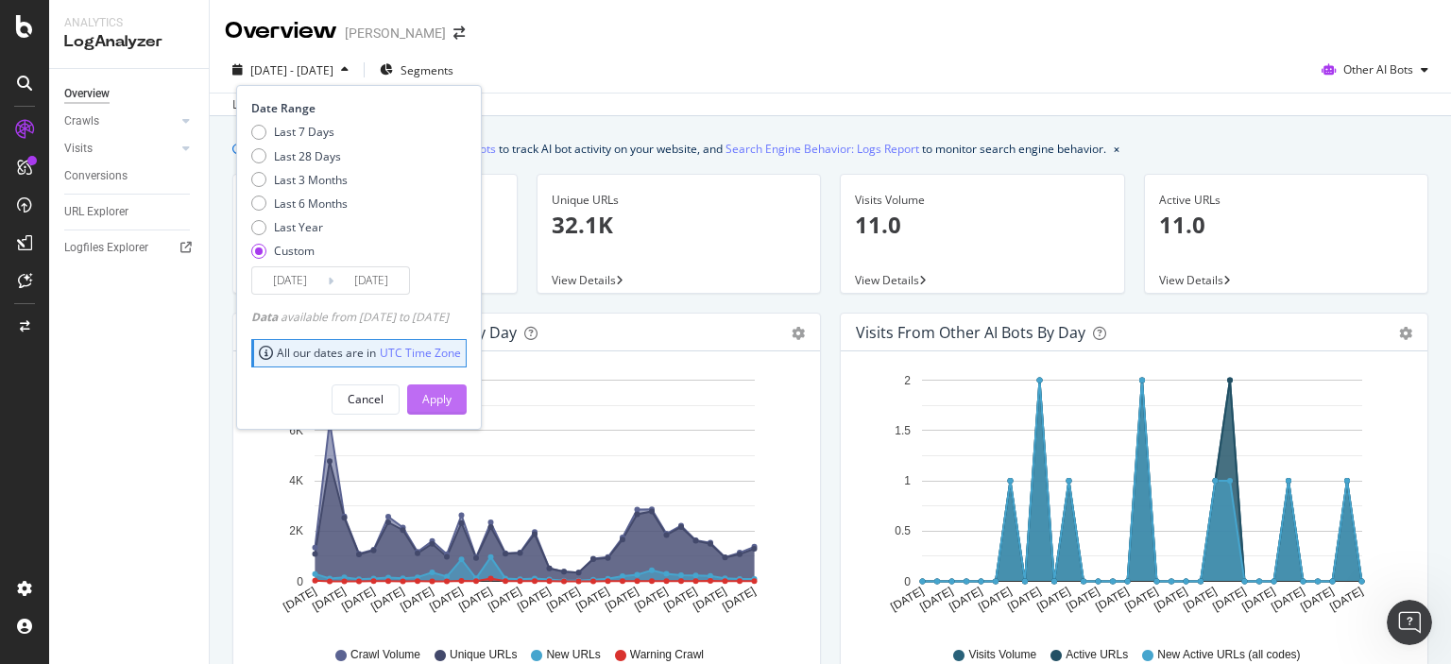
click at [452, 386] on div "Apply" at bounding box center [436, 400] width 29 height 28
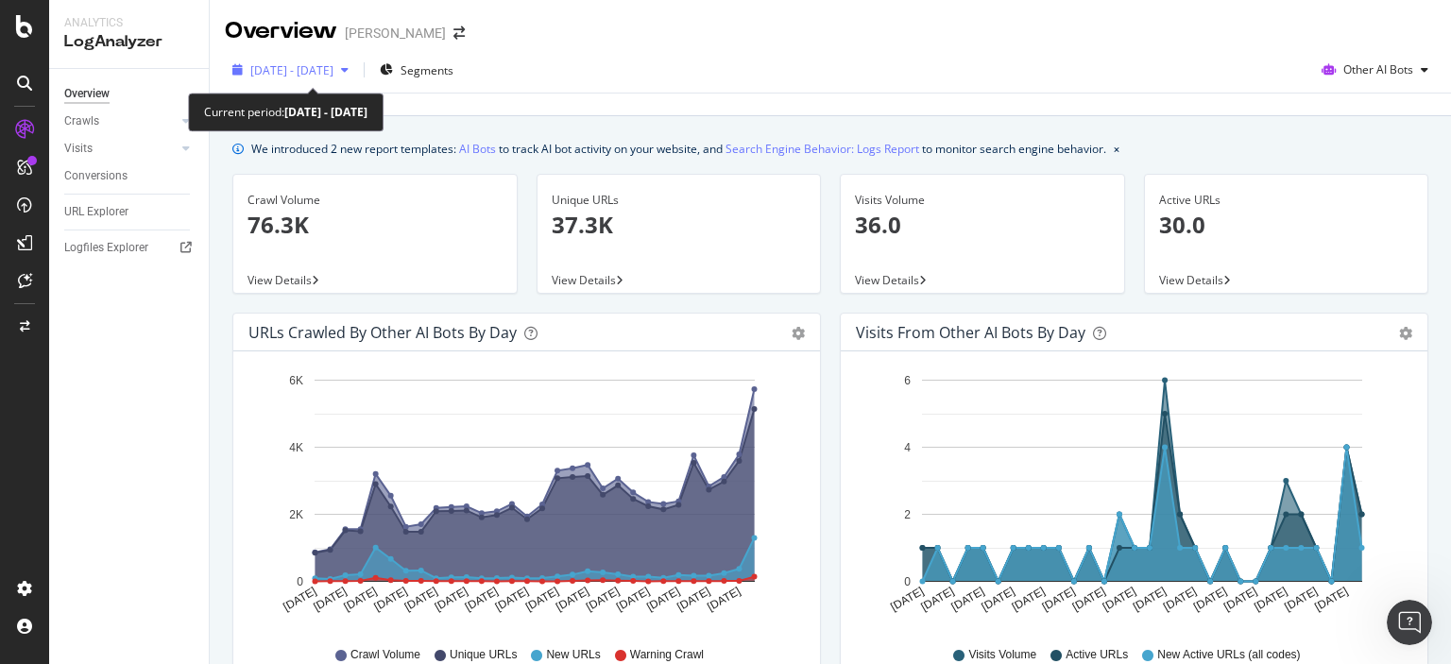
click at [311, 63] on span "[DATE] - [DATE]" at bounding box center [291, 70] width 83 height 16
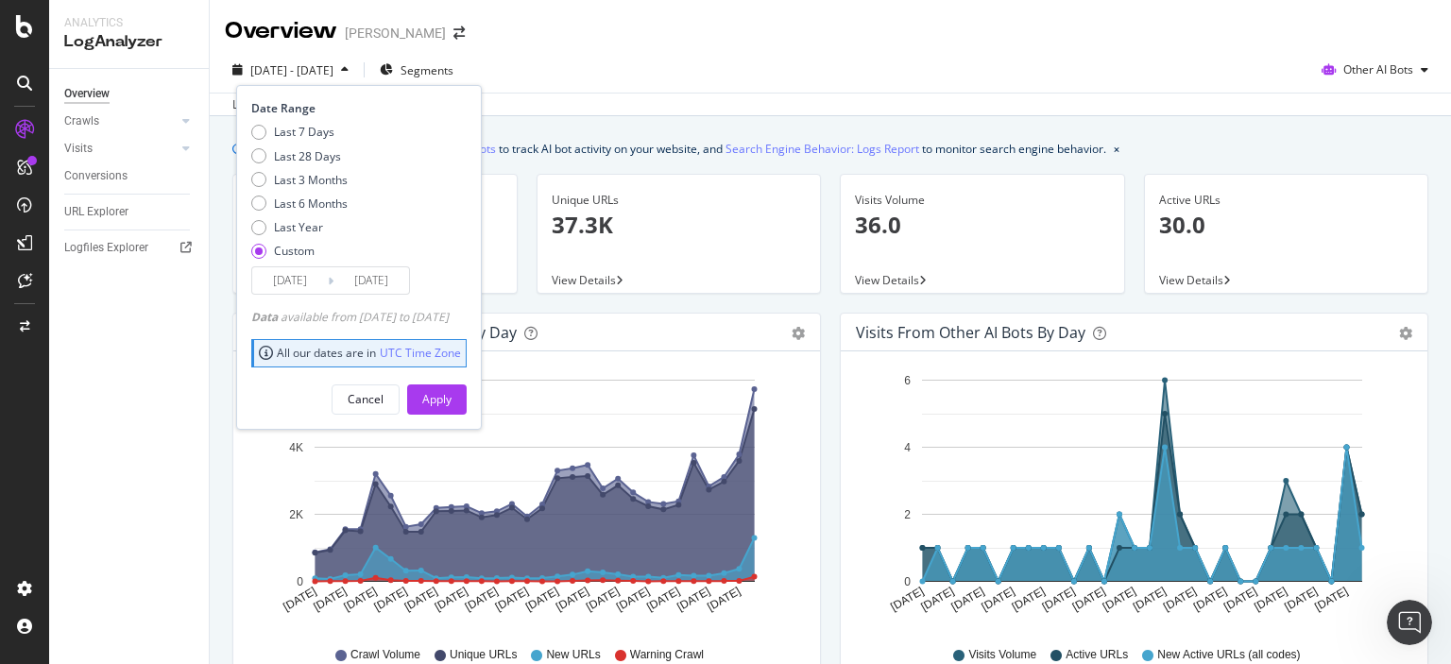
click at [311, 272] on input "[DATE]" at bounding box center [290, 280] width 76 height 26
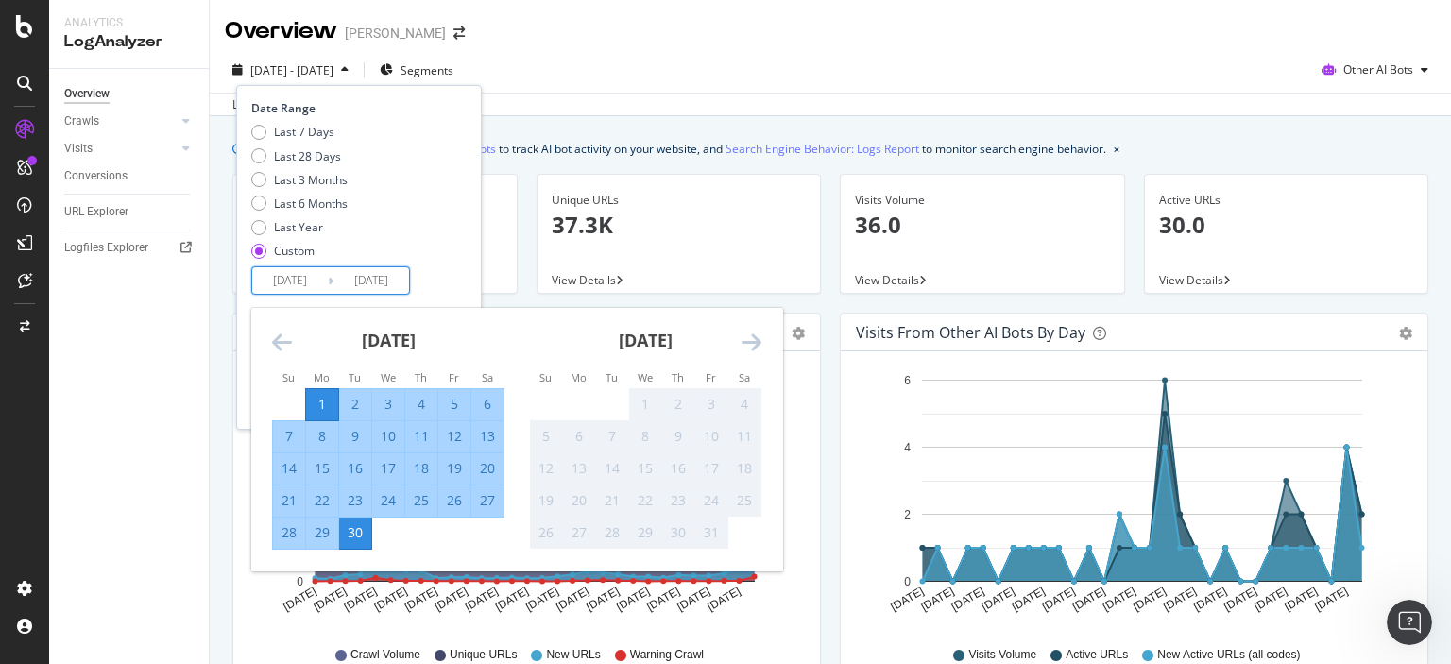
click at [276, 337] on icon "Move backward to switch to the previous month." at bounding box center [282, 342] width 20 height 23
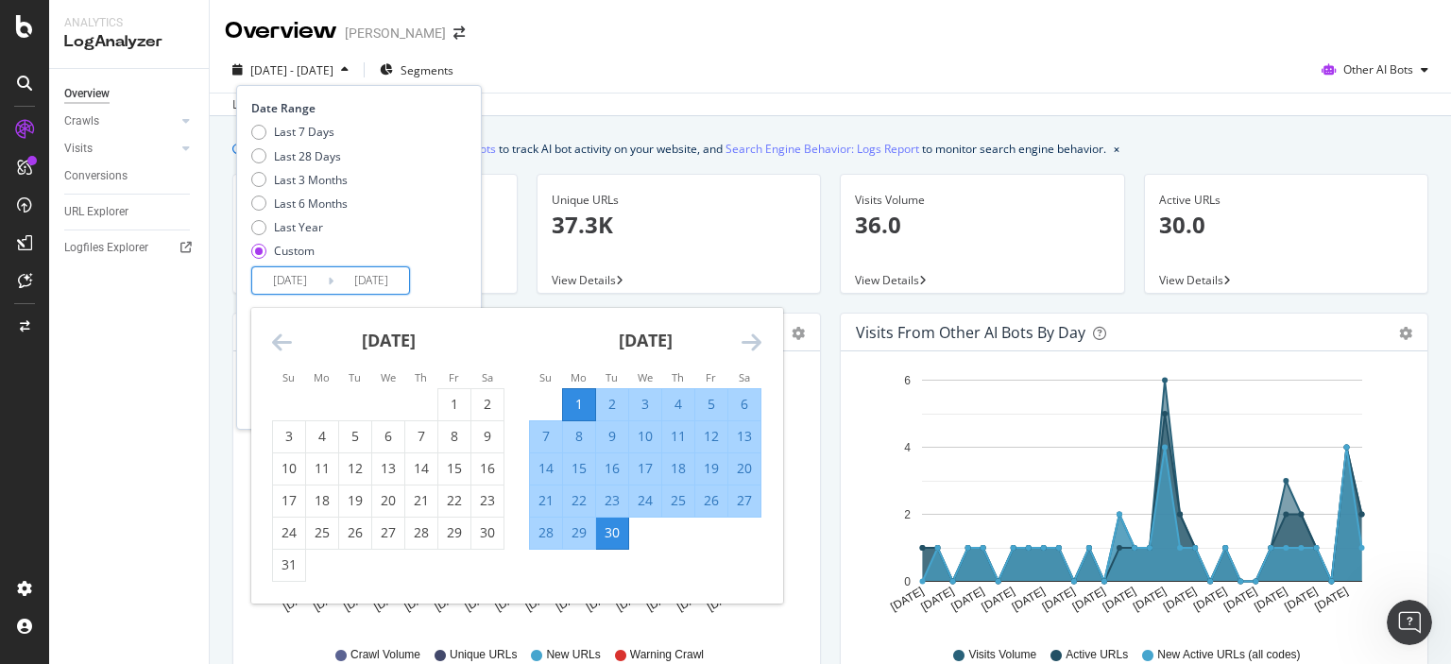
click at [276, 337] on icon "Move backward to switch to the previous month." at bounding box center [282, 342] width 20 height 23
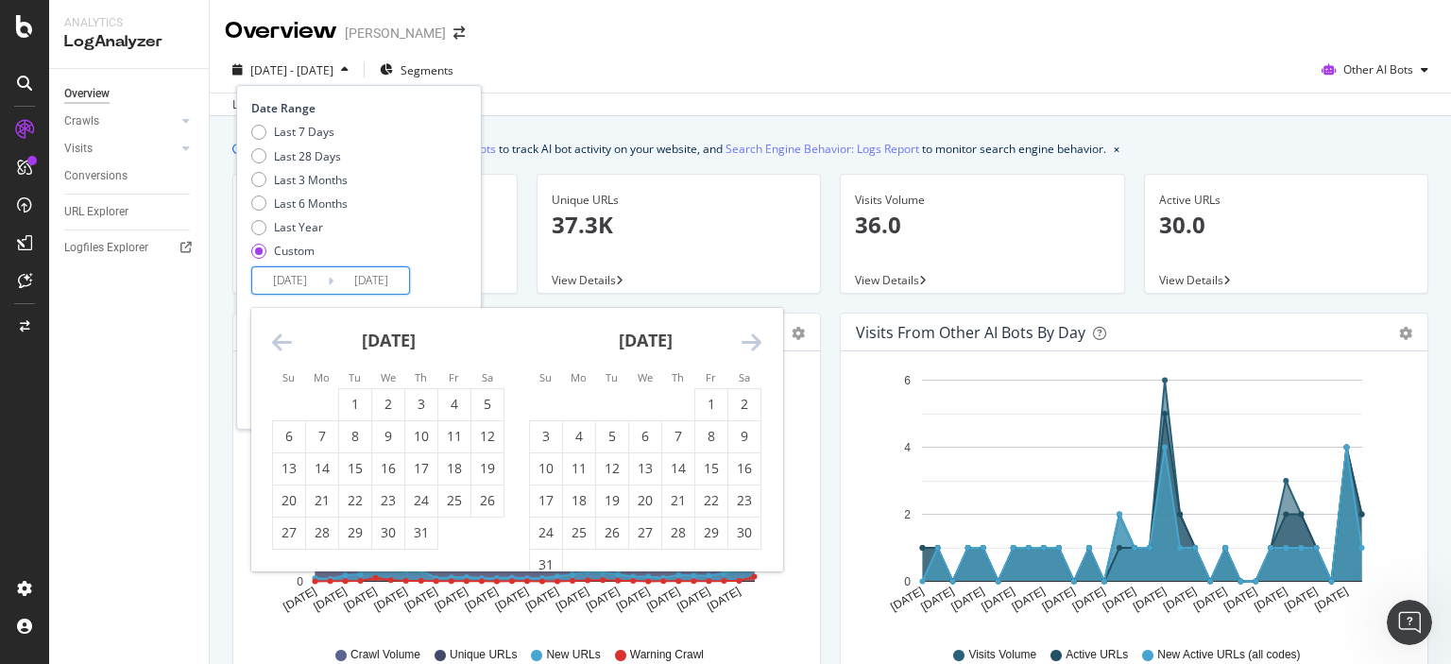
click at [276, 338] on icon "Move backward to switch to the previous month." at bounding box center [282, 342] width 20 height 23
click at [359, 407] on div "1" at bounding box center [355, 404] width 32 height 19
type input "[DATE]"
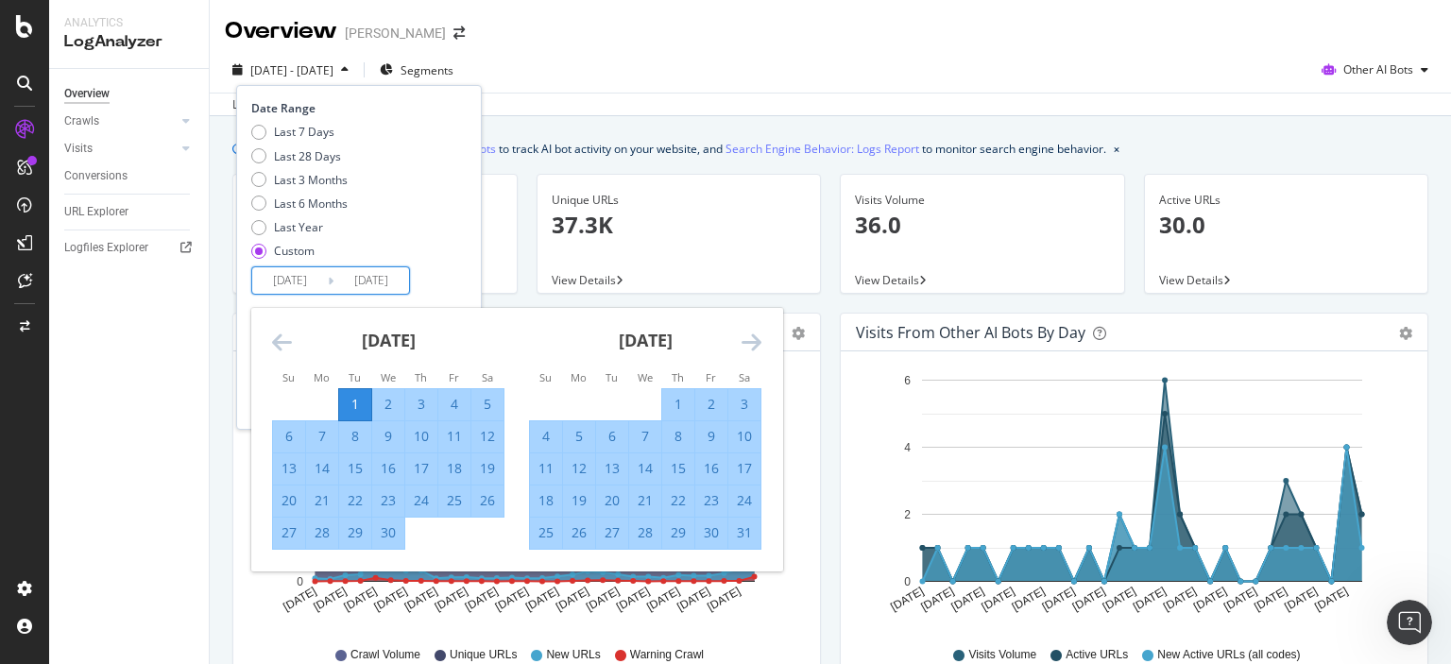
click at [386, 528] on div "30" at bounding box center [388, 532] width 32 height 19
type input "[DATE]"
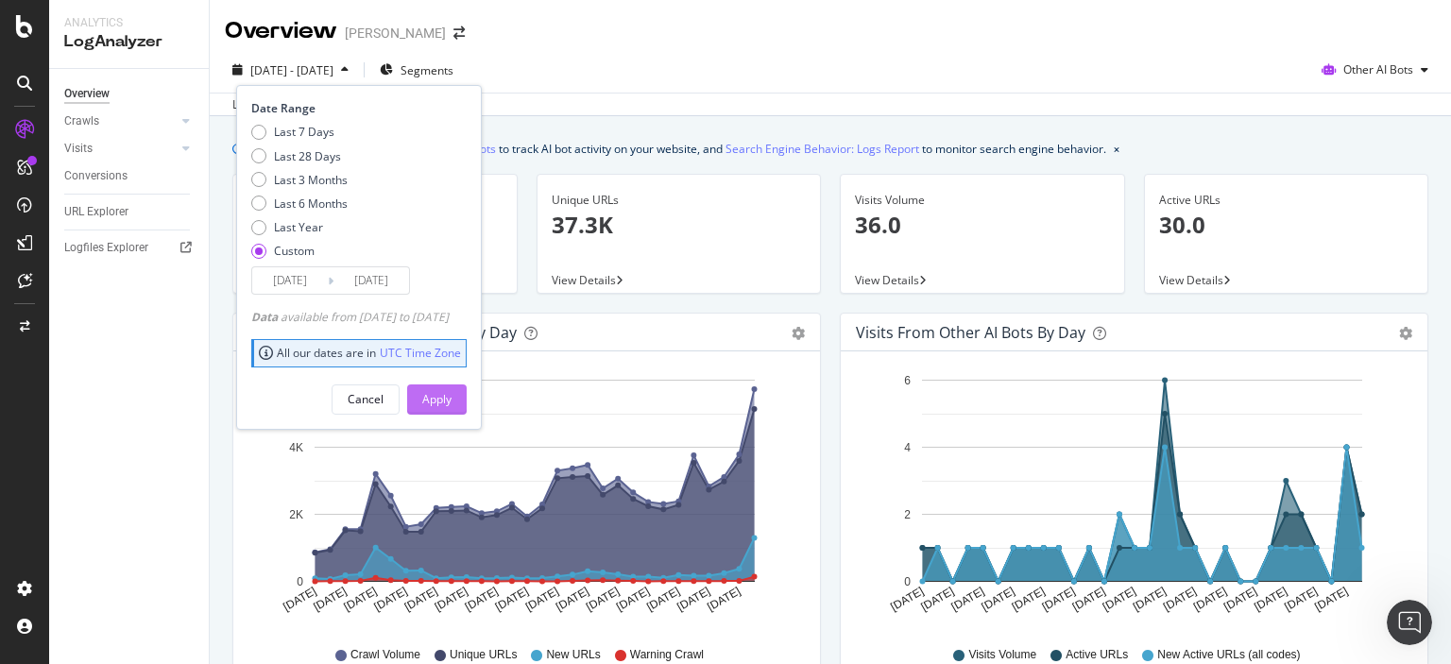
click at [450, 408] on button "Apply" at bounding box center [437, 400] width 60 height 30
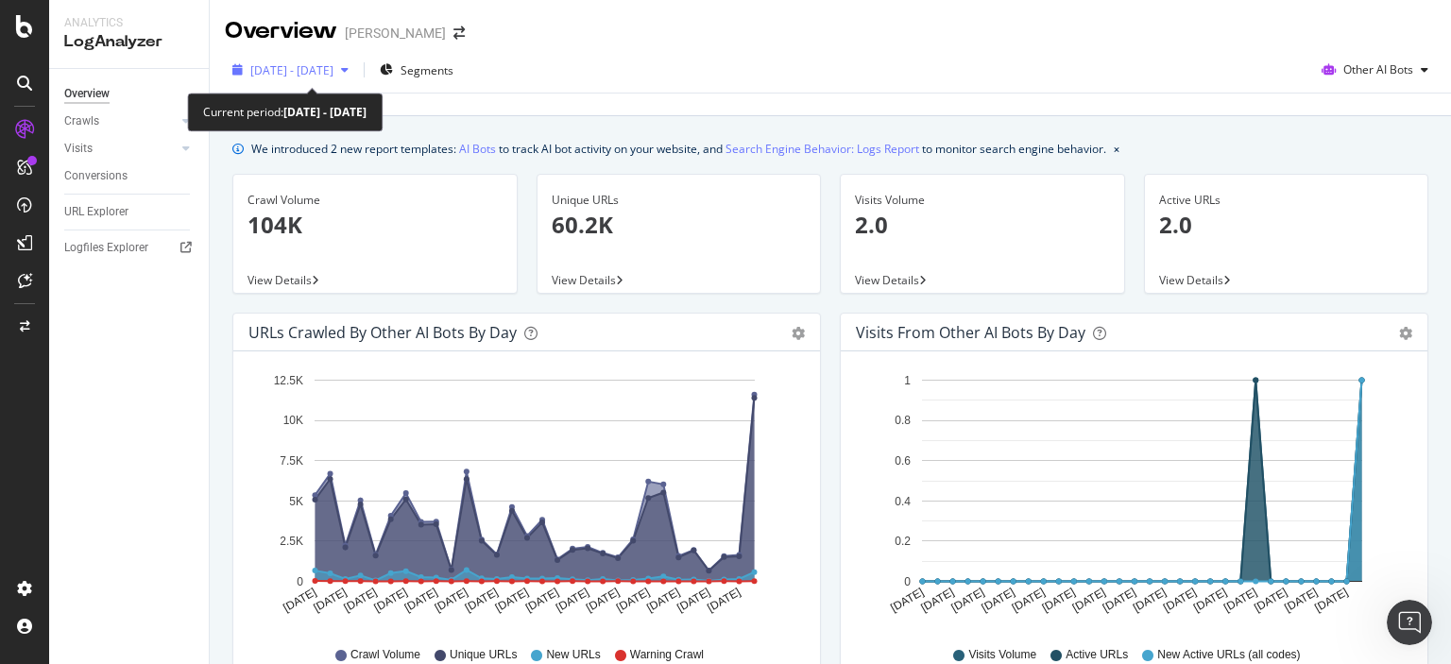
click at [321, 60] on div "[DATE] - [DATE]" at bounding box center [290, 70] width 131 height 28
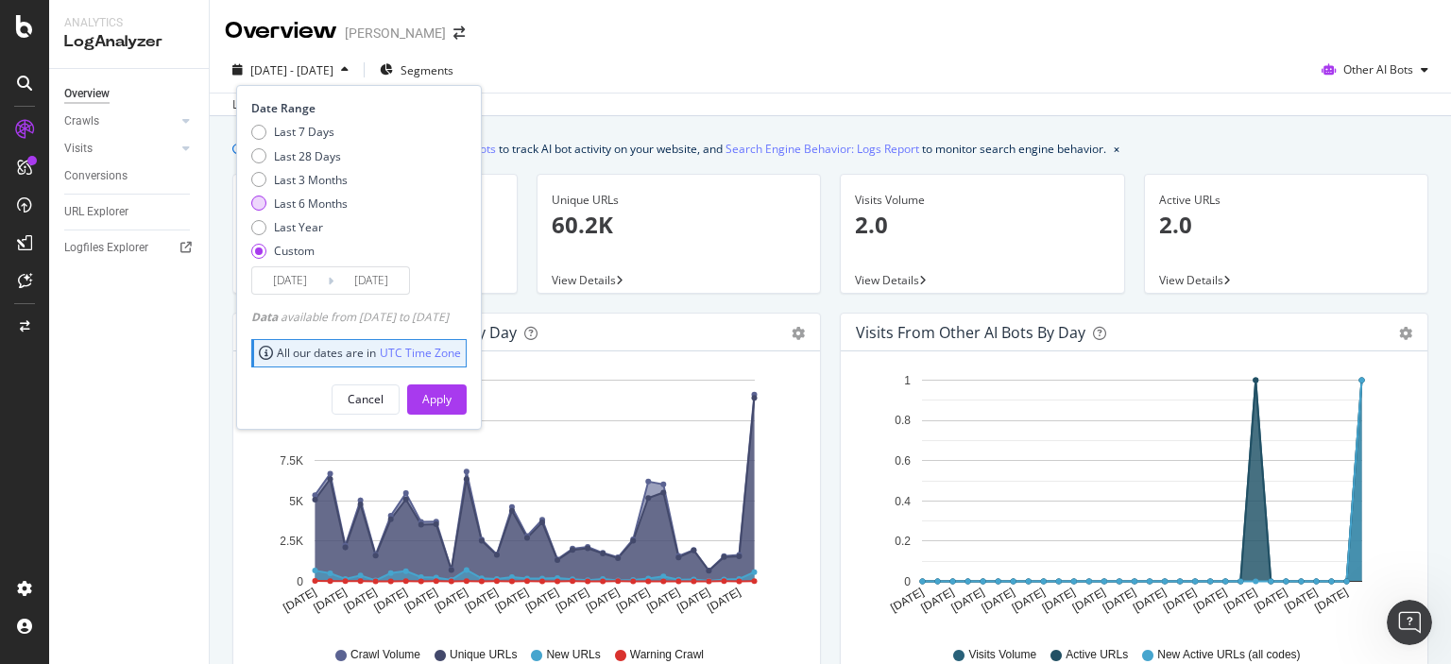
click at [293, 208] on div "Last 6 Months" at bounding box center [311, 204] width 74 height 16
type input "[DATE]"
click at [452, 400] on div "Apply" at bounding box center [436, 399] width 29 height 16
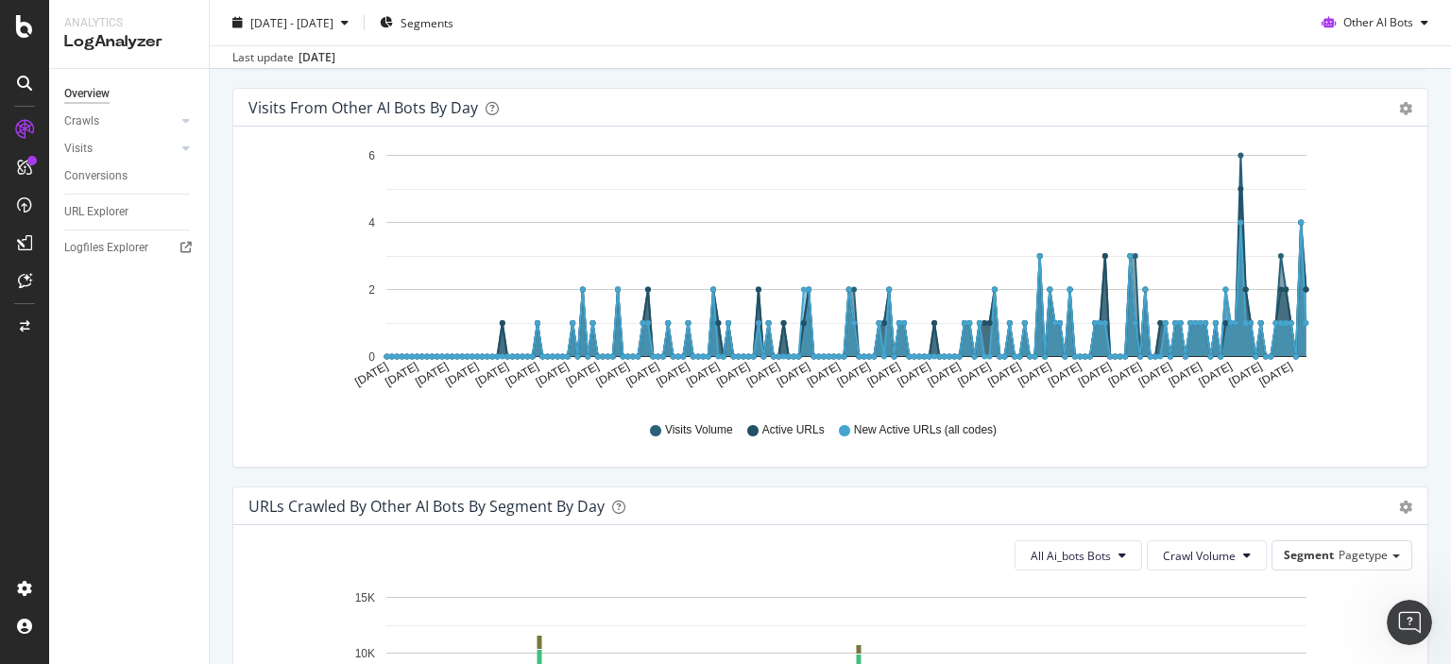
scroll to position [592, 0]
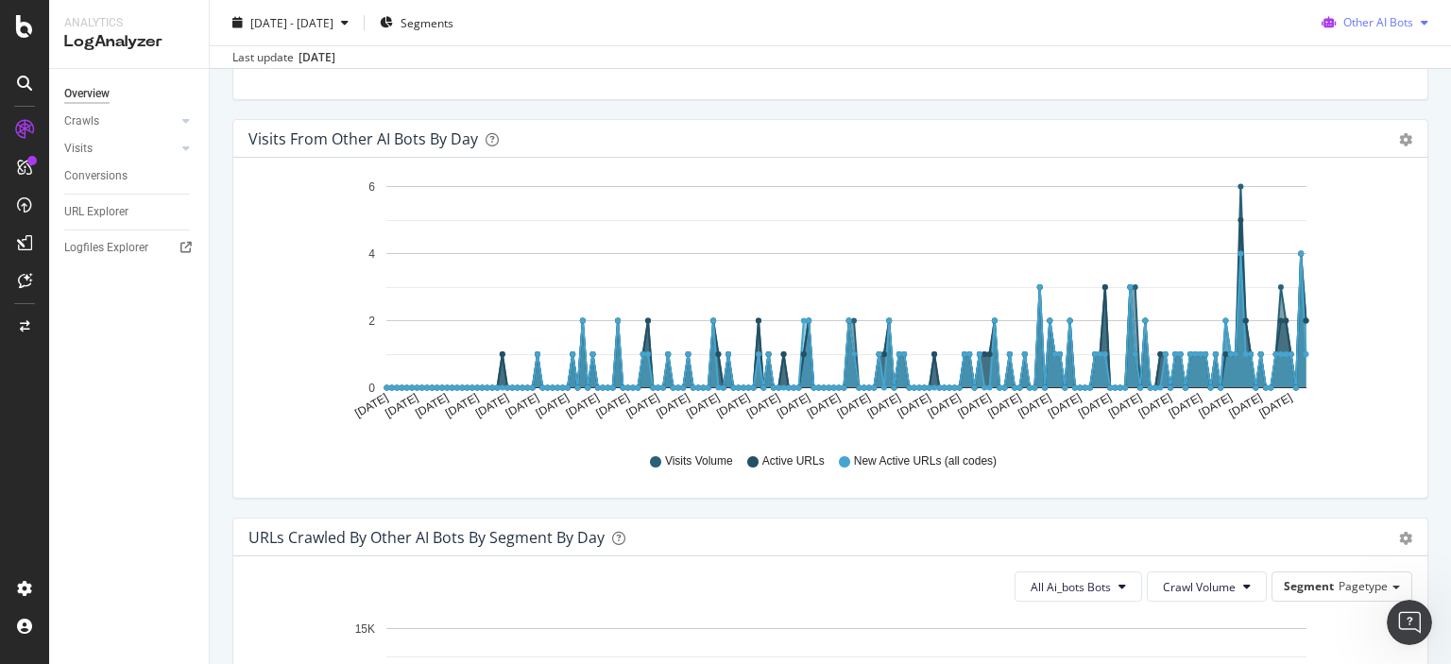
click at [1363, 30] on div "Other AI Bots" at bounding box center [1375, 23] width 122 height 28
click at [1346, 129] on span "OpenAI" at bounding box center [1383, 130] width 74 height 17
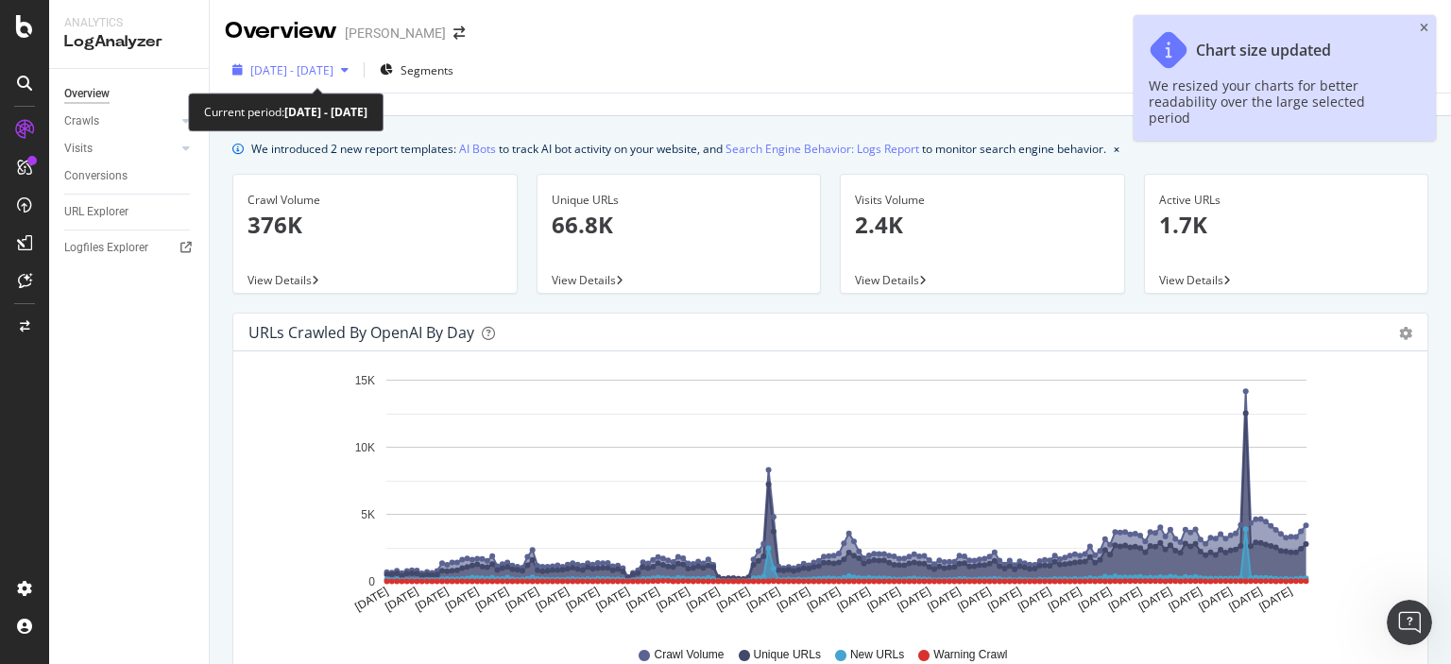
click at [334, 73] on span "[DATE] - [DATE]" at bounding box center [291, 70] width 83 height 16
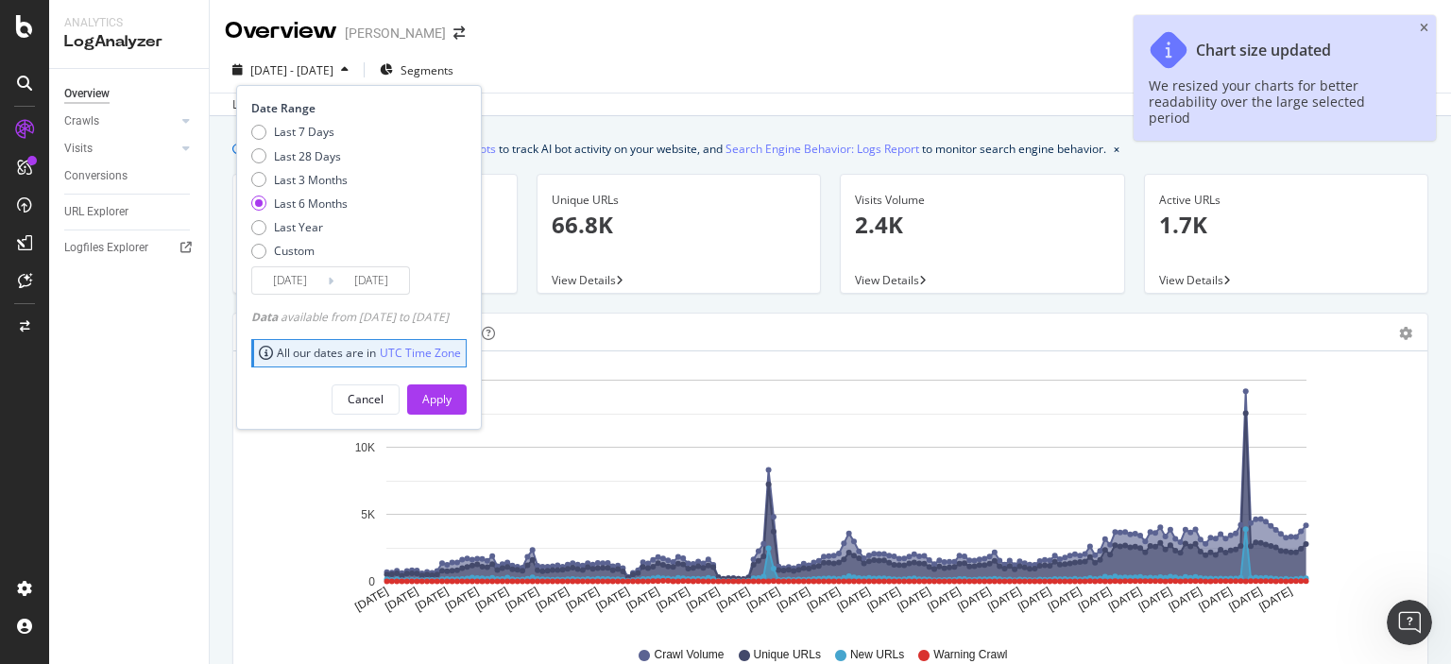
click at [310, 288] on input "[DATE]" at bounding box center [290, 280] width 76 height 26
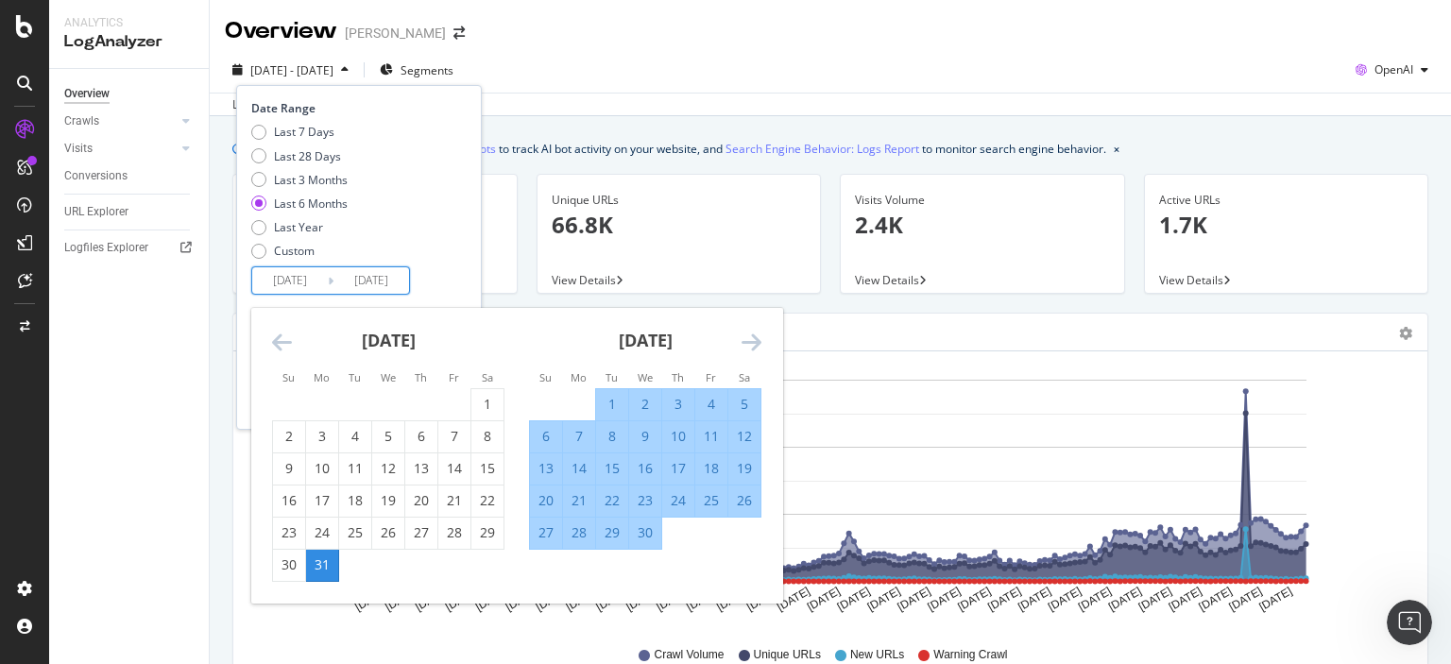
click at [272, 352] on icon "Move backward to switch to the previous month." at bounding box center [282, 342] width 20 height 23
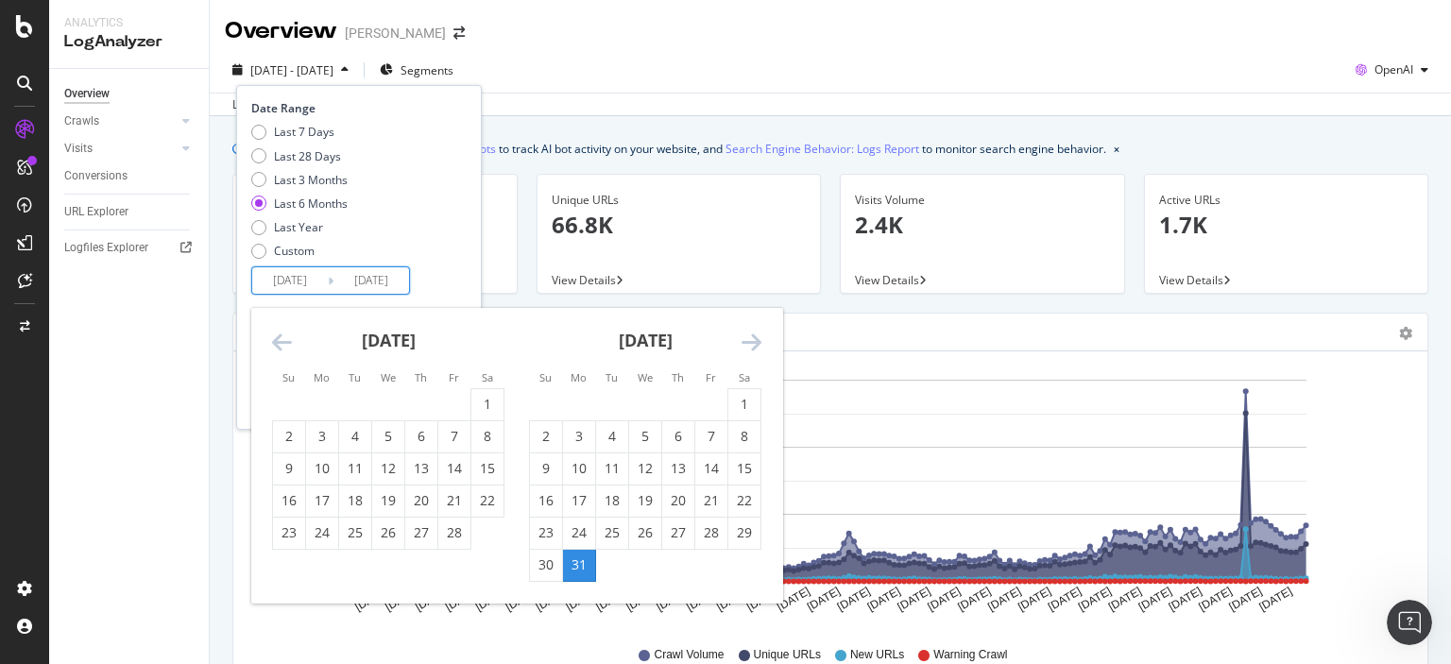
click at [759, 343] on icon "Move forward to switch to the next month." at bounding box center [752, 342] width 20 height 23
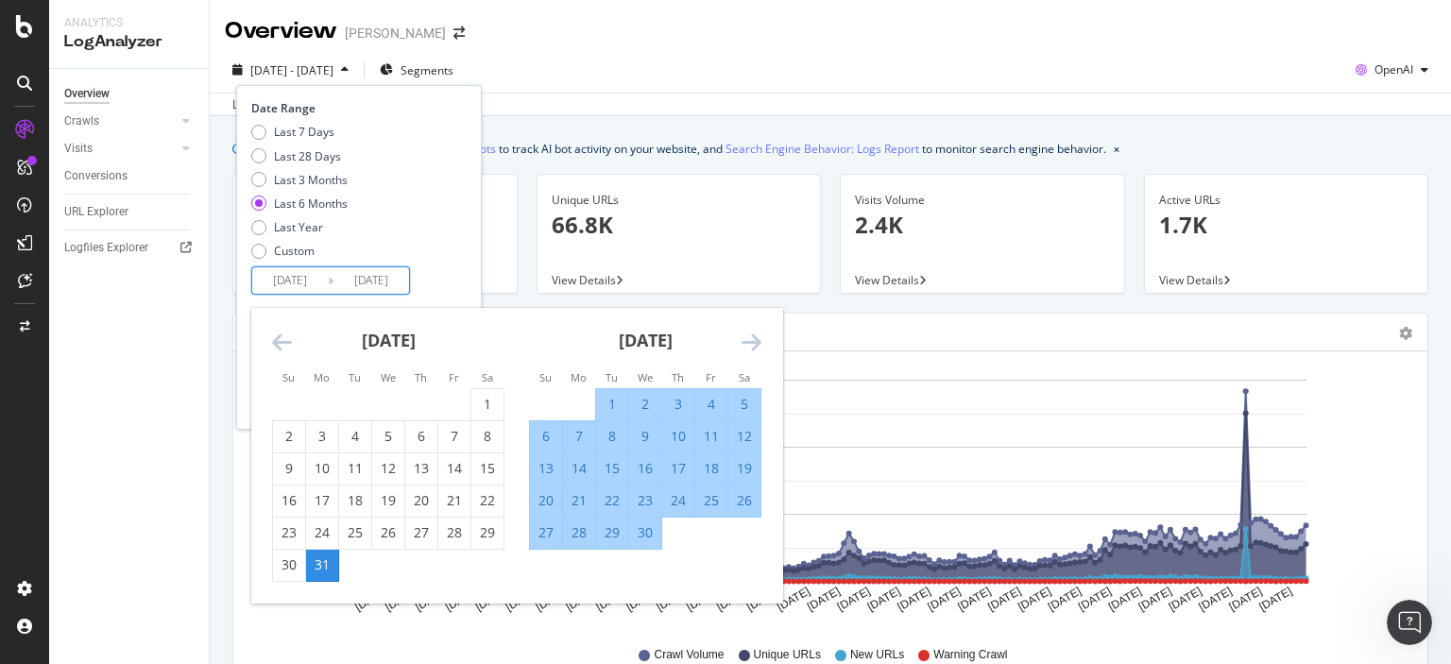
click at [618, 397] on div "1" at bounding box center [612, 404] width 32 height 19
type input "[DATE]"
click at [645, 528] on div "30" at bounding box center [645, 532] width 32 height 19
type input "[DATE]"
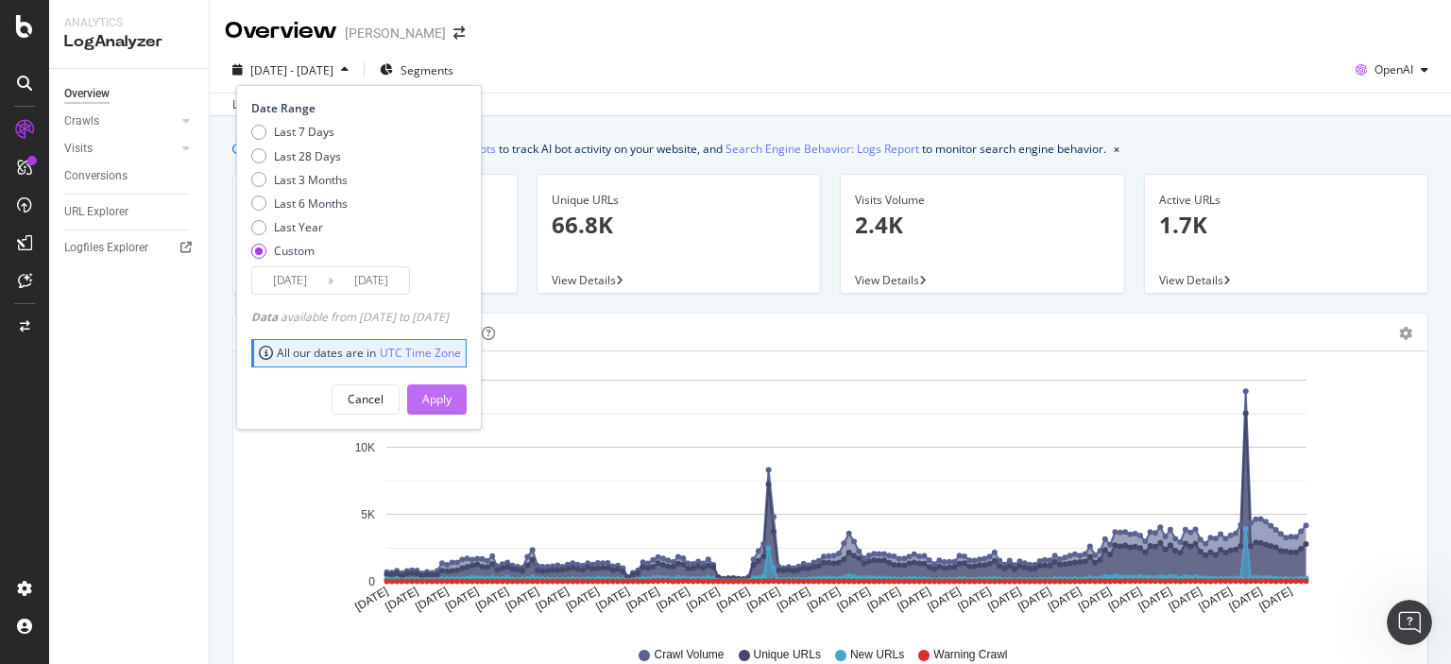
click at [447, 404] on button "Apply" at bounding box center [437, 400] width 60 height 30
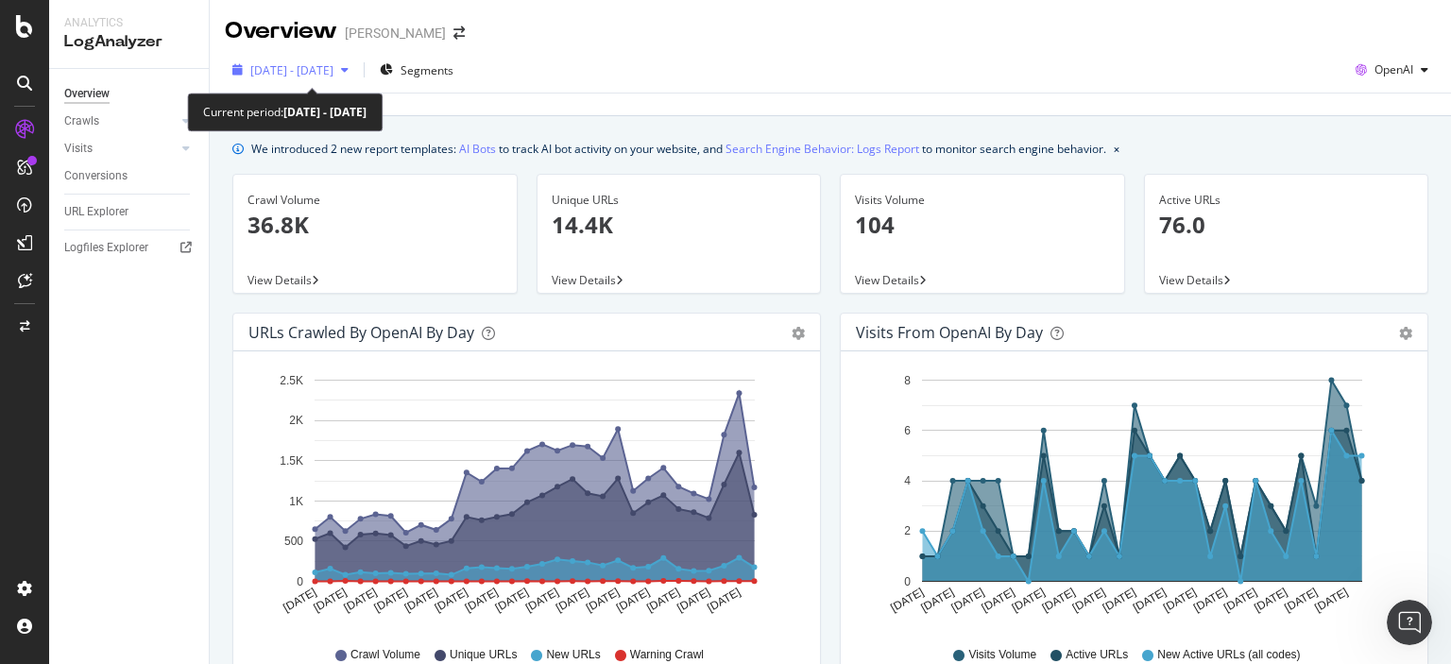
click at [334, 67] on span "[DATE] - [DATE]" at bounding box center [291, 70] width 83 height 16
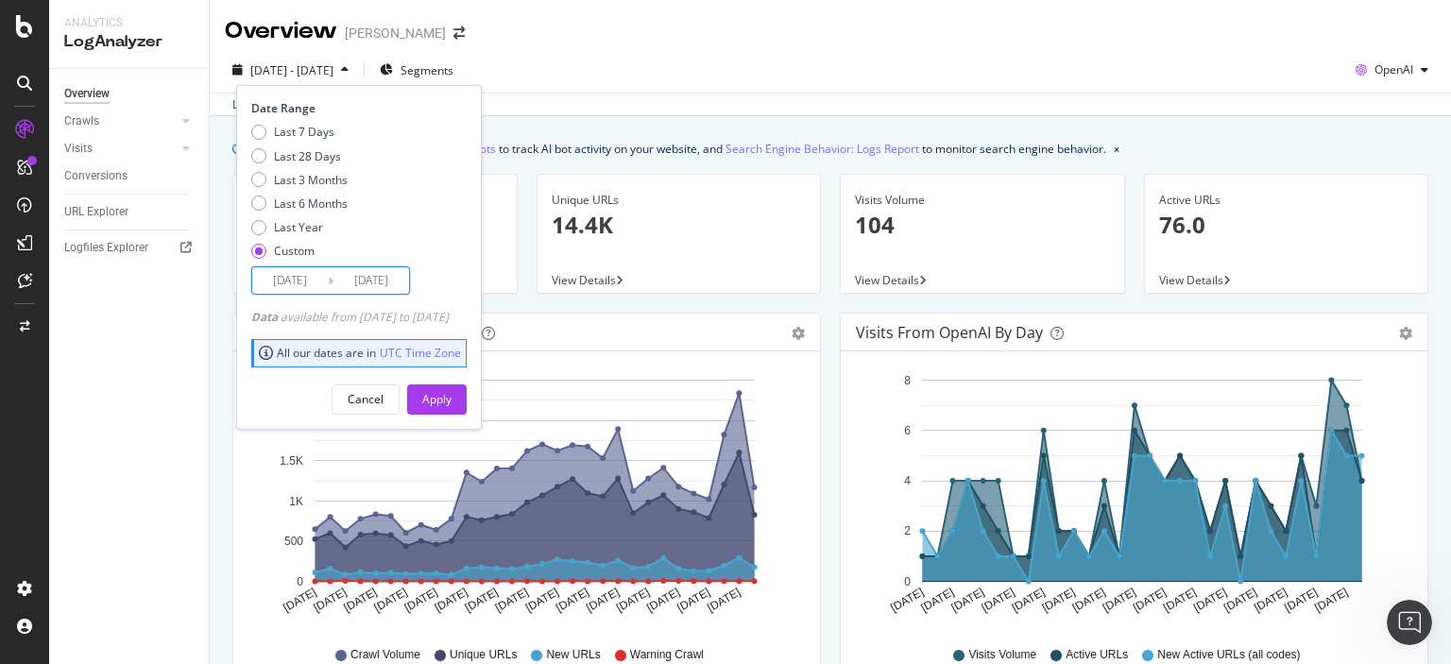
click at [317, 279] on input "[DATE]" at bounding box center [290, 280] width 76 height 26
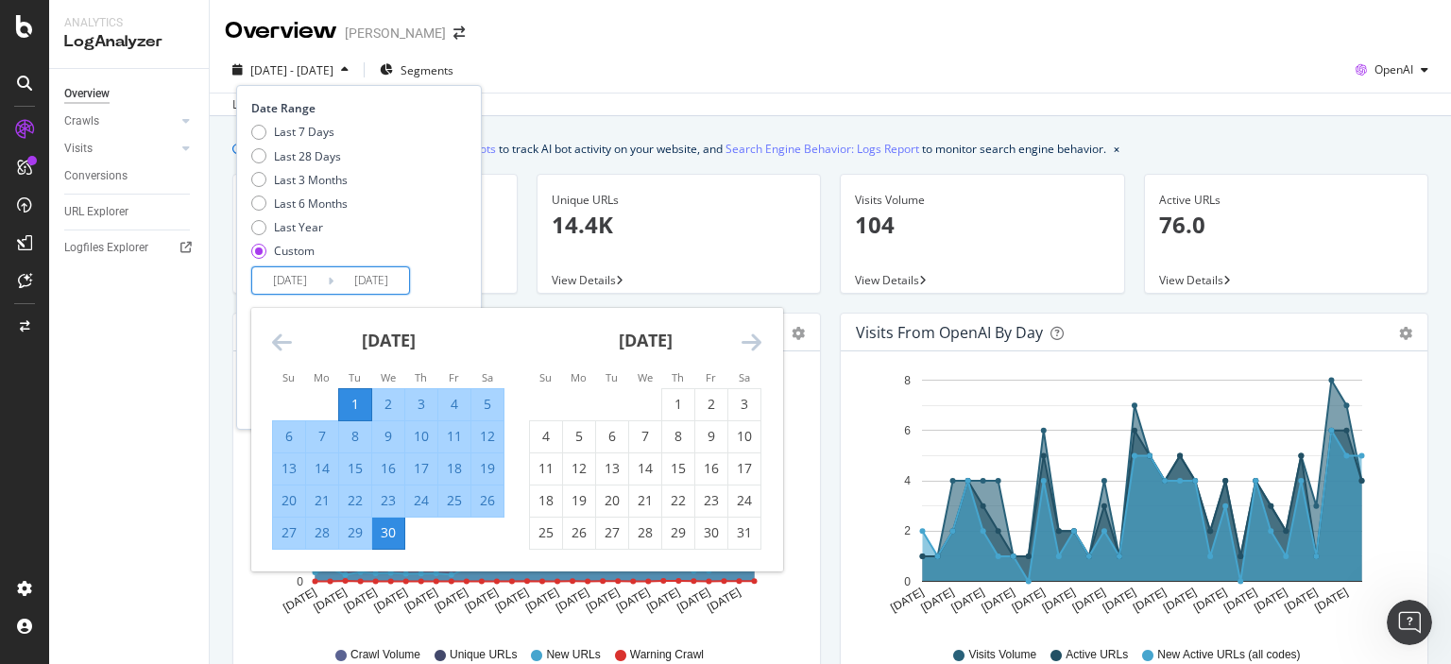
click at [750, 334] on icon "Move forward to switch to the next month." at bounding box center [752, 342] width 20 height 23
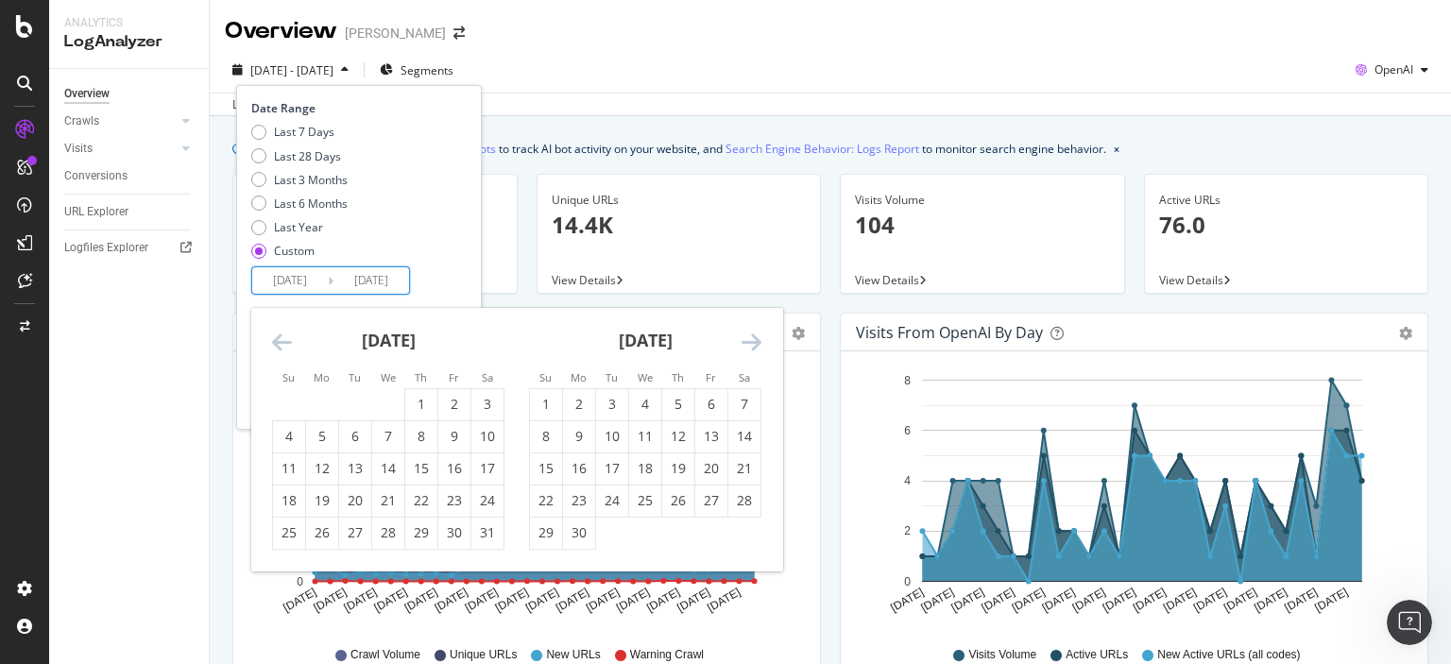
click at [750, 334] on icon "Move forward to switch to the next month." at bounding box center [752, 342] width 20 height 23
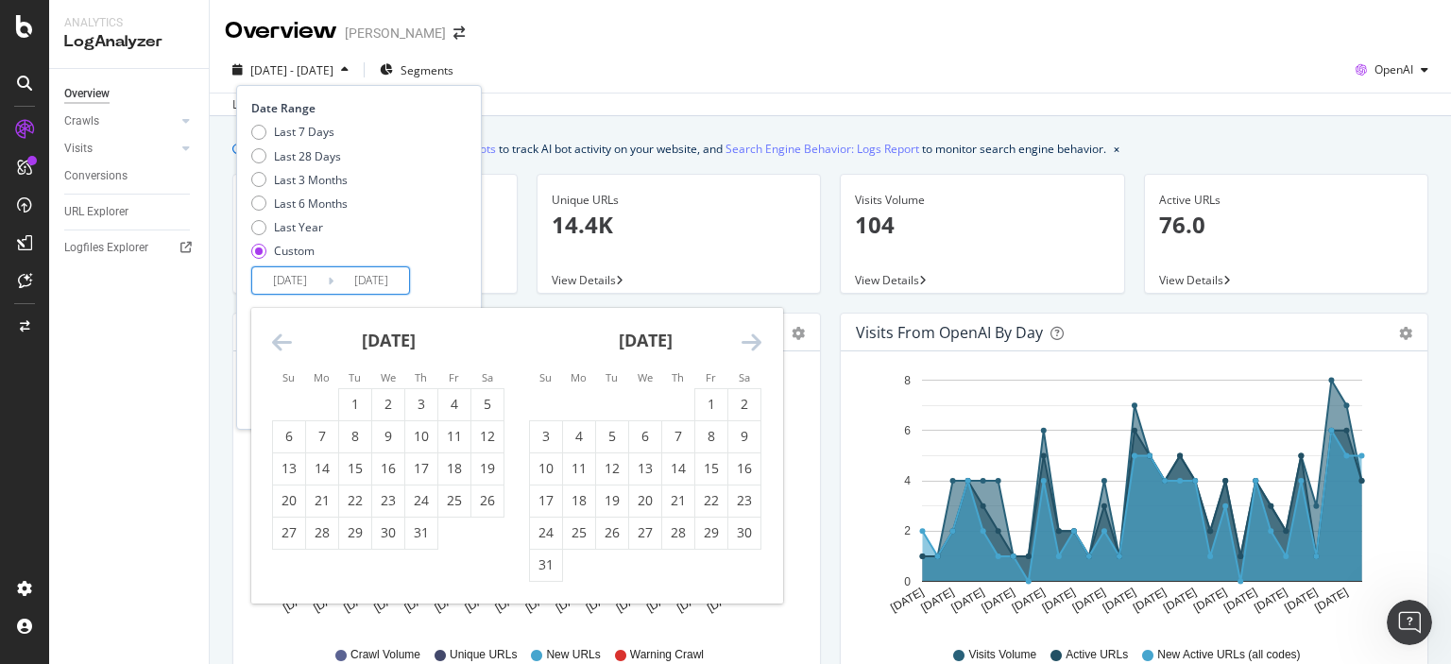
click at [750, 334] on icon "Move forward to switch to the next month." at bounding box center [752, 342] width 20 height 23
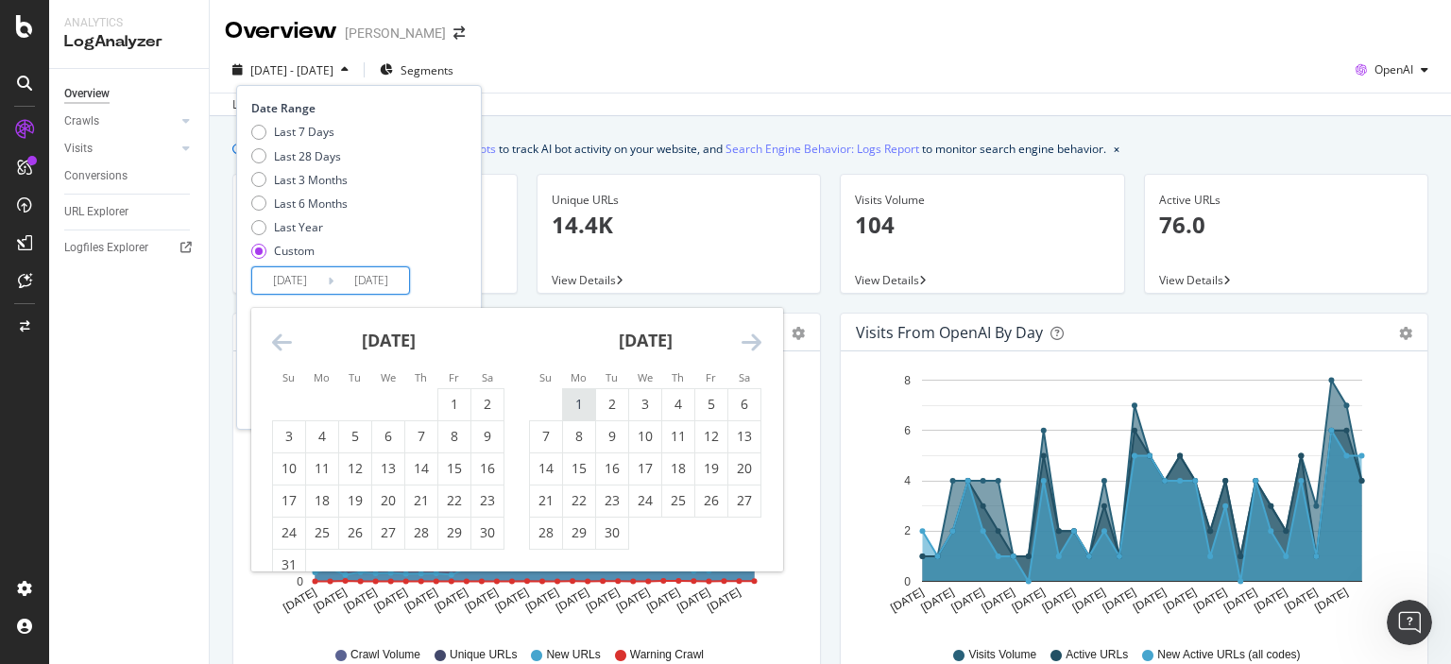
click at [579, 409] on div "1" at bounding box center [579, 404] width 32 height 19
type input "[DATE]"
click at [614, 532] on div "30" at bounding box center [612, 532] width 32 height 19
type input "[DATE]"
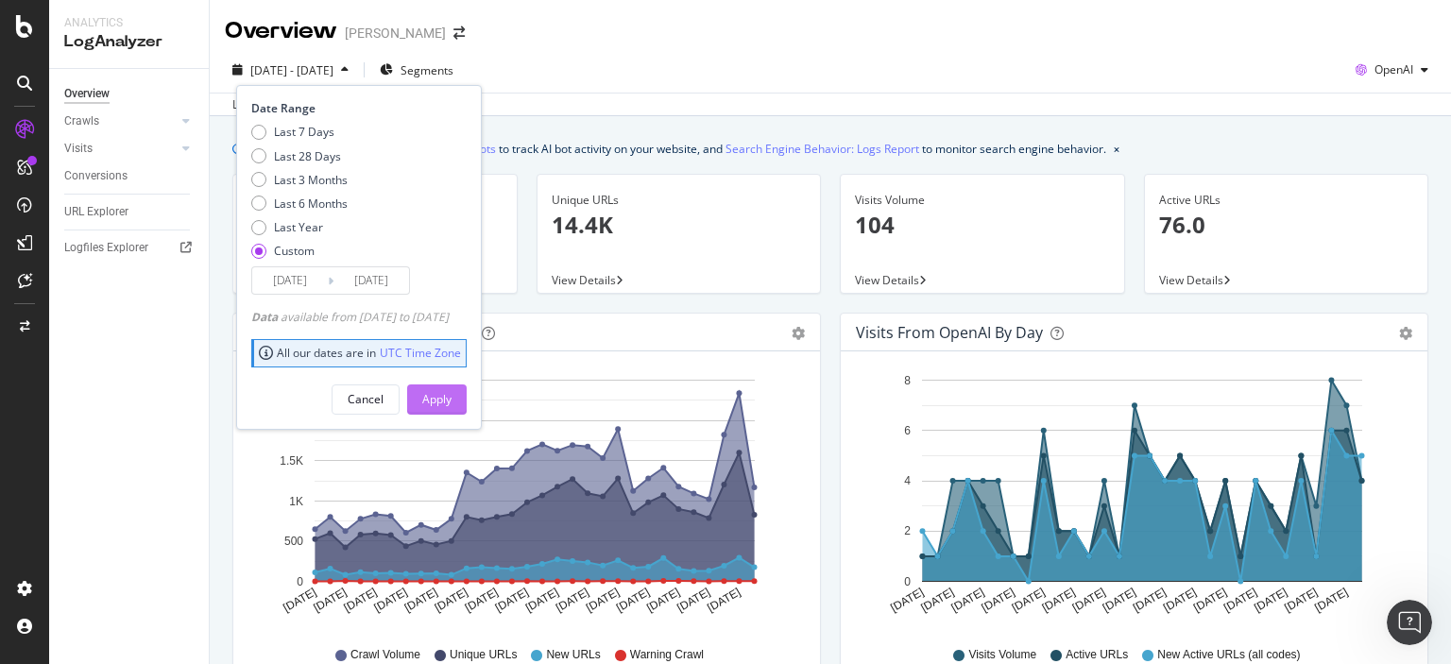
click at [452, 401] on div "Apply" at bounding box center [436, 399] width 29 height 16
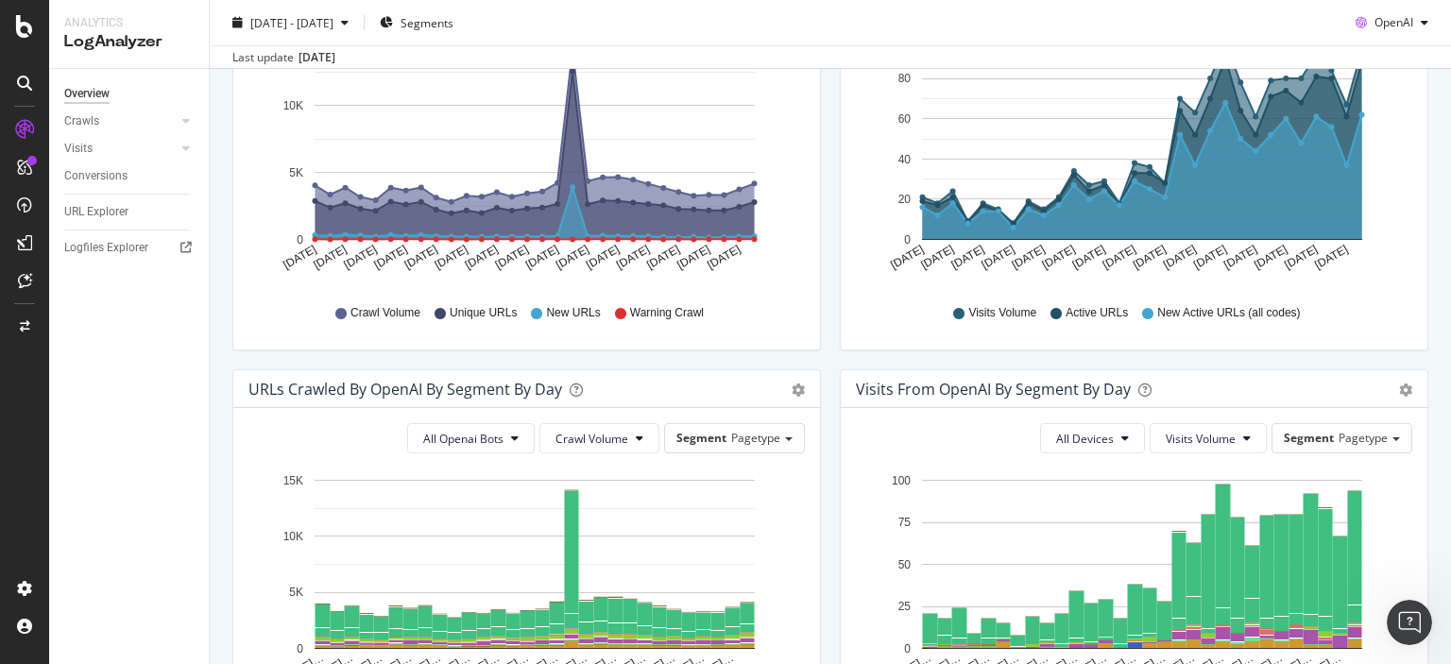
scroll to position [153, 0]
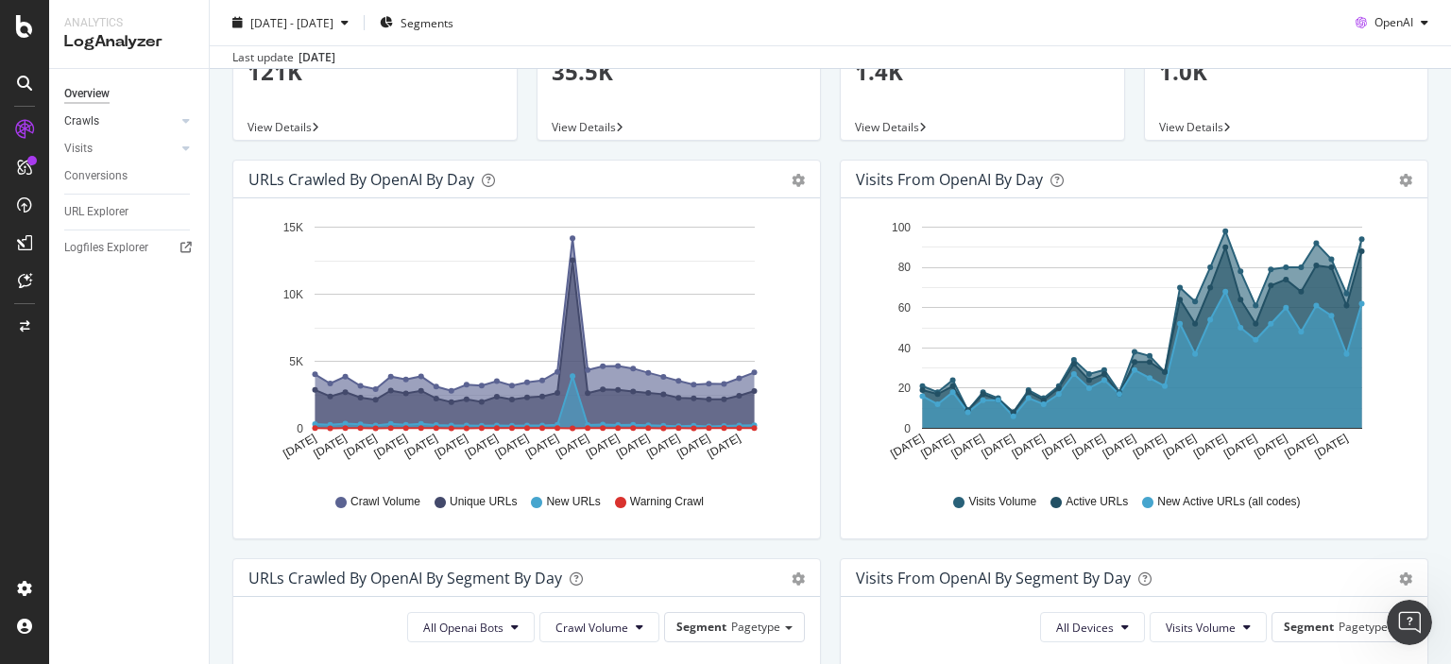
click at [122, 129] on link "Crawls" at bounding box center [120, 121] width 112 height 20
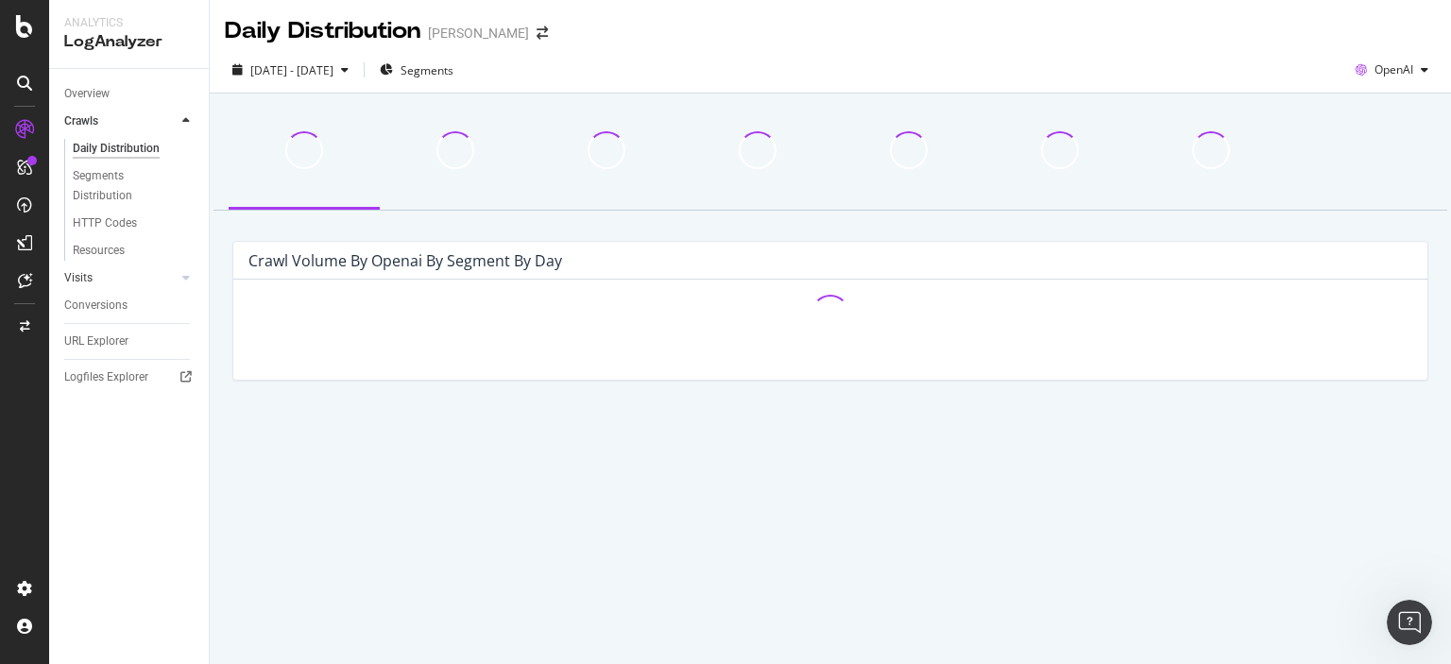
click at [121, 281] on link "Visits" at bounding box center [120, 278] width 112 height 20
click at [165, 103] on link "Overview" at bounding box center [129, 94] width 131 height 20
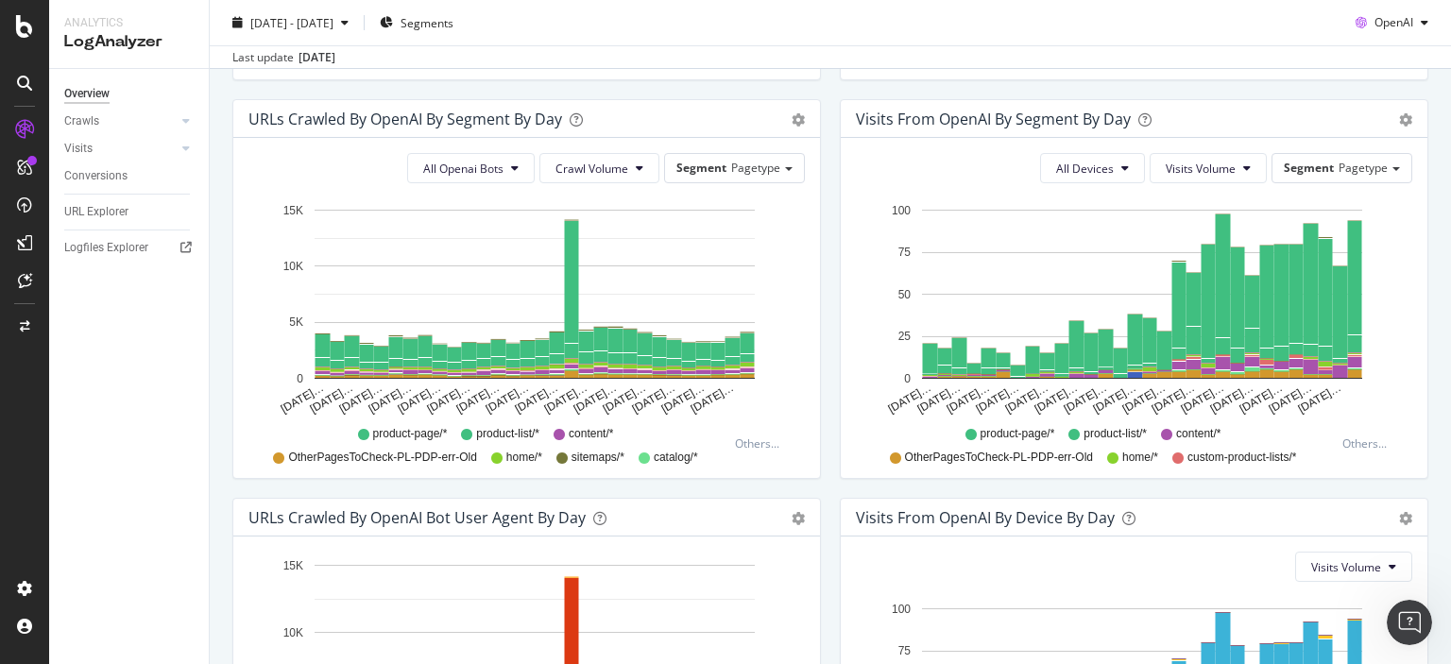
scroll to position [567, 0]
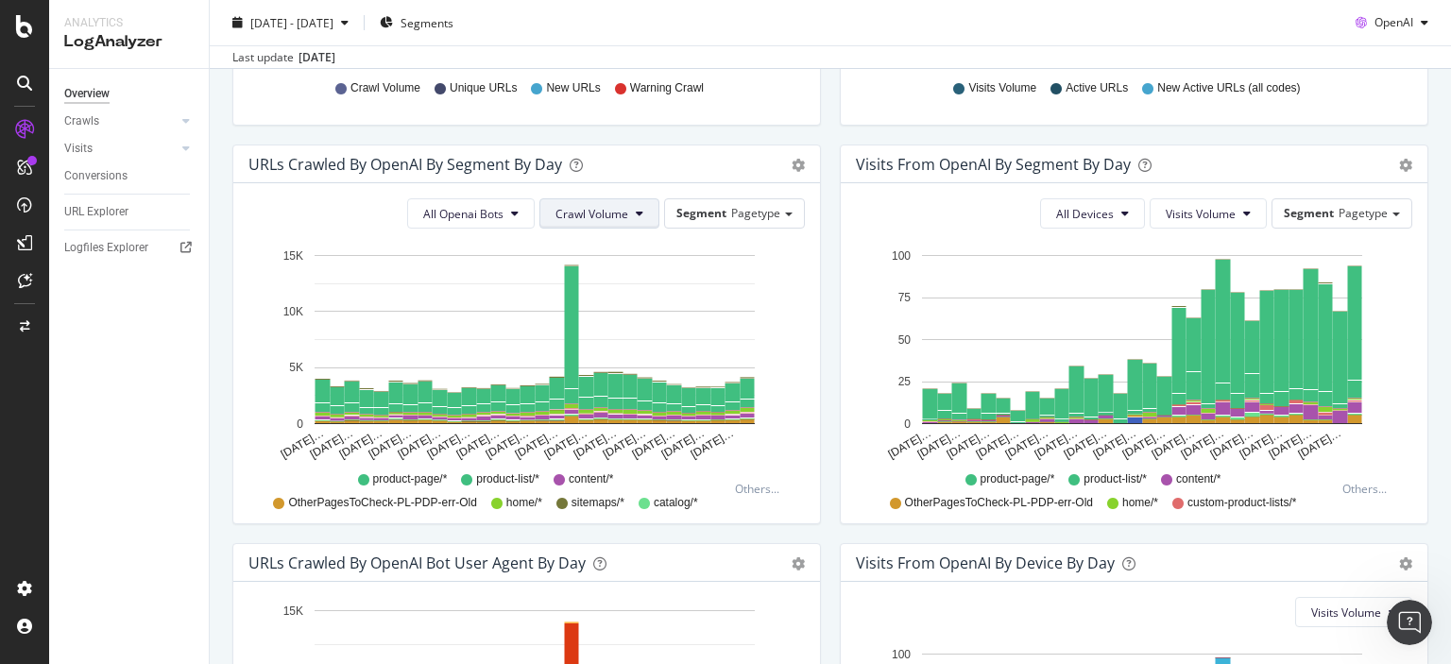
click at [608, 214] on span "Crawl Volume" at bounding box center [592, 214] width 73 height 16
click at [724, 196] on div "All Openai Bots Crawl Volume Segment Pagetype Hold CTRL while clicking to filte…" at bounding box center [526, 353] width 587 height 340
click at [731, 211] on span "Pagetype" at bounding box center [755, 213] width 49 height 16
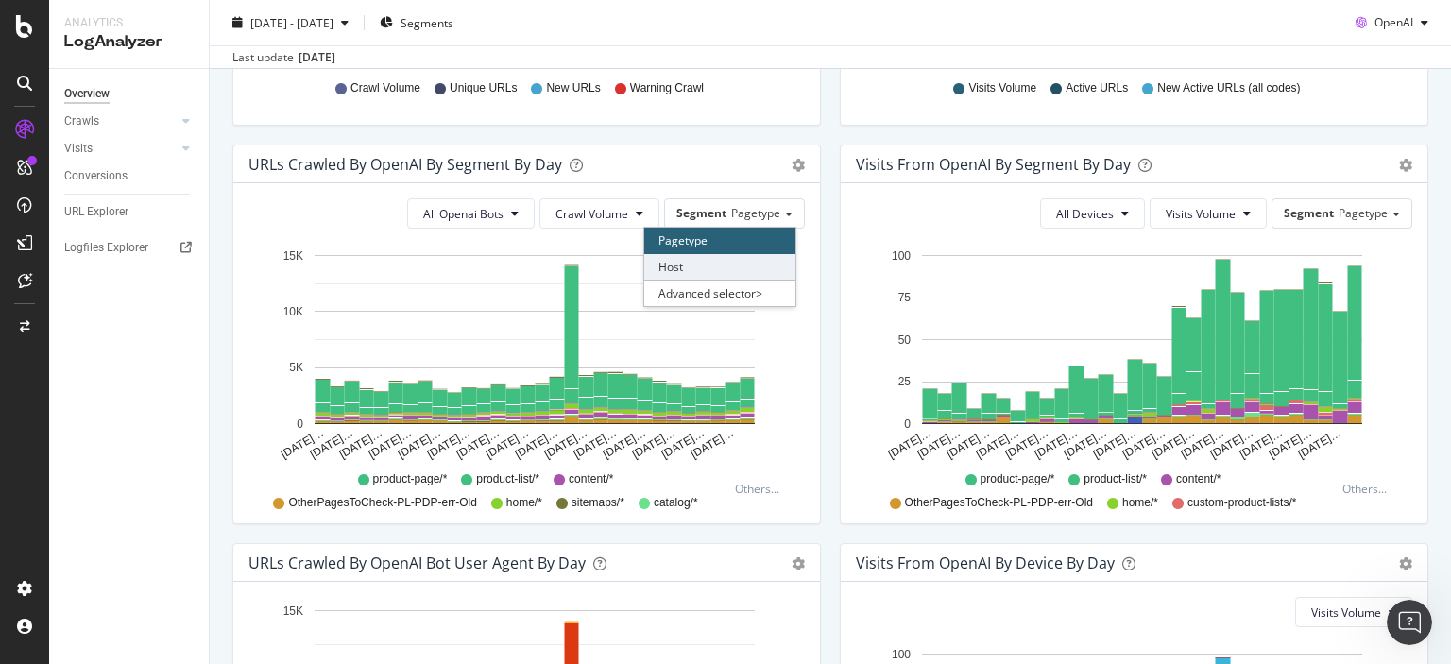
click at [718, 264] on div "Host" at bounding box center [719, 267] width 151 height 26
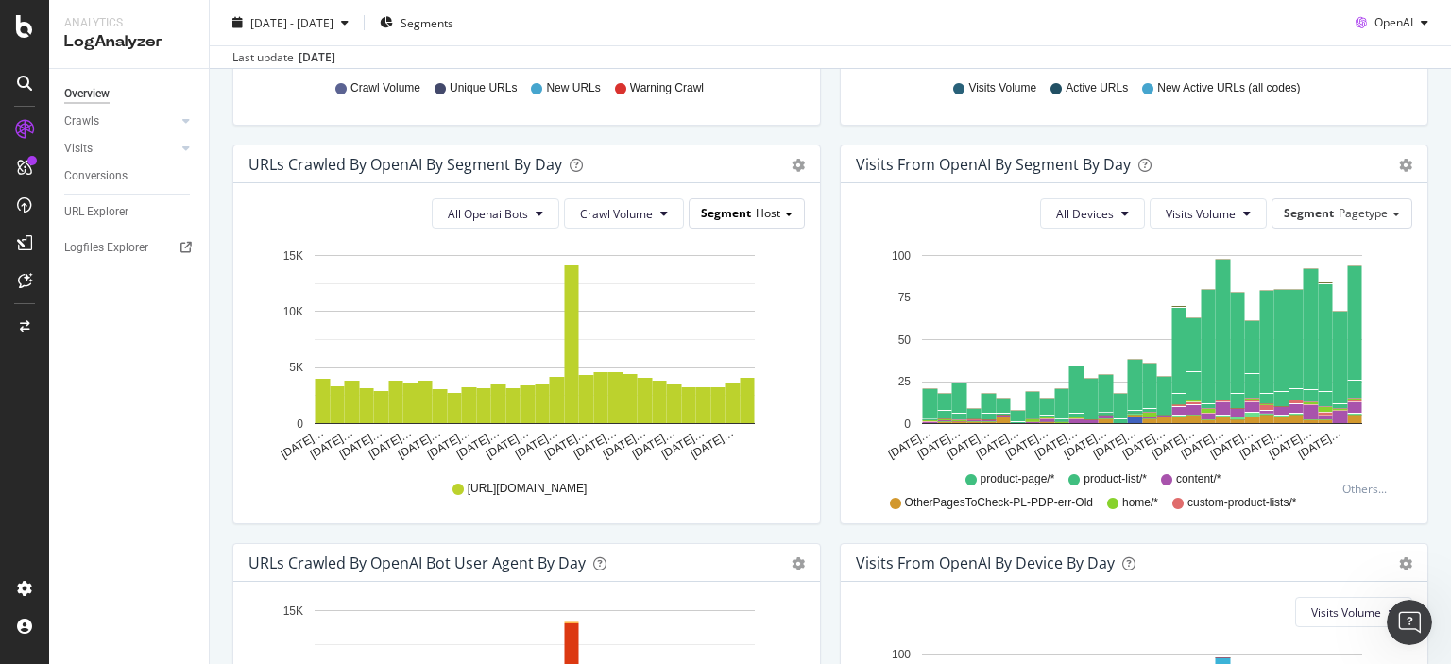
click at [732, 214] on span "Segment" at bounding box center [726, 213] width 50 height 16
click at [718, 244] on div "Pagetype" at bounding box center [719, 241] width 151 height 26
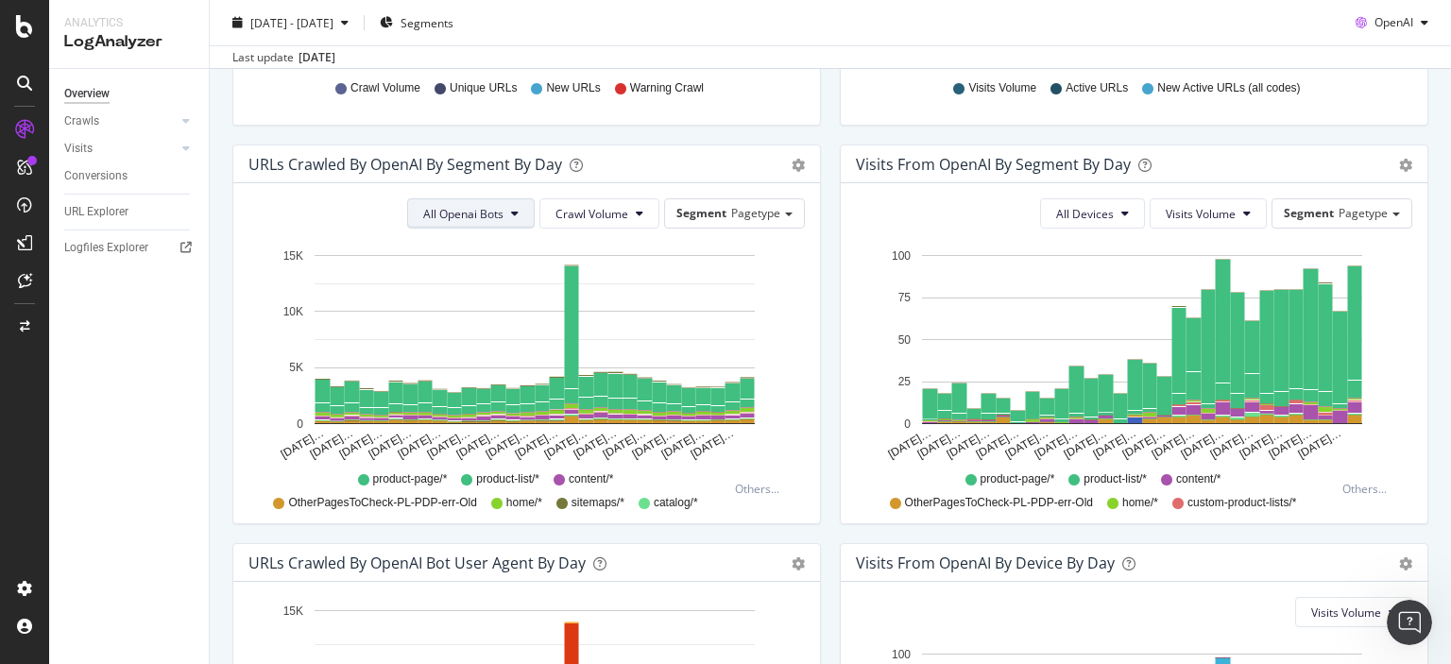
click at [510, 221] on button "All Openai Bots" at bounding box center [471, 213] width 128 height 30
click at [458, 291] on span "GPTBot" at bounding box center [460, 285] width 82 height 17
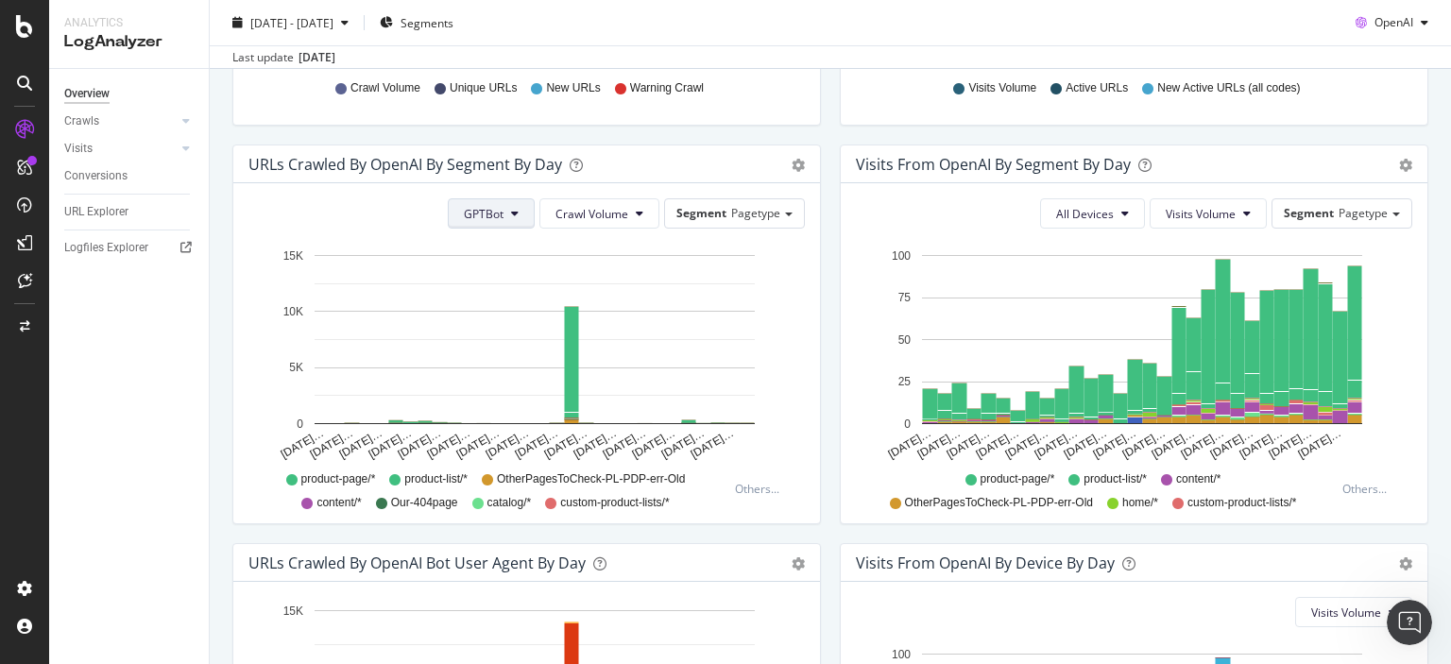
click at [511, 209] on icon at bounding box center [515, 213] width 8 height 11
click at [511, 354] on span "ChatGPT-User" at bounding box center [500, 355] width 80 height 17
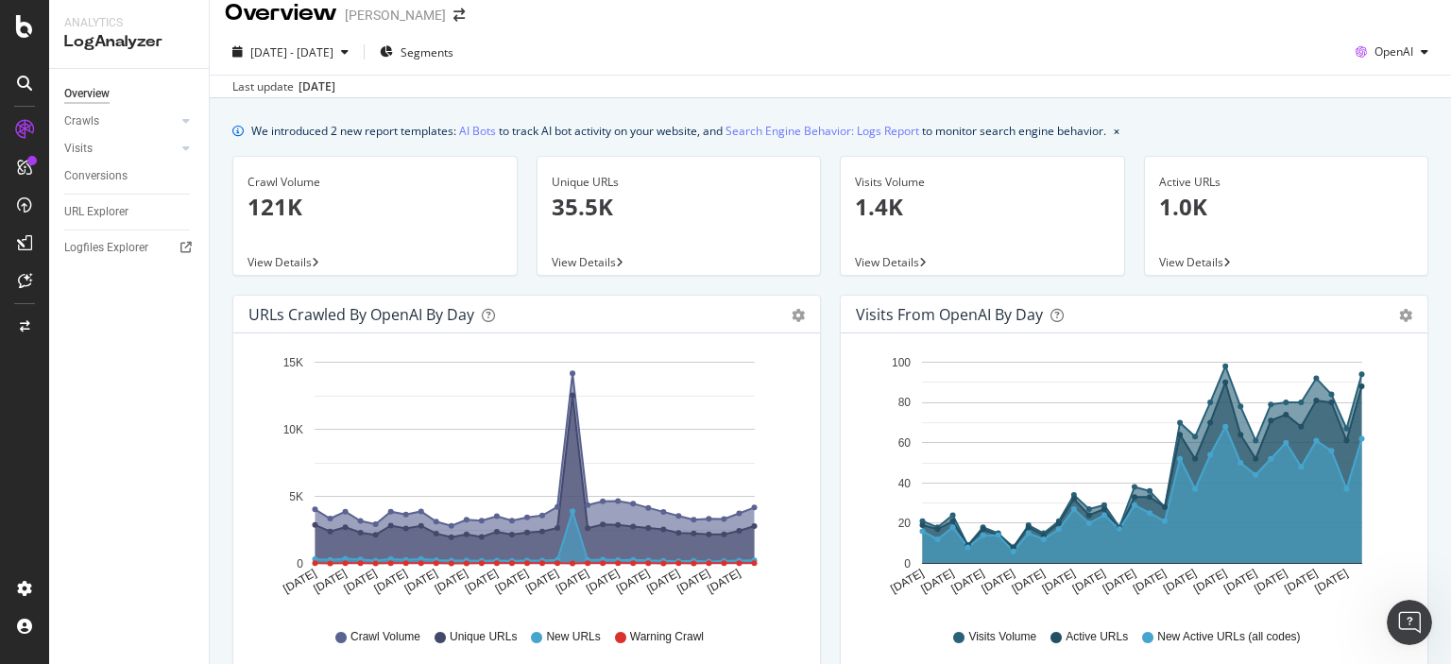
scroll to position [0, 0]
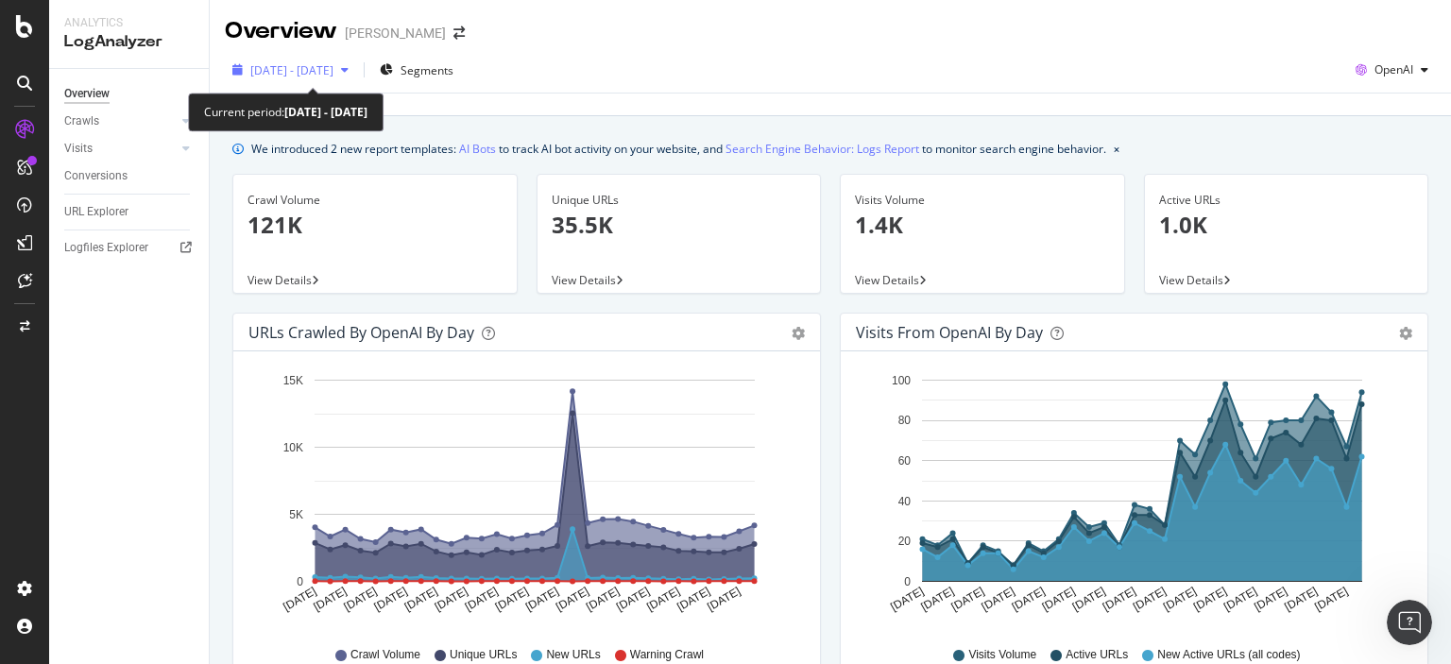
click at [331, 71] on span "[DATE] - [DATE]" at bounding box center [291, 70] width 83 height 16
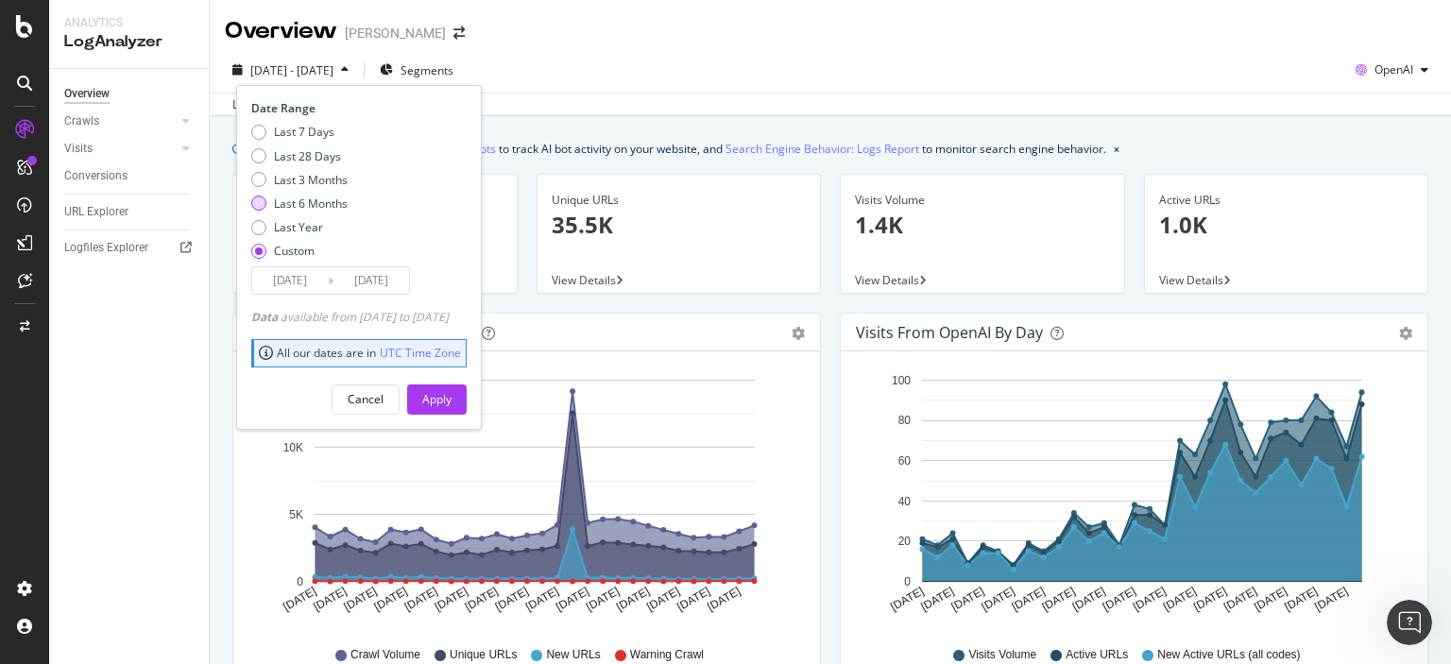
click at [295, 201] on div "Last 6 Months" at bounding box center [311, 204] width 74 height 16
type input "[DATE]"
click at [452, 411] on div "Apply" at bounding box center [436, 400] width 29 height 28
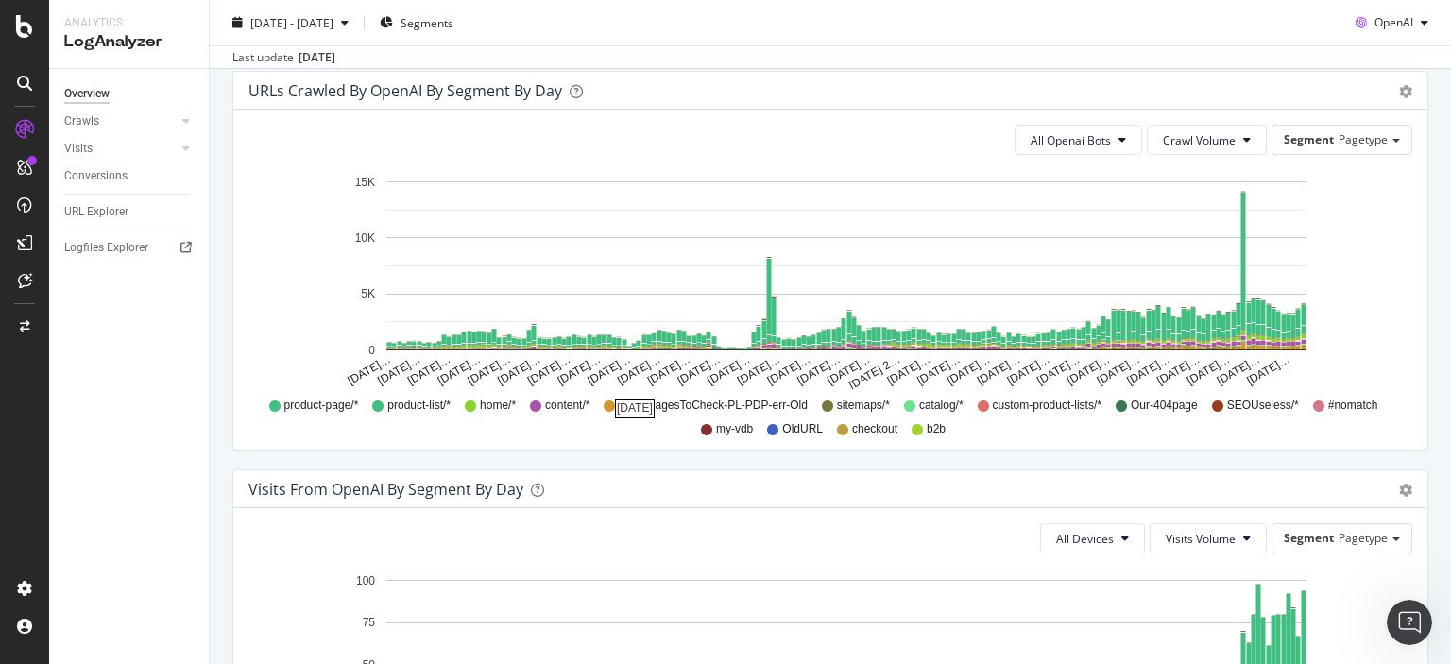
scroll to position [945, 0]
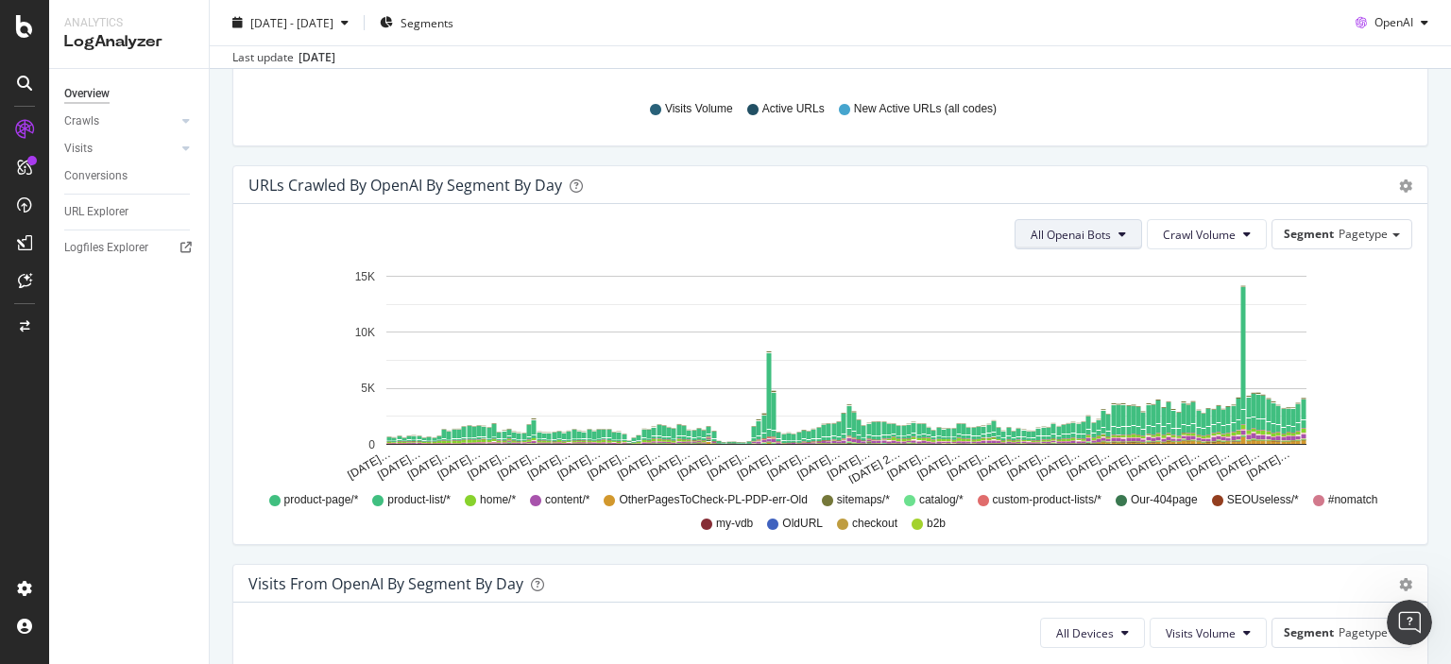
click at [1117, 238] on button "All Openai Bots" at bounding box center [1079, 234] width 128 height 30
click at [1409, 332] on div "All Openai Bots Crawl Volume Segment Pagetype Hold CTRL while clicking to filte…" at bounding box center [830, 374] width 1194 height 340
click at [1214, 234] on span "Crawl Volume" at bounding box center [1199, 235] width 73 height 16
click at [1382, 181] on div "Timeline (by Value) Table" at bounding box center [1397, 185] width 32 height 19
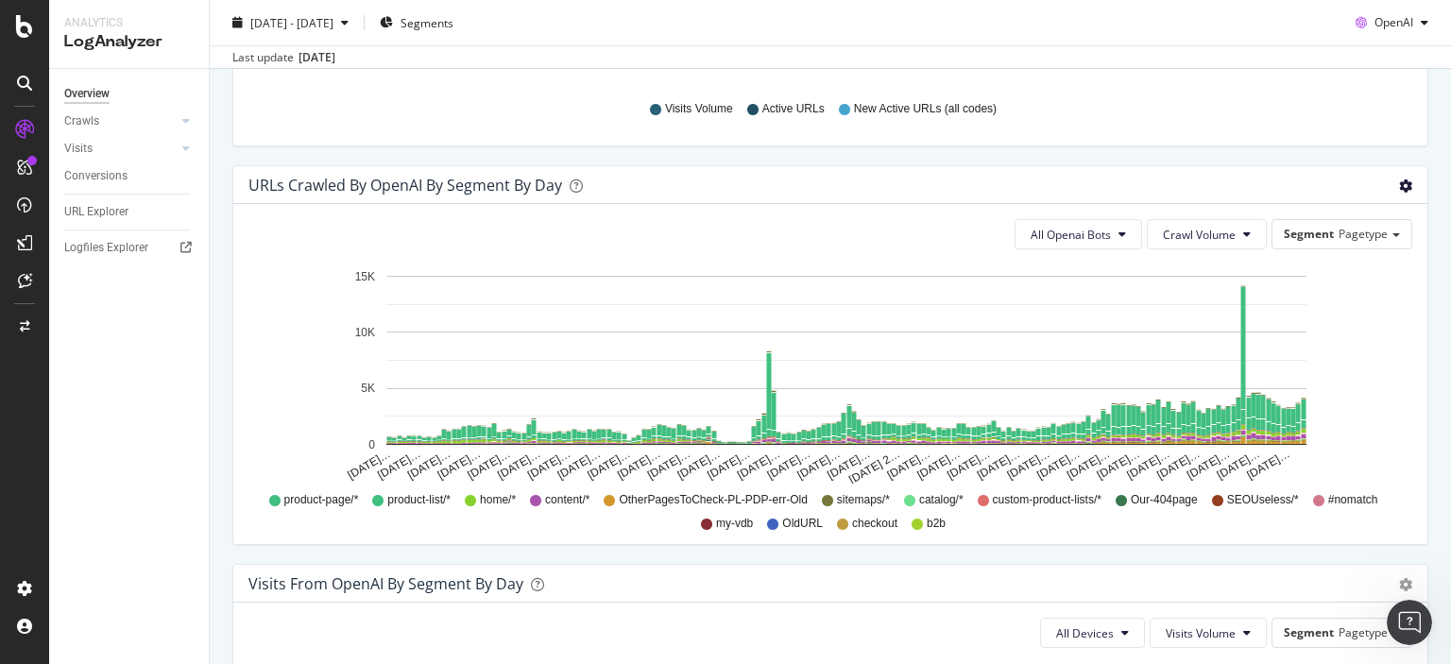
click at [1399, 184] on icon "gear" at bounding box center [1405, 186] width 13 height 13
click at [1315, 256] on span "Table" at bounding box center [1351, 258] width 151 height 26
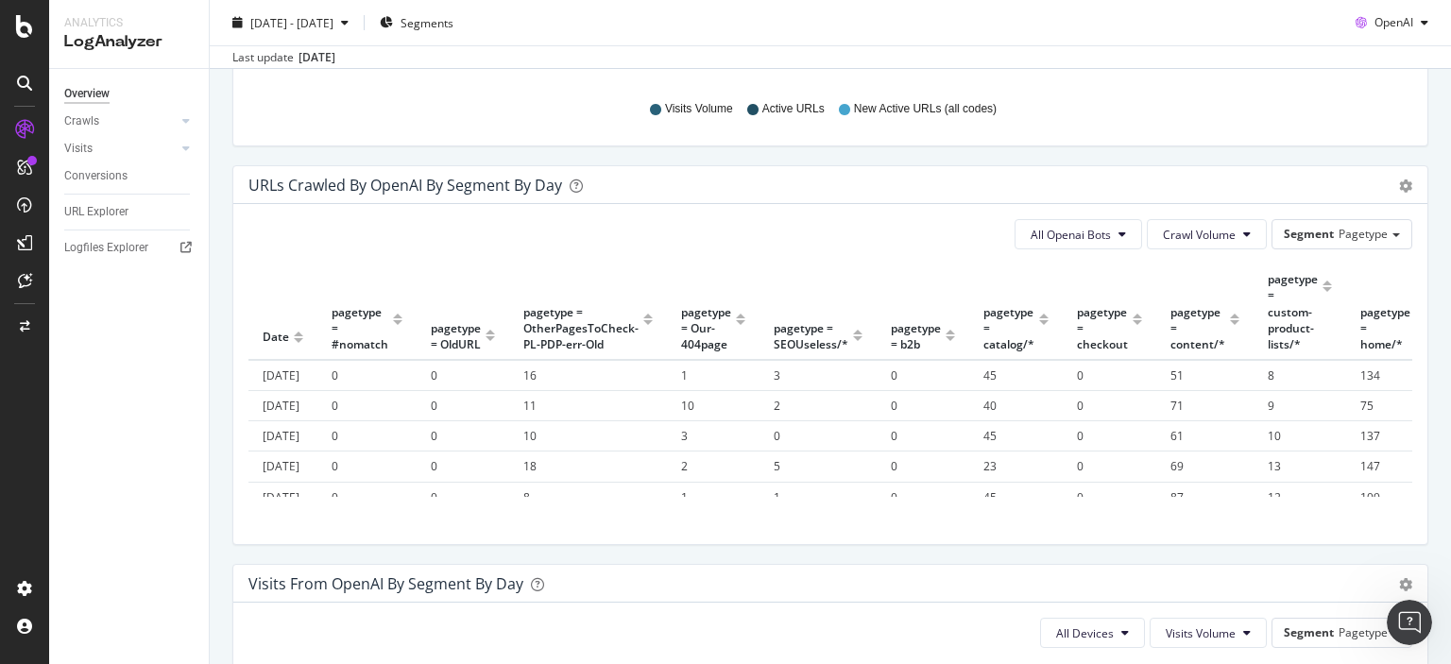
click at [1368, 220] on div "Segment Pagetype" at bounding box center [1342, 233] width 139 height 27
click at [1399, 184] on icon "gear" at bounding box center [1405, 186] width 13 height 13
click at [1323, 224] on span "Timeline (by Value)" at bounding box center [1351, 223] width 151 height 26
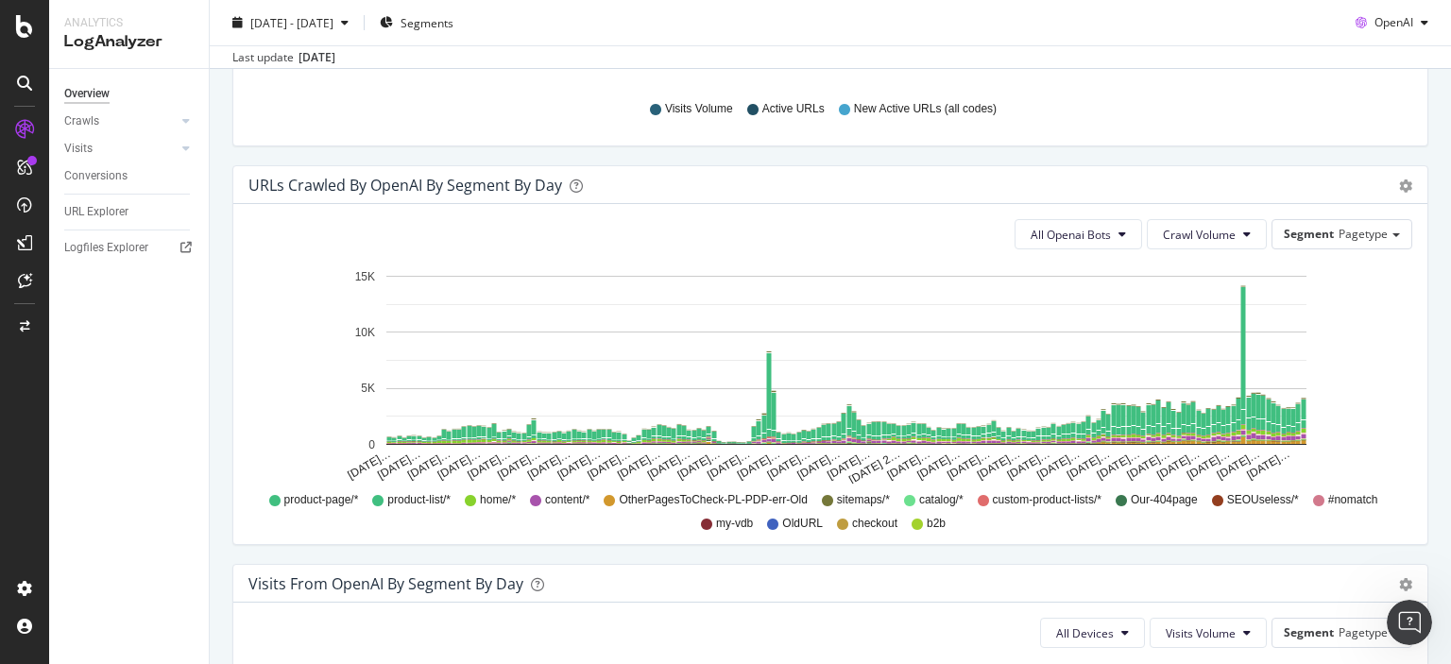
click at [556, 500] on span "content/*" at bounding box center [567, 500] width 44 height 16
click at [533, 500] on icon at bounding box center [535, 500] width 11 height 11
click at [530, 498] on icon at bounding box center [535, 500] width 11 height 11
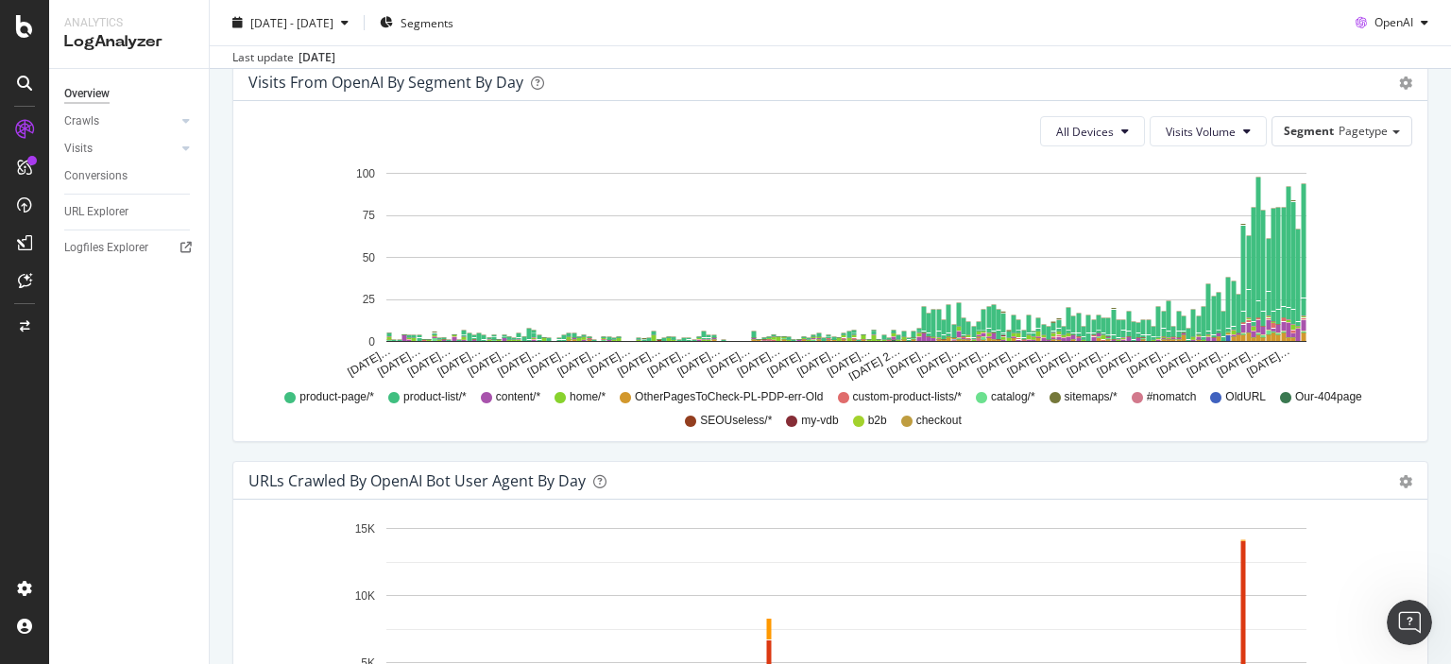
scroll to position [1417, 0]
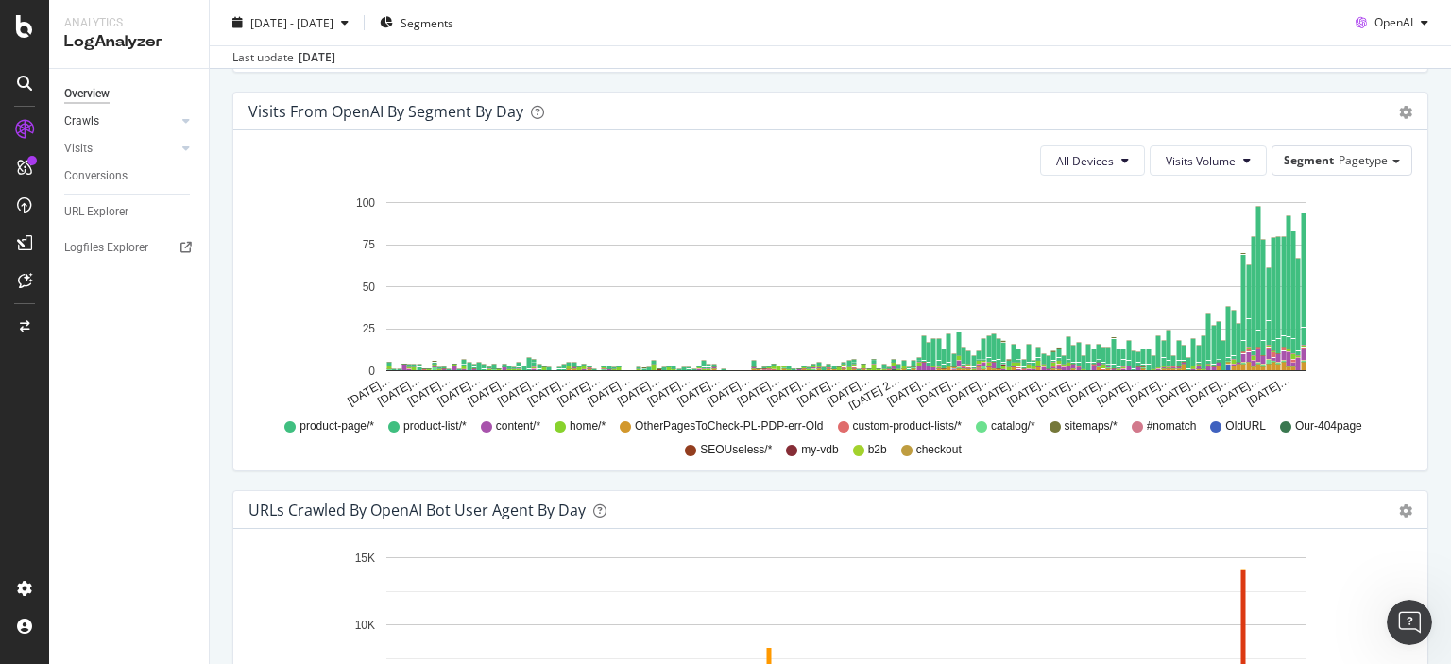
click at [147, 122] on link "Crawls" at bounding box center [120, 121] width 112 height 20
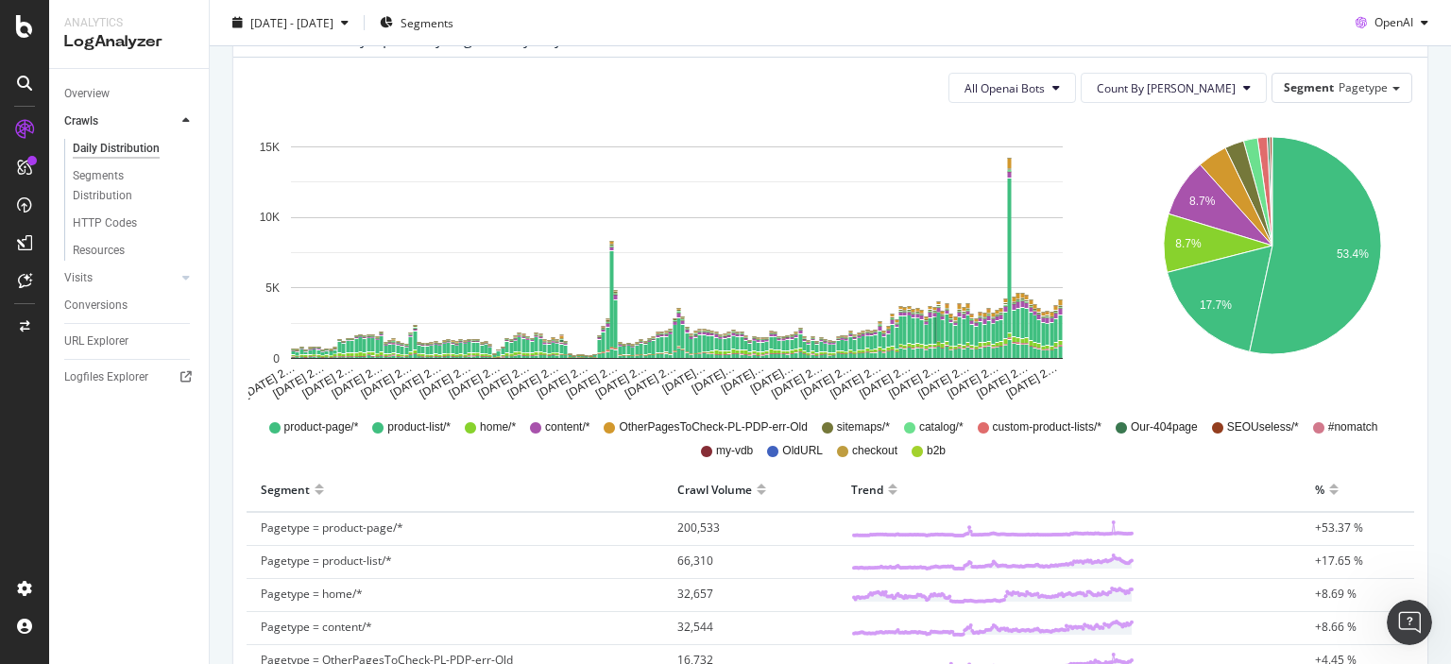
scroll to position [53, 0]
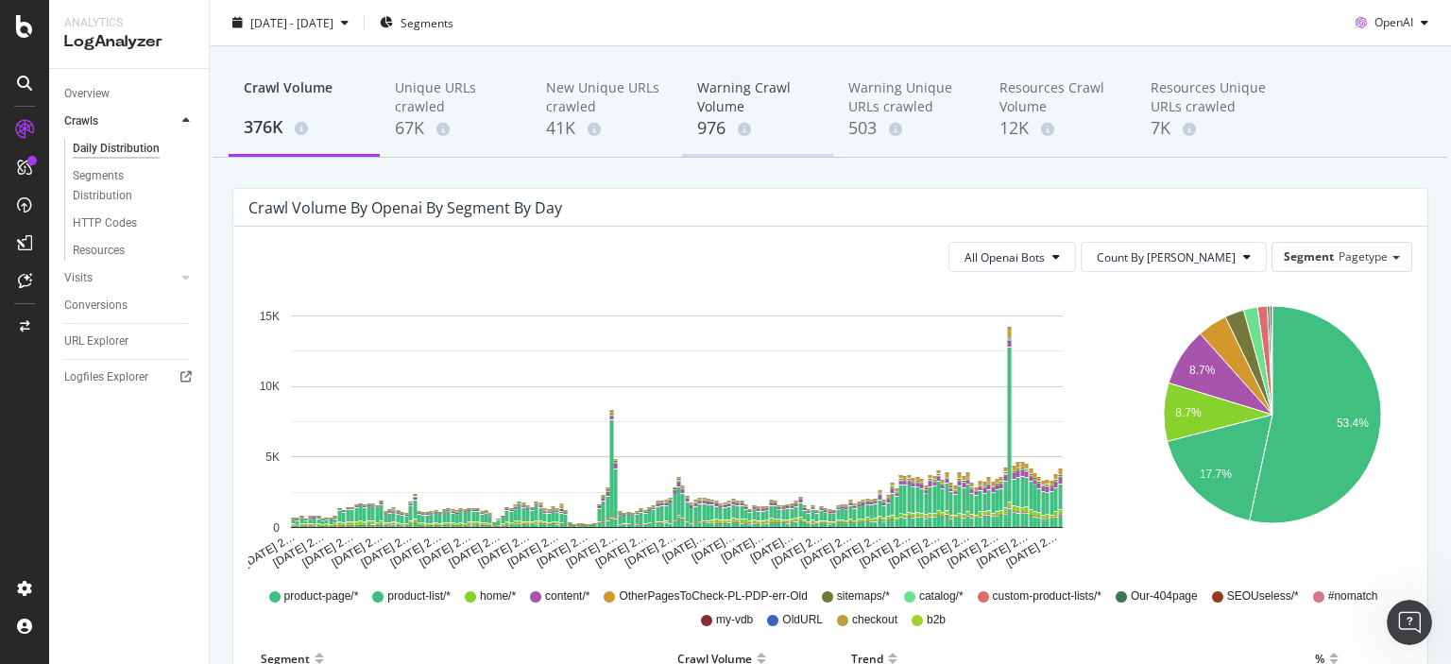
click at [718, 122] on div "976" at bounding box center [757, 128] width 121 height 25
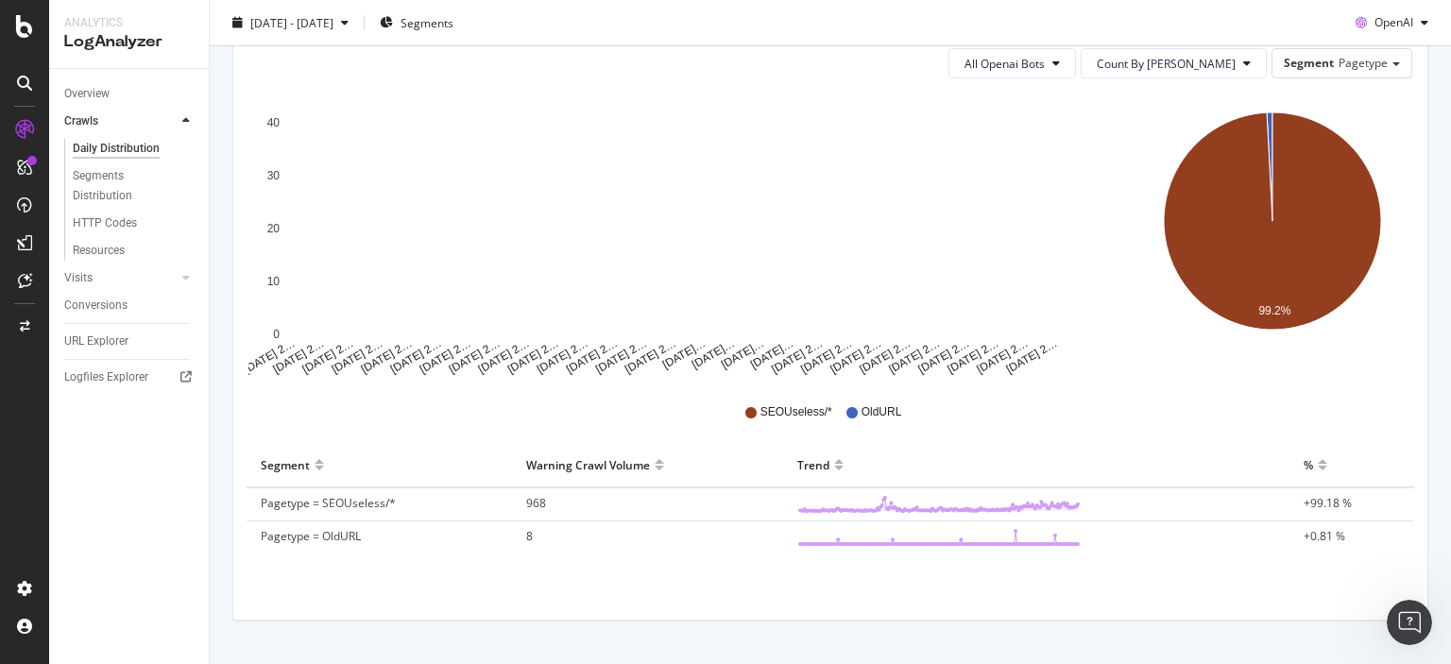
scroll to position [287, 0]
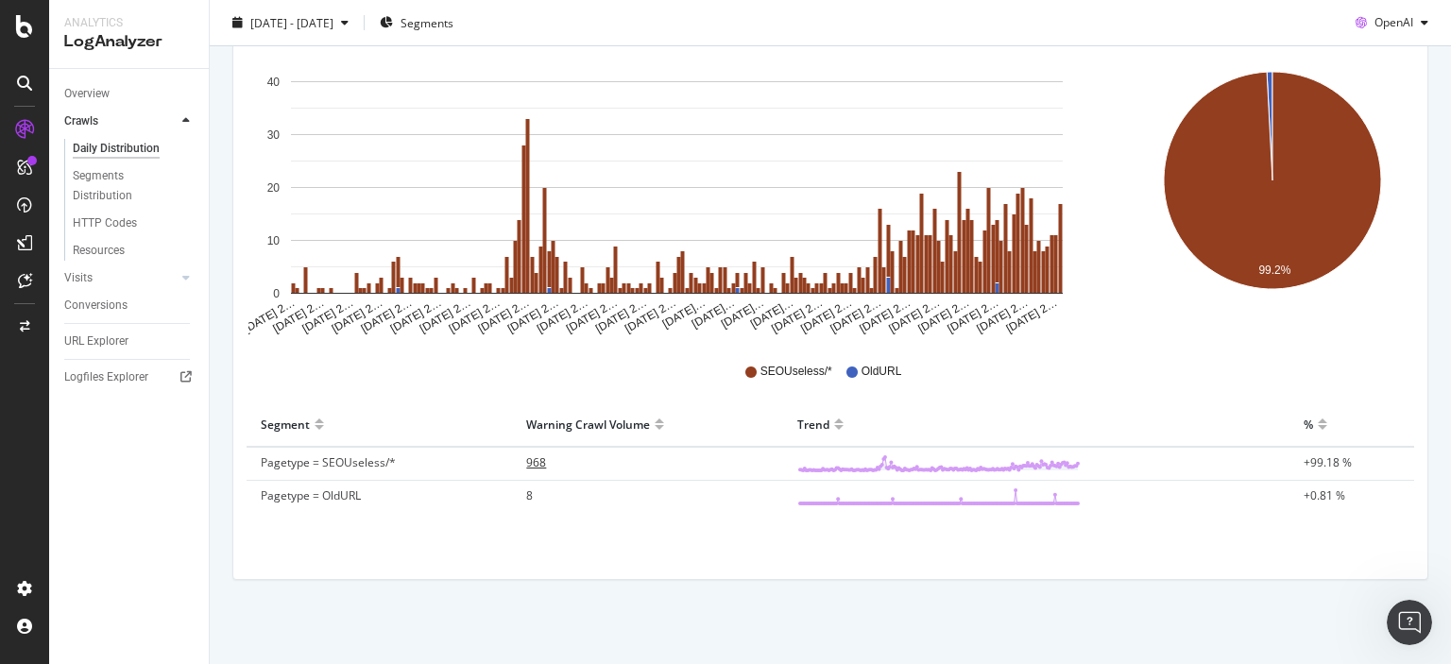
click at [529, 461] on span "968" at bounding box center [536, 462] width 20 height 16
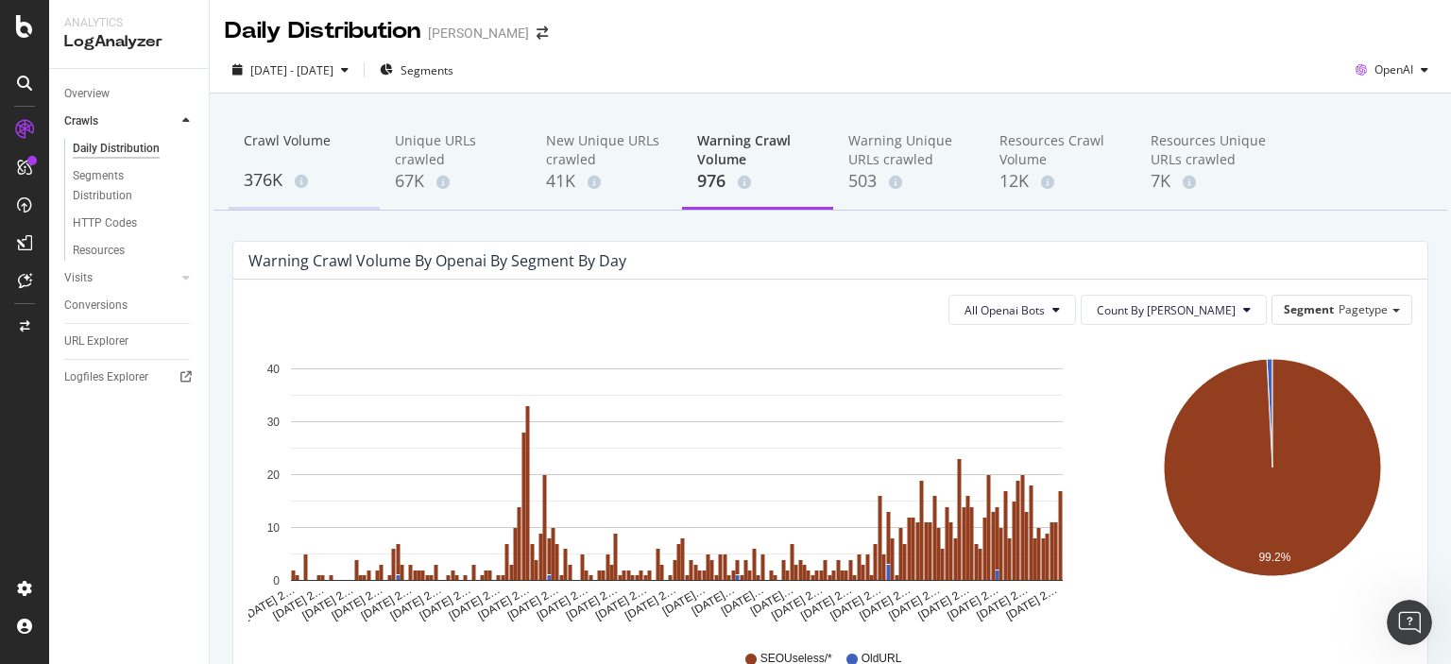
click at [254, 172] on div "376K" at bounding box center [304, 180] width 121 height 25
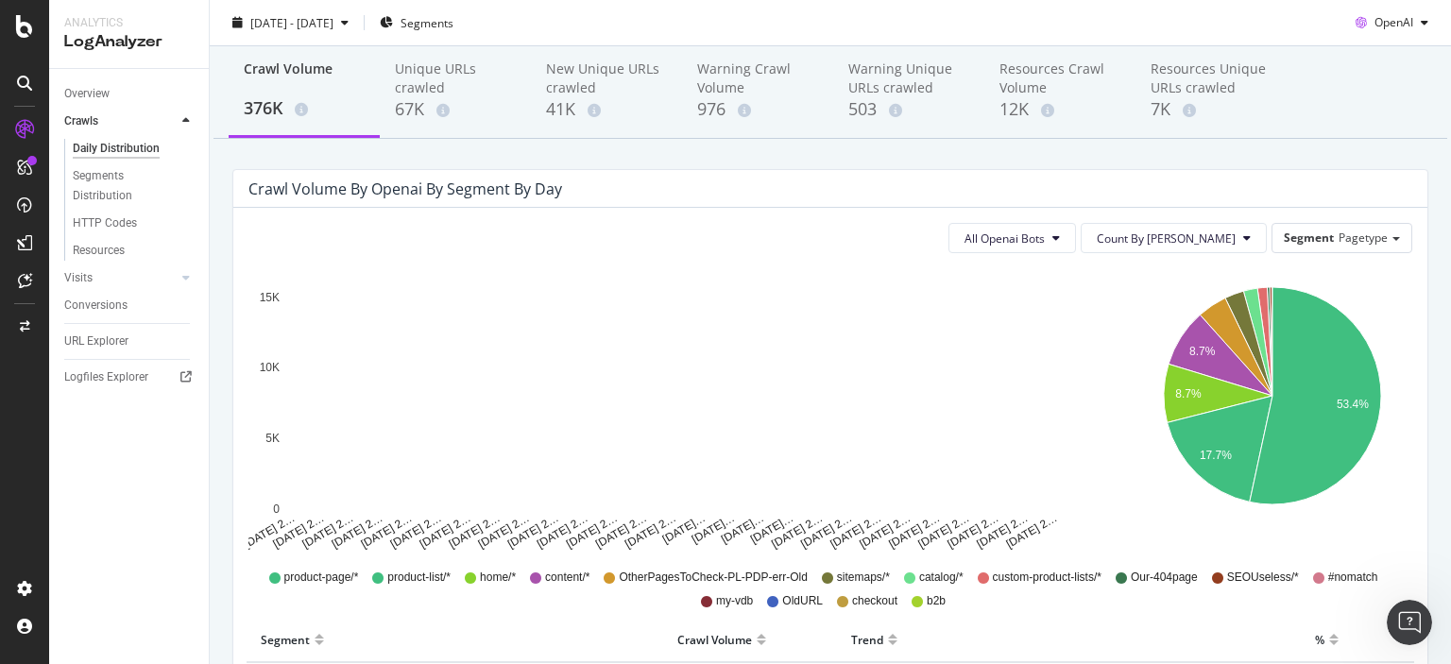
scroll to position [94, 0]
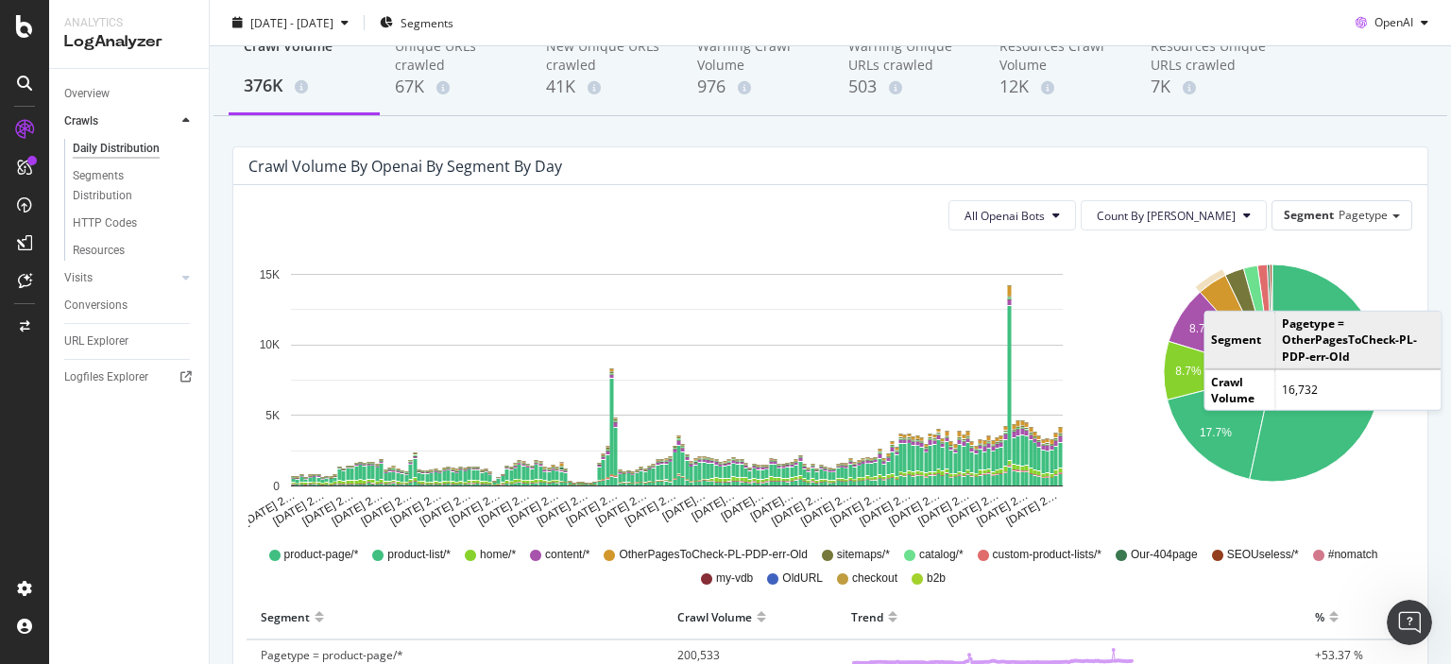
click at [1212, 292] on icon "A chart." at bounding box center [1236, 325] width 73 height 98
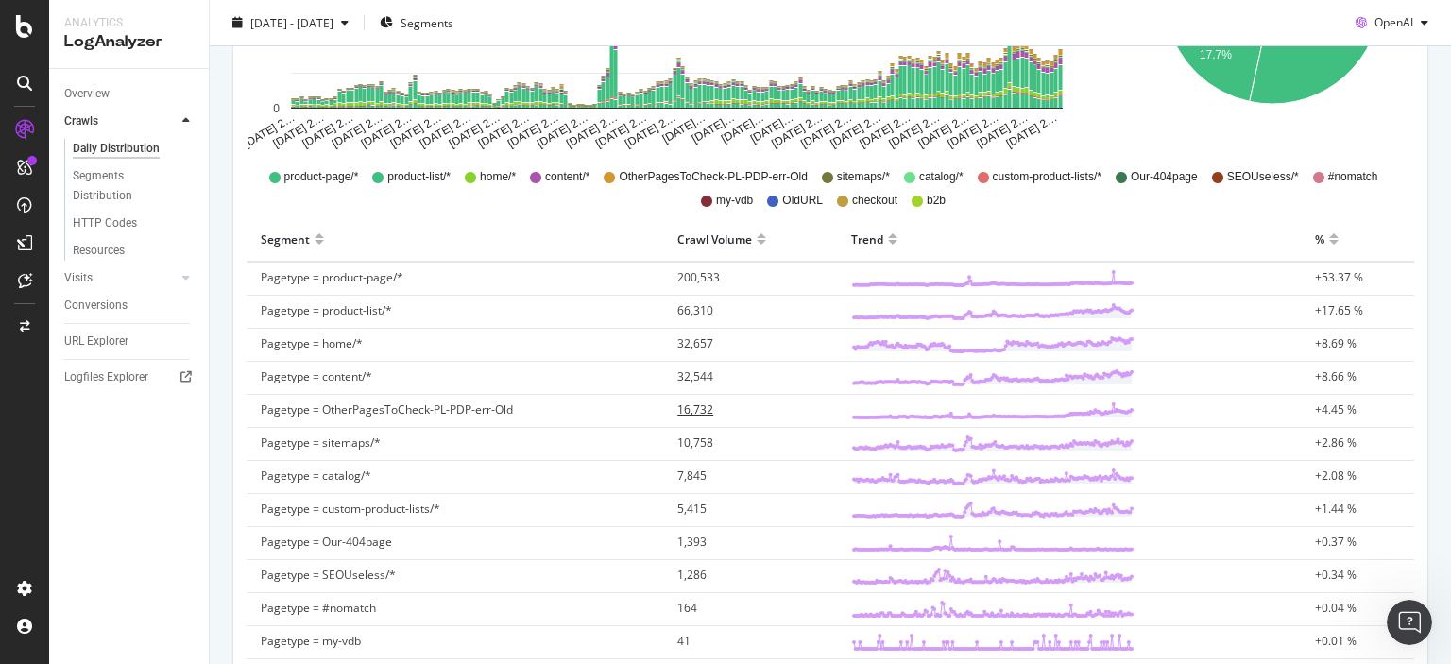
scroll to position [94, 0]
